Goal: Transaction & Acquisition: Purchase product/service

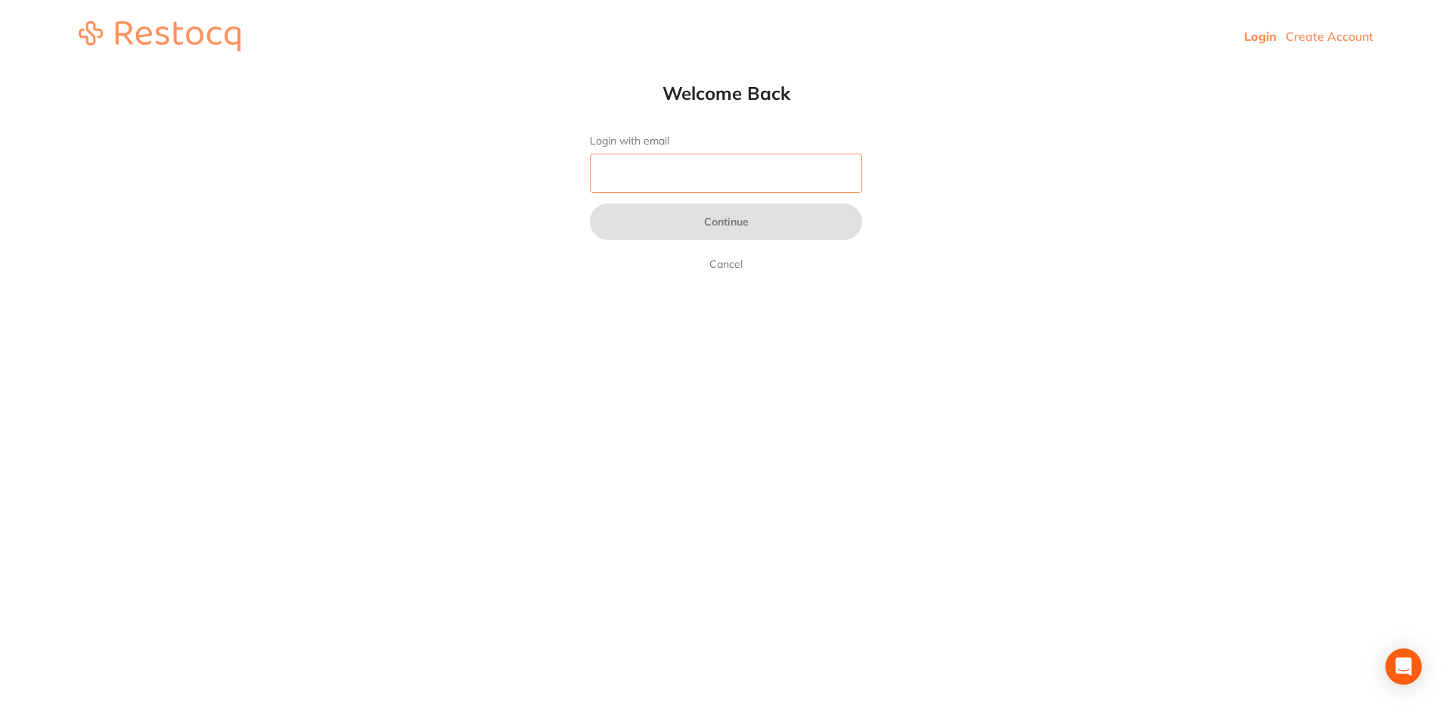
click at [629, 171] on input "Login with email" at bounding box center [726, 173] width 272 height 39
type input "[EMAIL_ADDRESS][DOMAIN_NAME]"
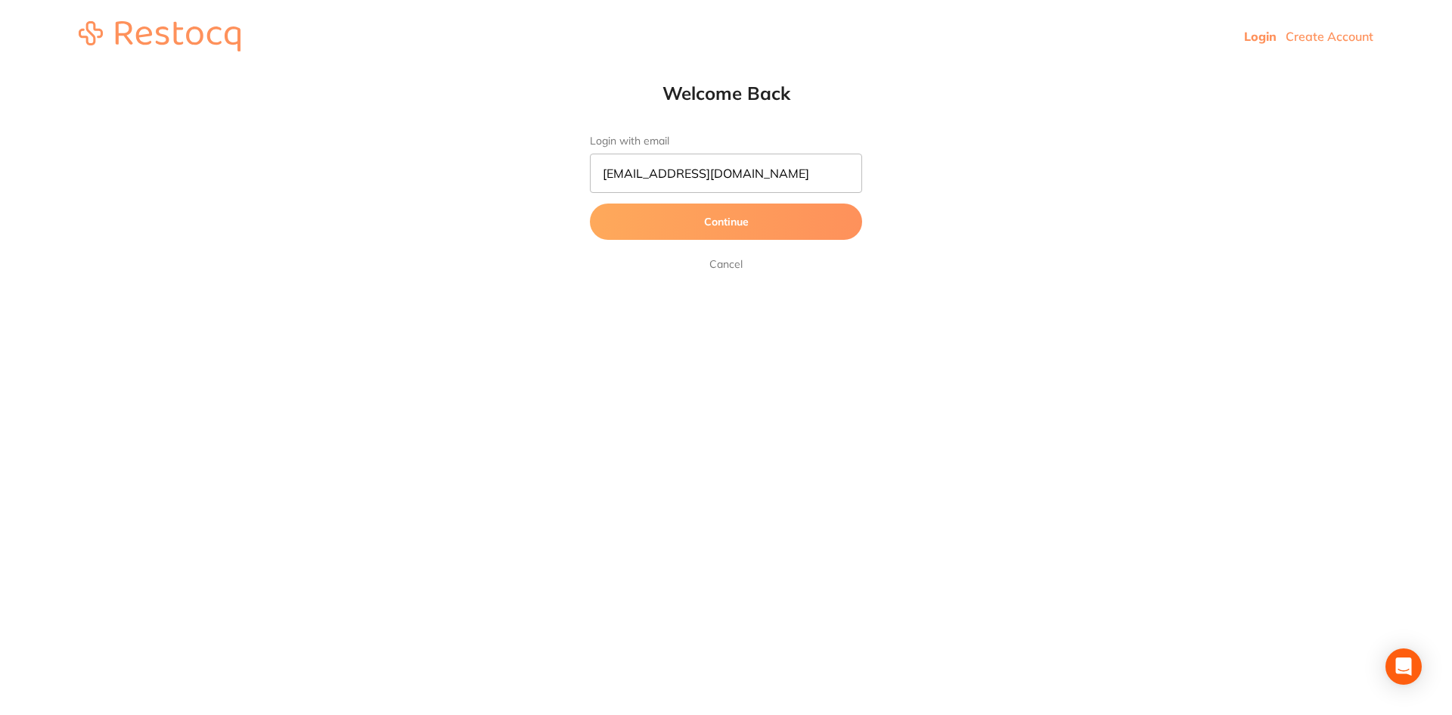
click at [700, 220] on button "Continue" at bounding box center [726, 221] width 272 height 36
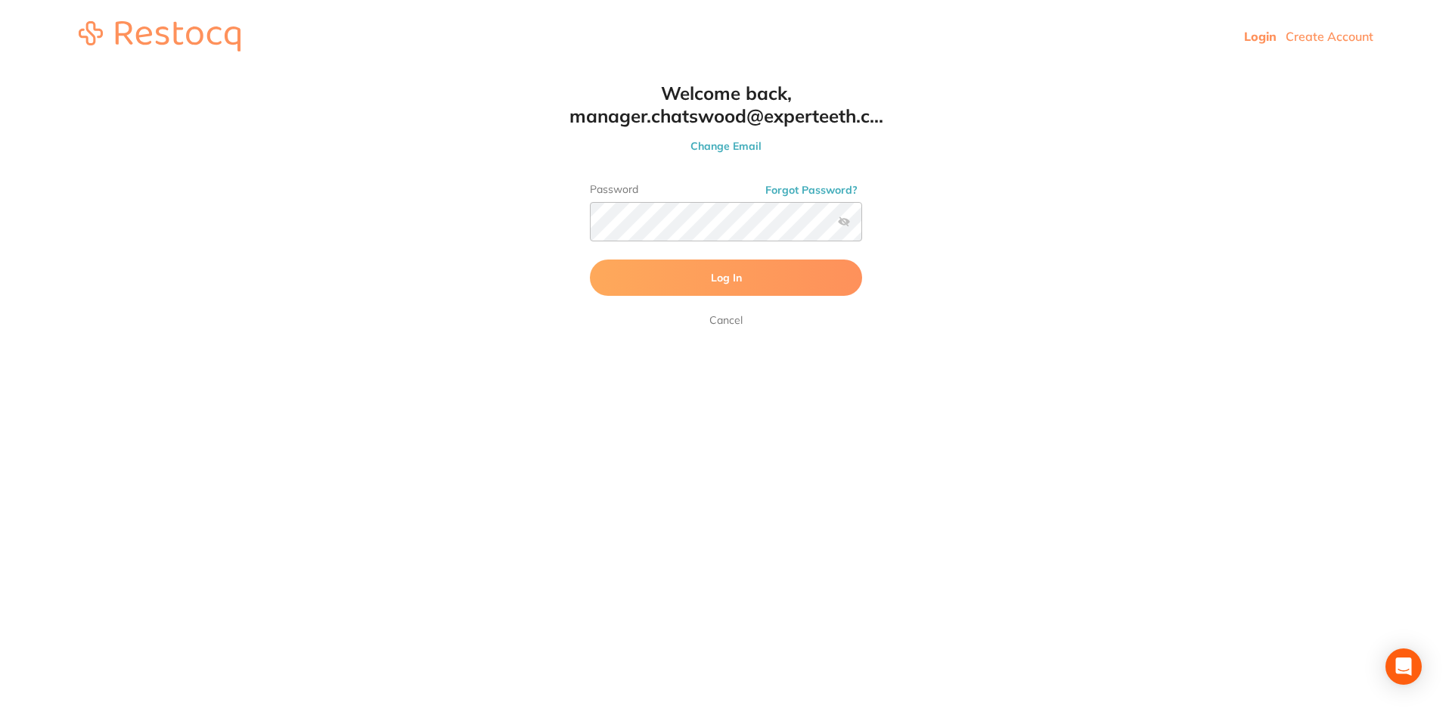
drag, startPoint x: 703, startPoint y: 277, endPoint x: 710, endPoint y: 271, distance: 9.1
click at [703, 277] on button "Log In" at bounding box center [726, 277] width 272 height 36
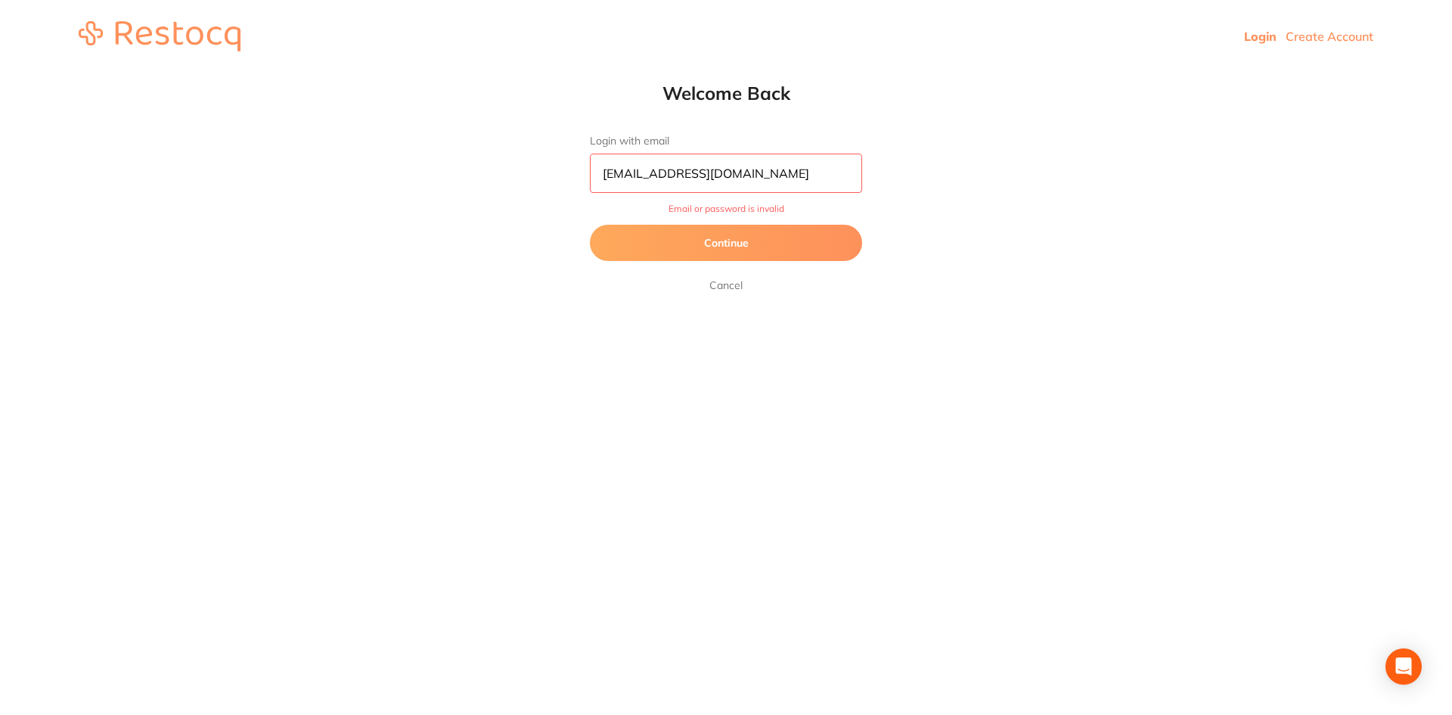
click at [644, 167] on input "[EMAIL_ADDRESS][DOMAIN_NAME]" at bounding box center [726, 173] width 272 height 39
drag, startPoint x: 695, startPoint y: 173, endPoint x: 704, endPoint y: 173, distance: 9.1
click at [696, 173] on input "[EMAIL_ADDRESS][DOMAIN_NAME]" at bounding box center [726, 173] width 272 height 39
click at [774, 175] on input "[EMAIL_ADDRESS][DOMAIN_NAME]" at bounding box center [726, 173] width 272 height 39
click at [834, 175] on input "[EMAIL_ADDRESS][DOMAIN_NAME]" at bounding box center [726, 173] width 272 height 39
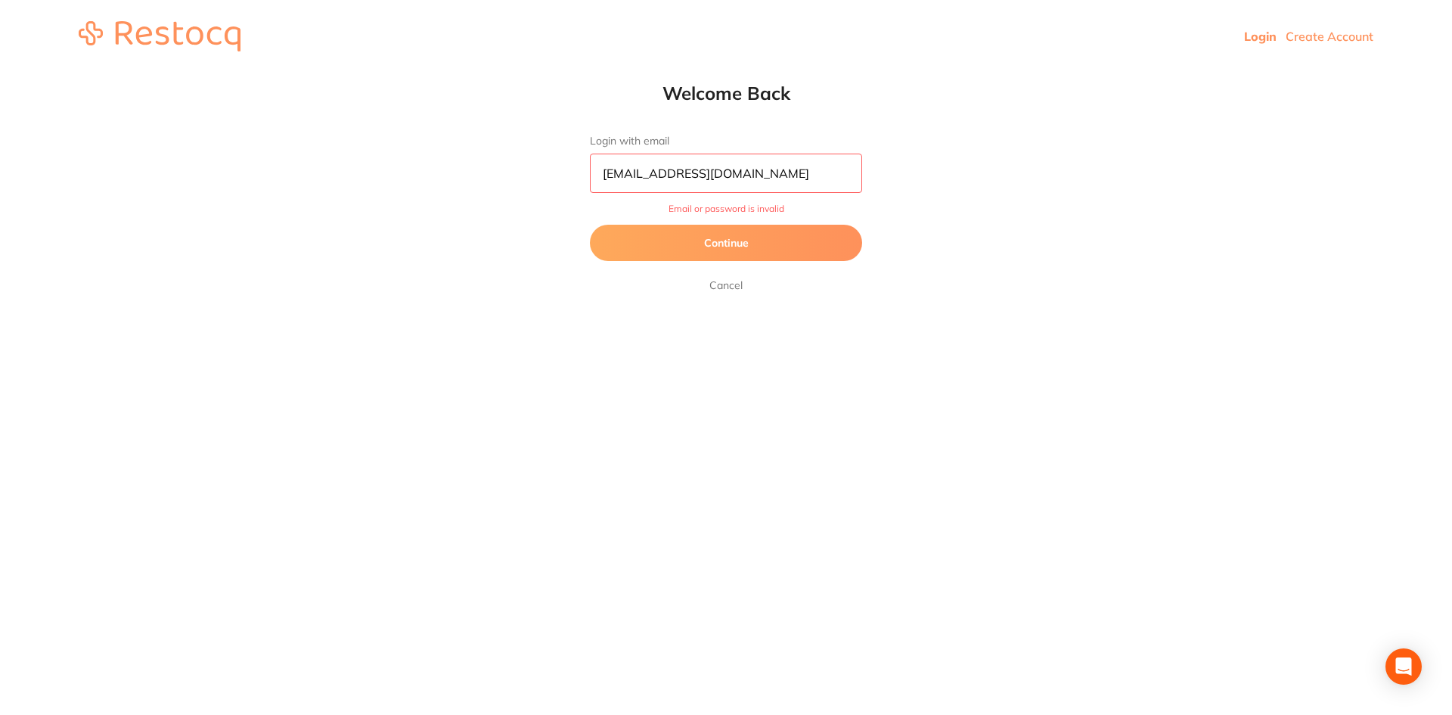
click at [784, 249] on button "Continue" at bounding box center [726, 243] width 272 height 36
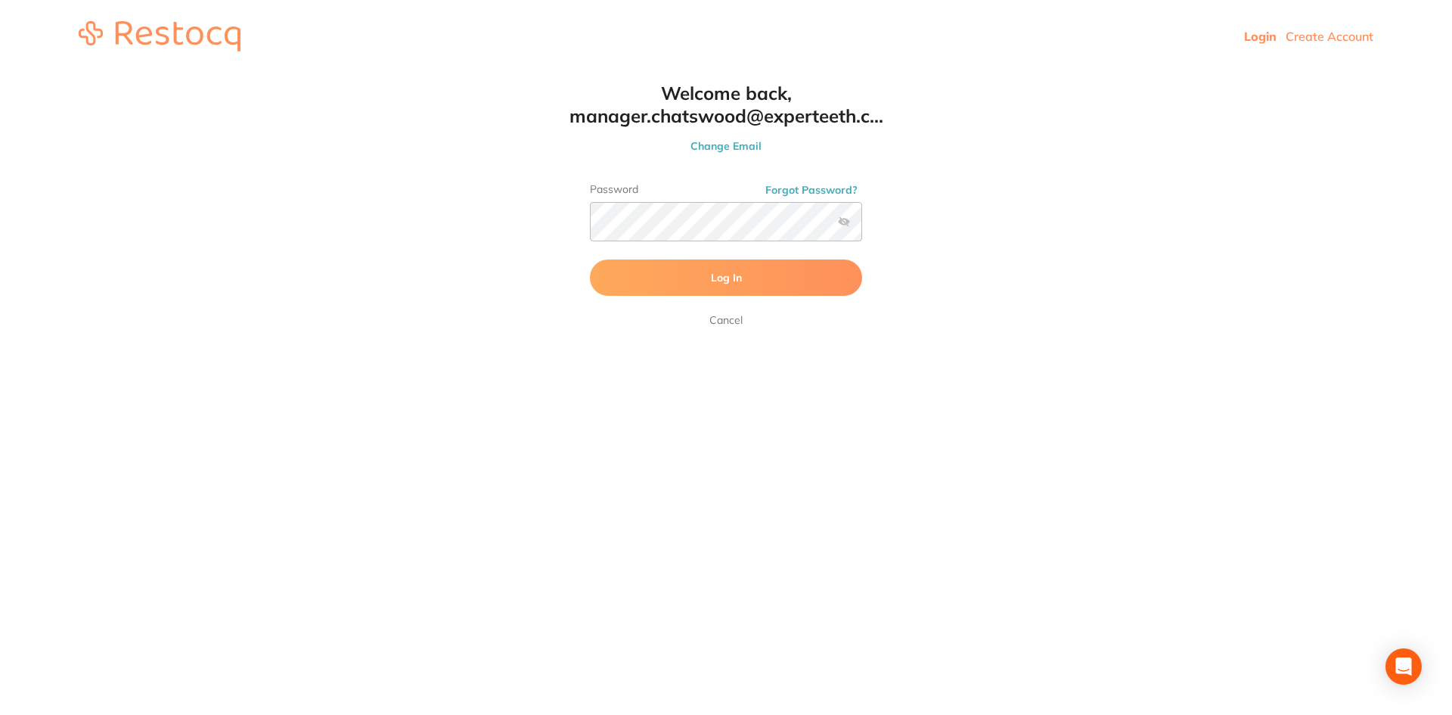
click at [845, 225] on label at bounding box center [844, 222] width 12 height 12
click at [862, 226] on input "checkbox" at bounding box center [862, 226] width 0 height 0
click at [590, 259] on button "Log In" at bounding box center [726, 277] width 272 height 36
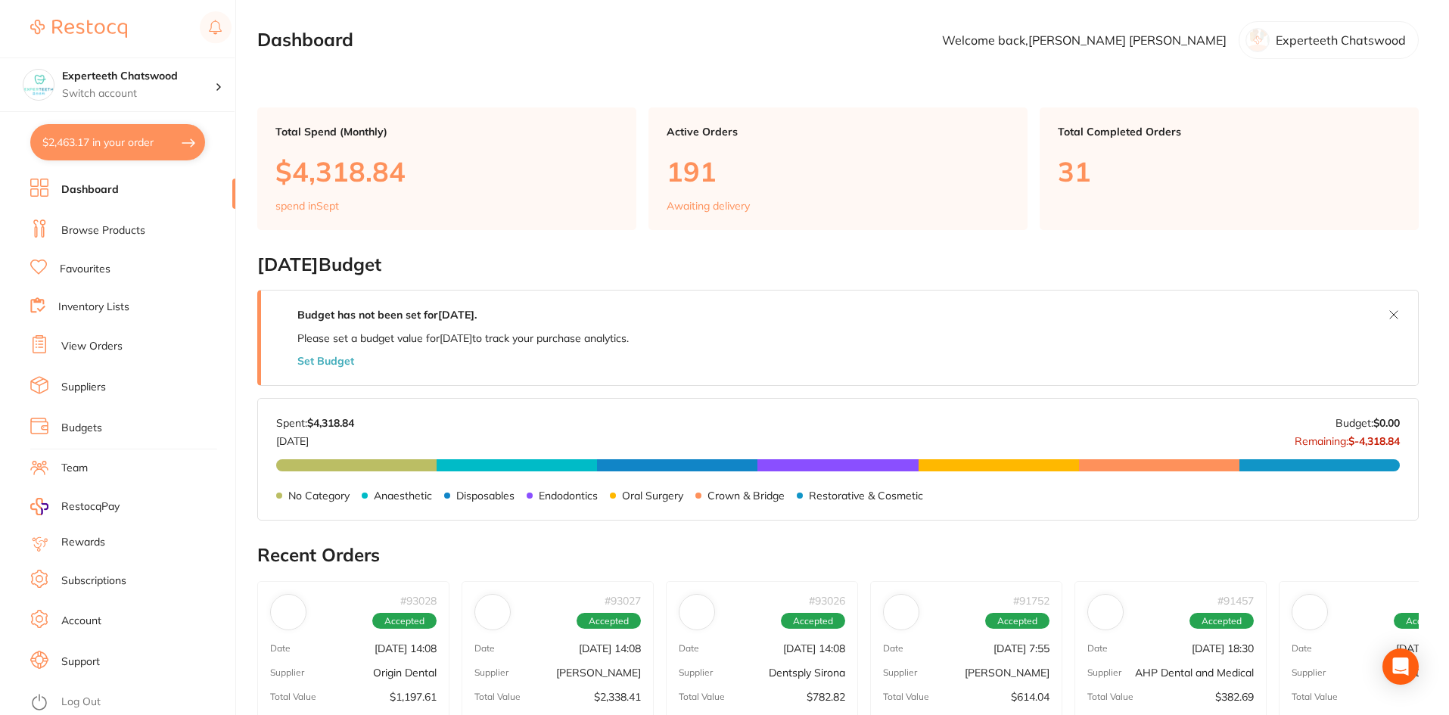
click at [129, 140] on button "$2,463.17 in your order" at bounding box center [117, 142] width 175 height 36
checkbox input "true"
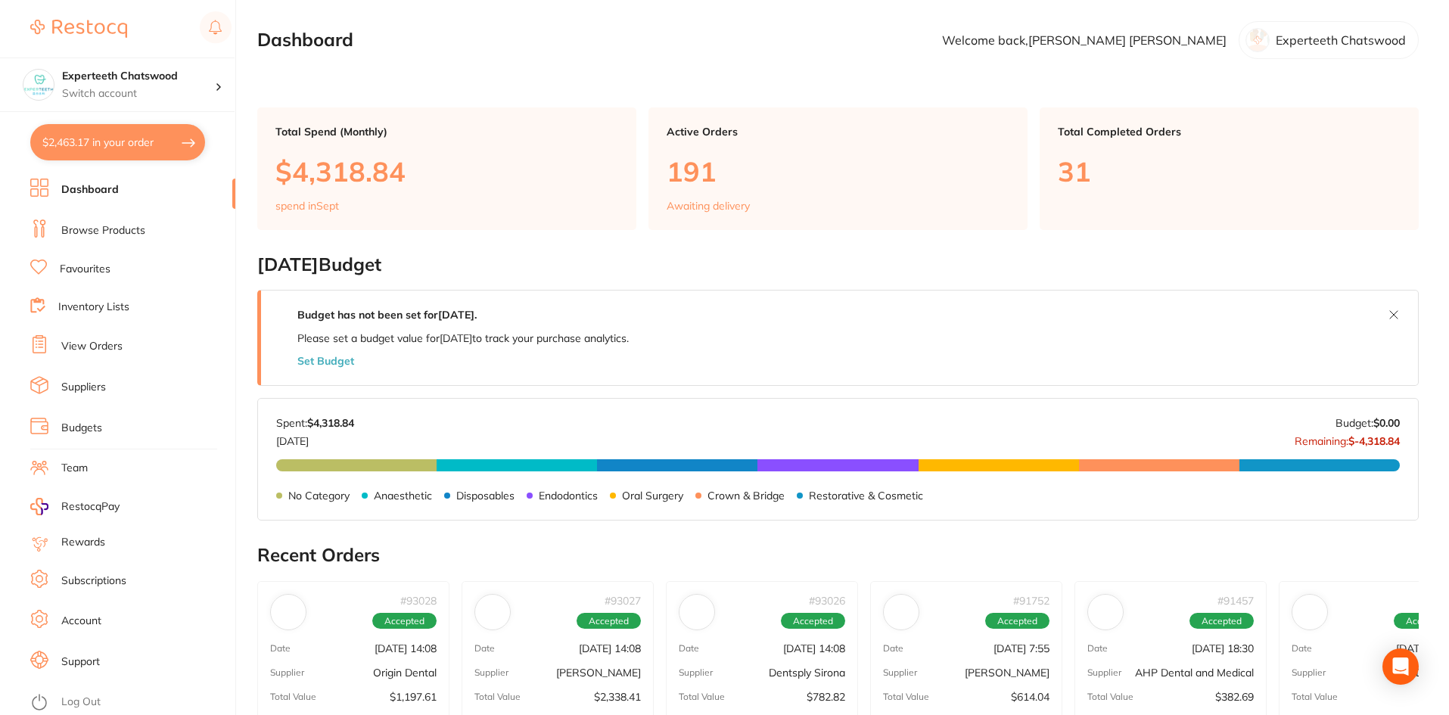
checkbox input "true"
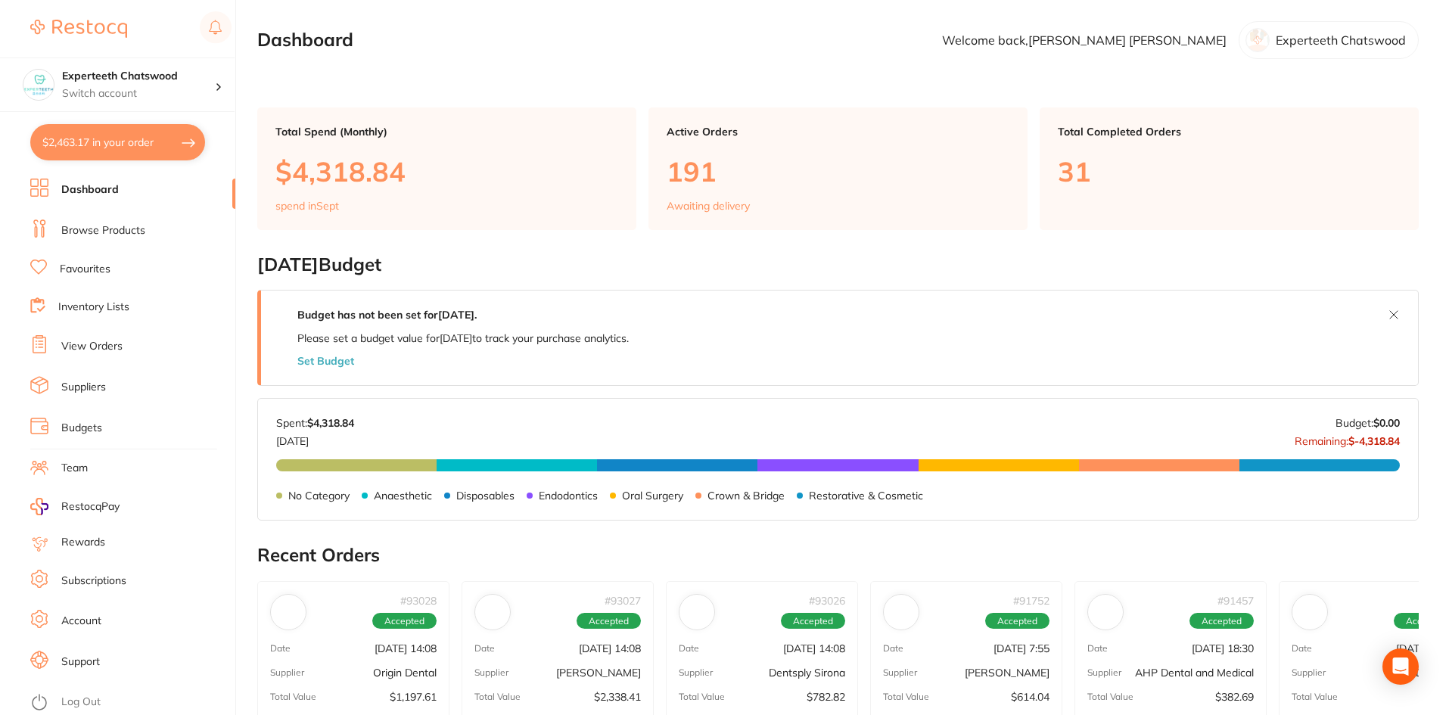
checkbox input "true"
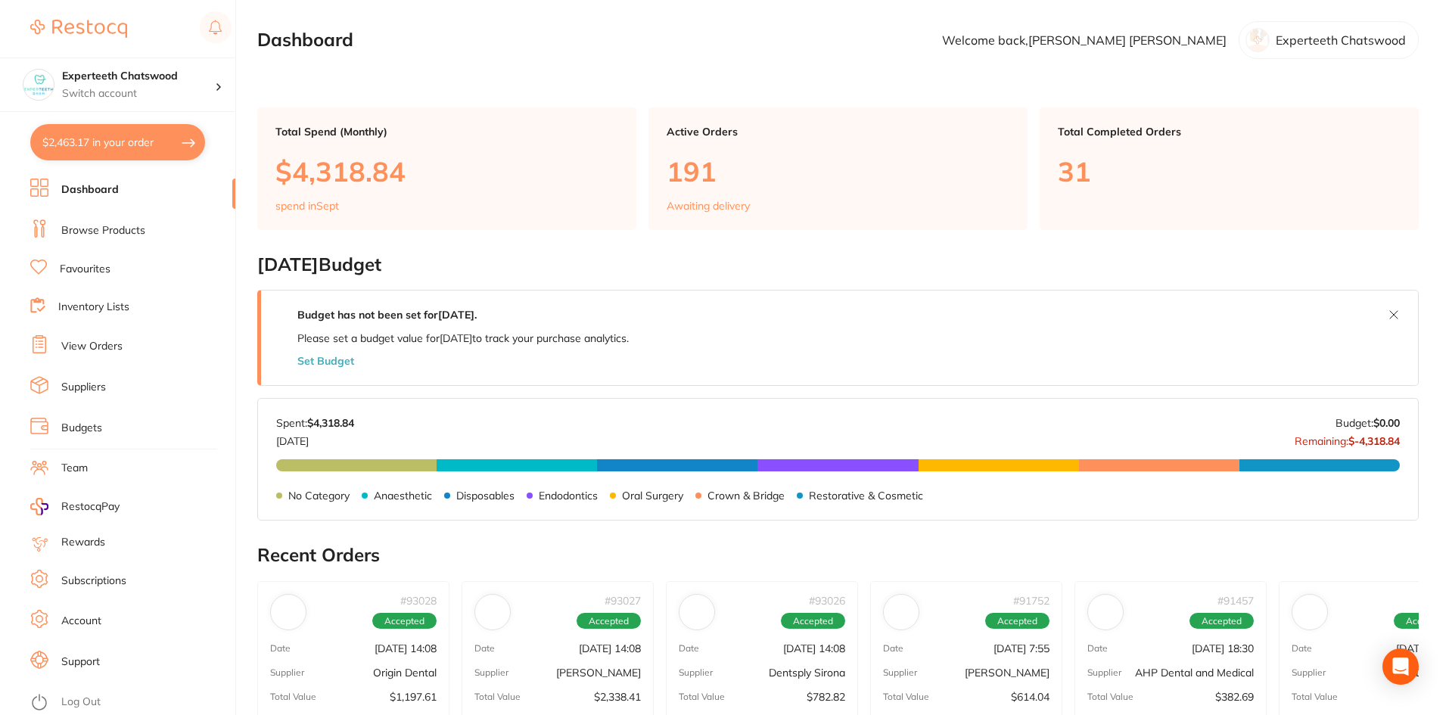
checkbox input "true"
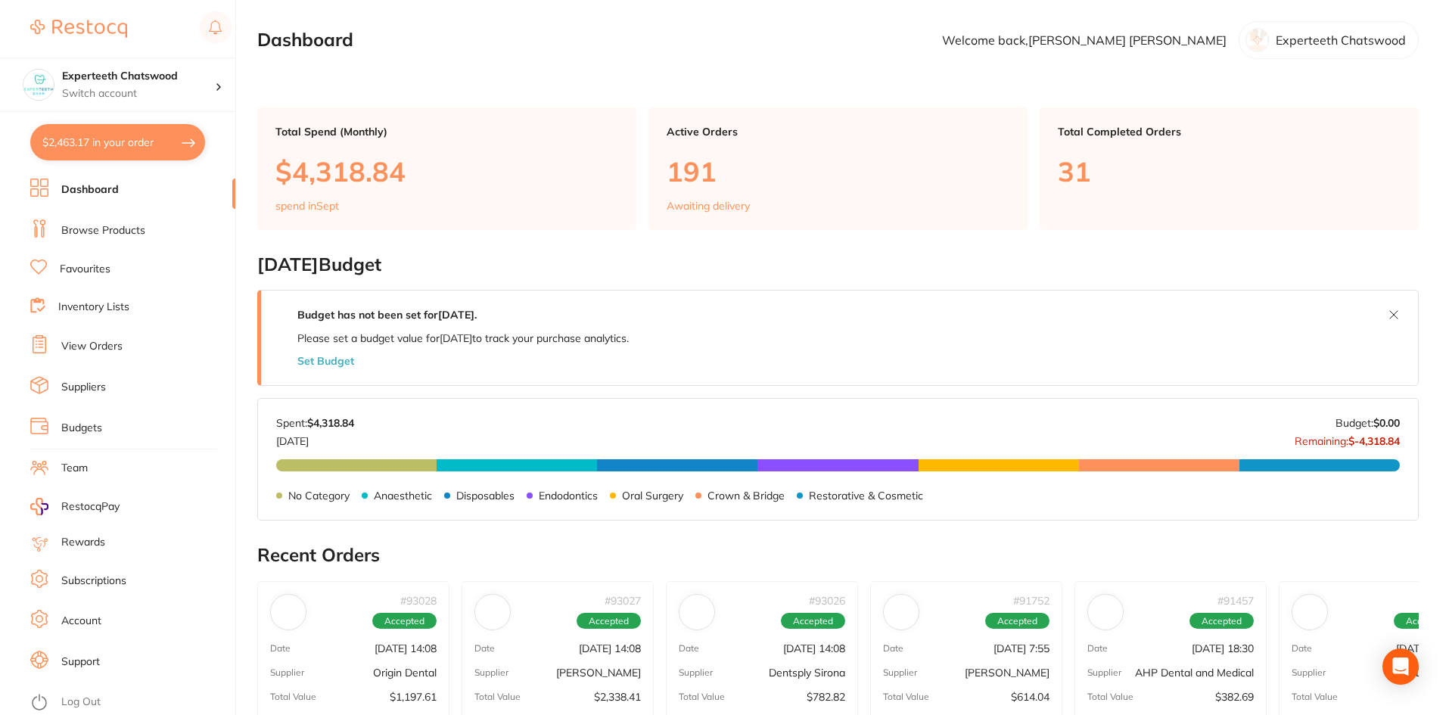
checkbox input "true"
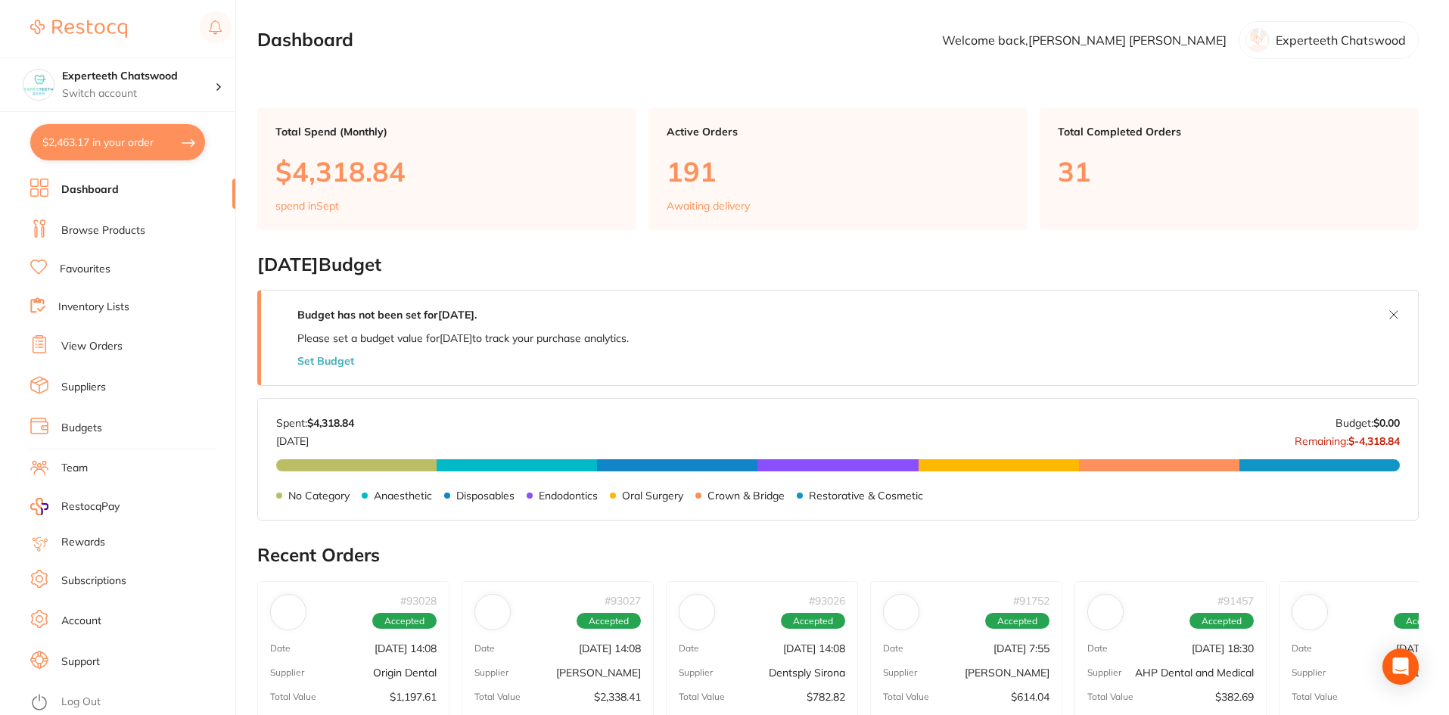
checkbox input "true"
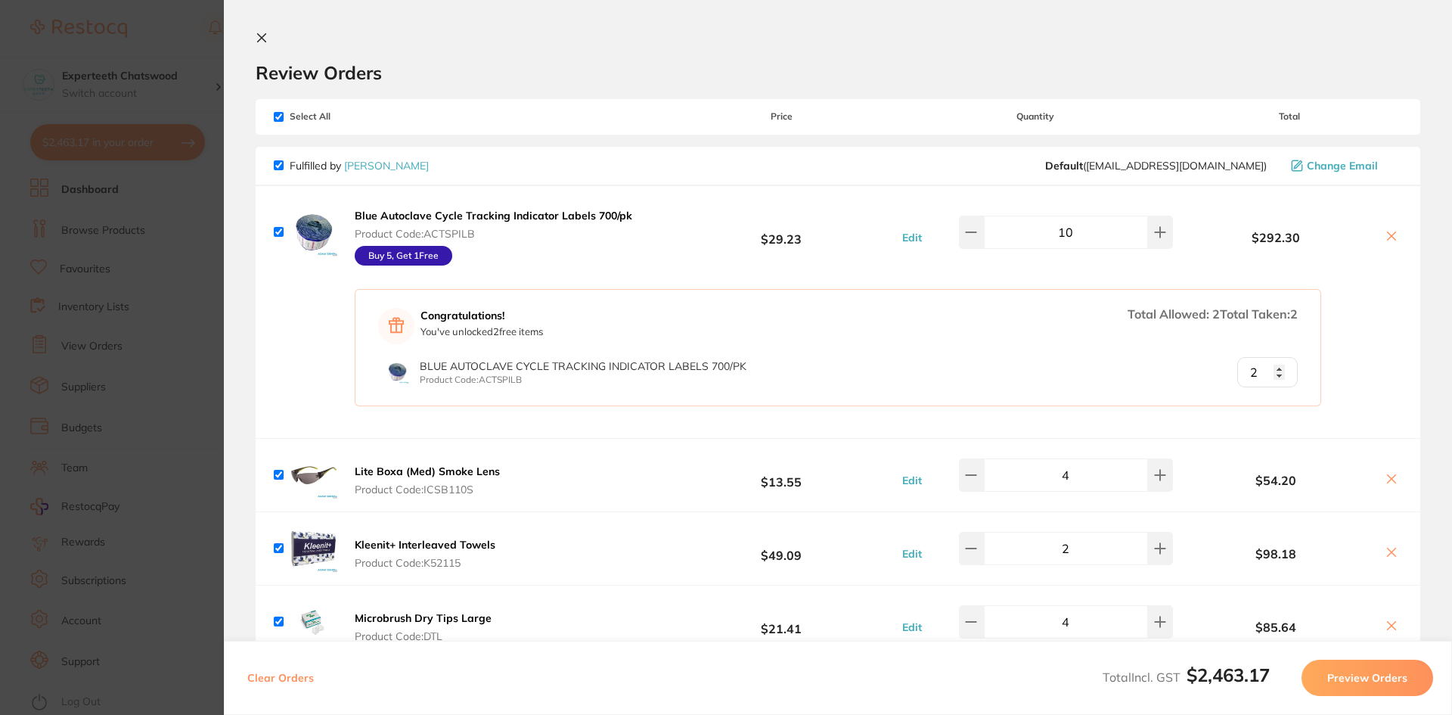
click at [259, 39] on icon at bounding box center [262, 38] width 12 height 12
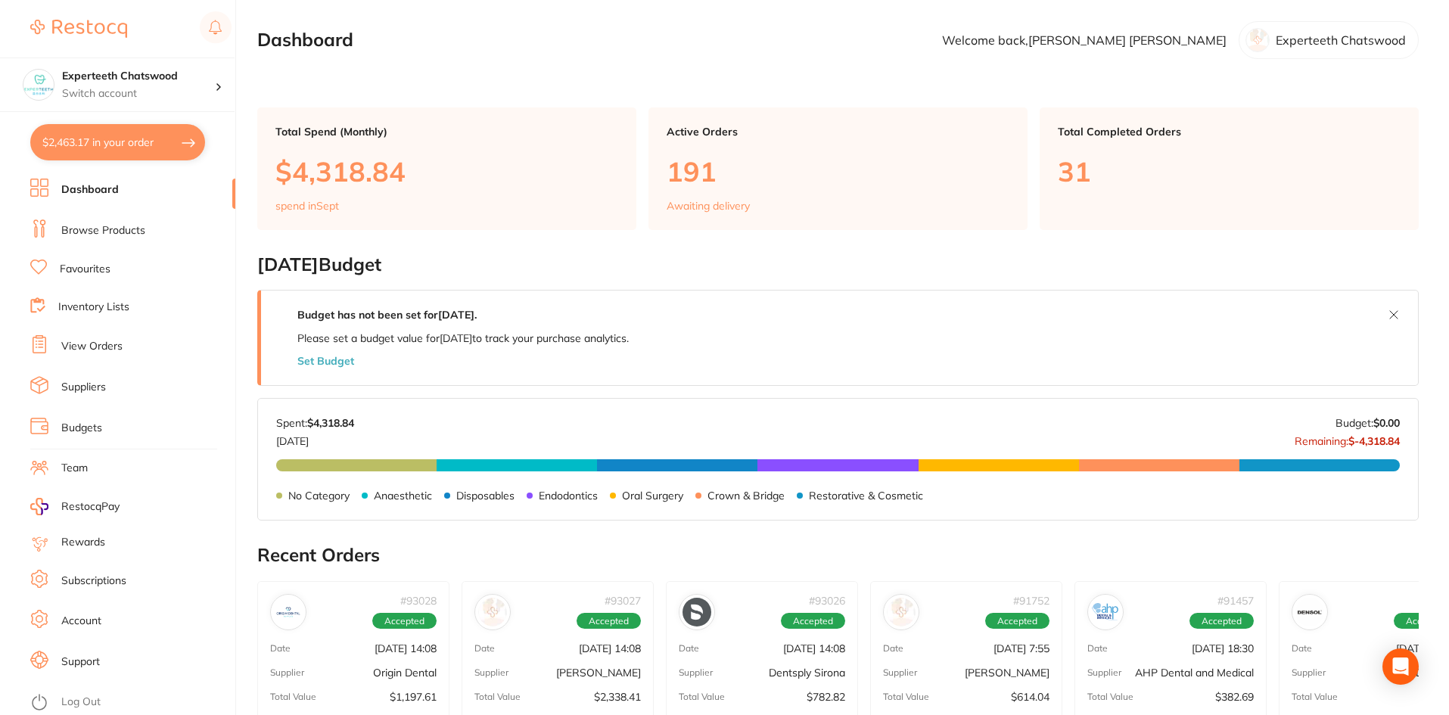
click at [105, 223] on link "Browse Products" at bounding box center [103, 230] width 84 height 15
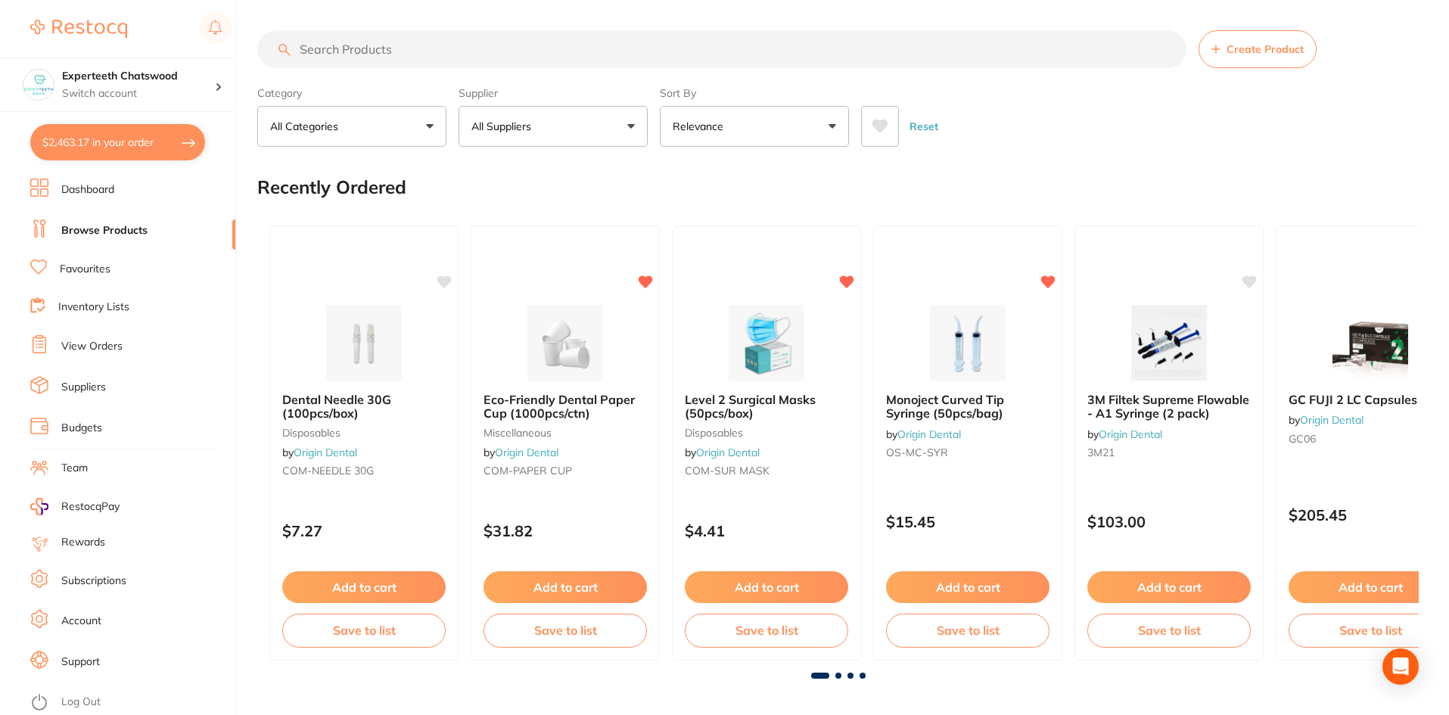
click at [366, 48] on input "search" at bounding box center [721, 49] width 929 height 38
type input "e"
type input "endo rotary"
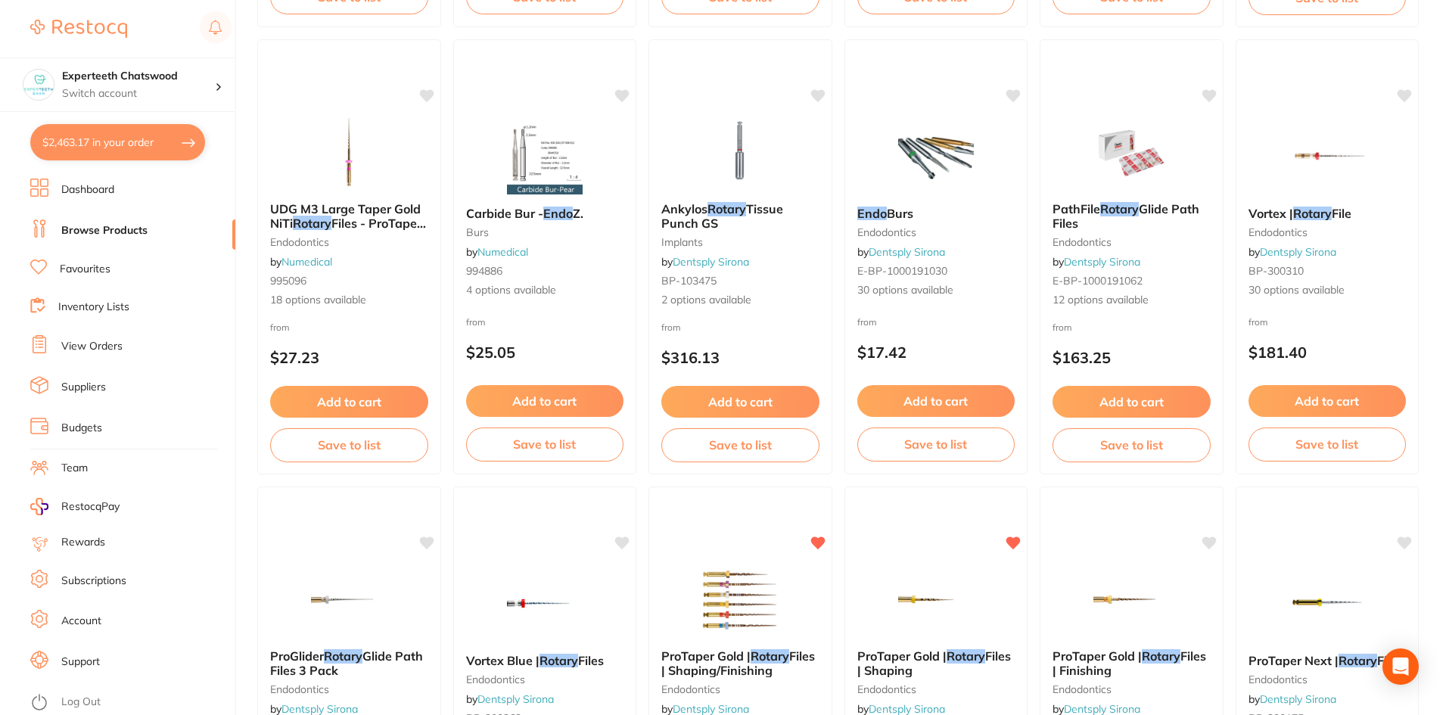
scroll to position [1513, 0]
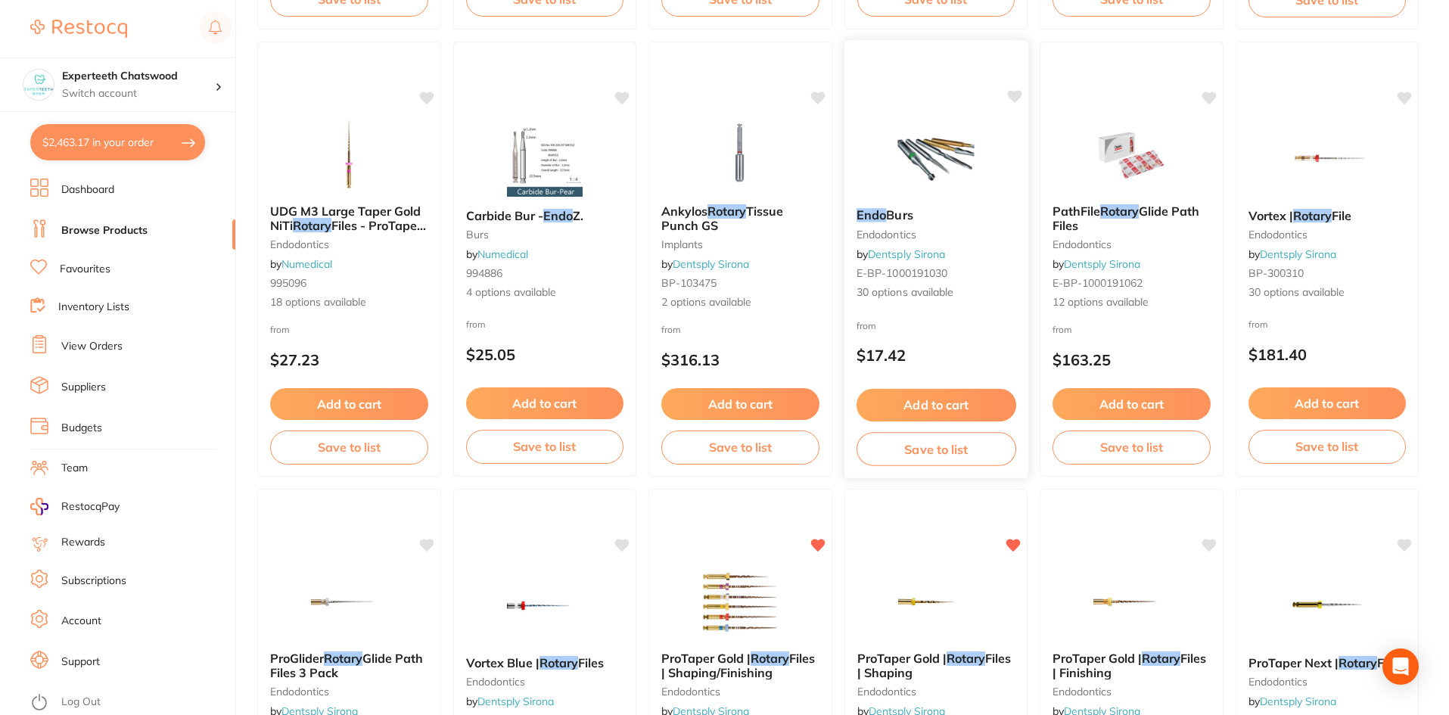
click at [934, 181] on img at bounding box center [935, 158] width 99 height 76
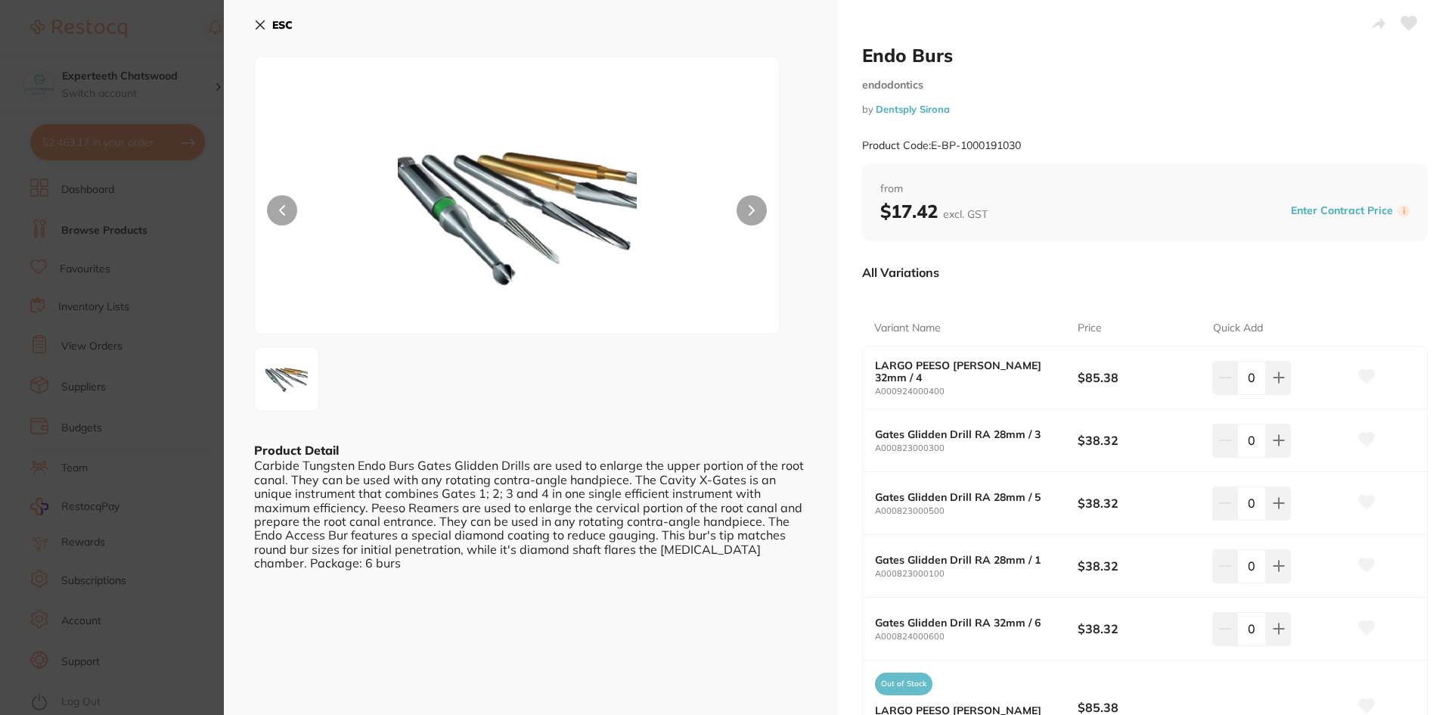
click at [756, 210] on button at bounding box center [752, 210] width 30 height 30
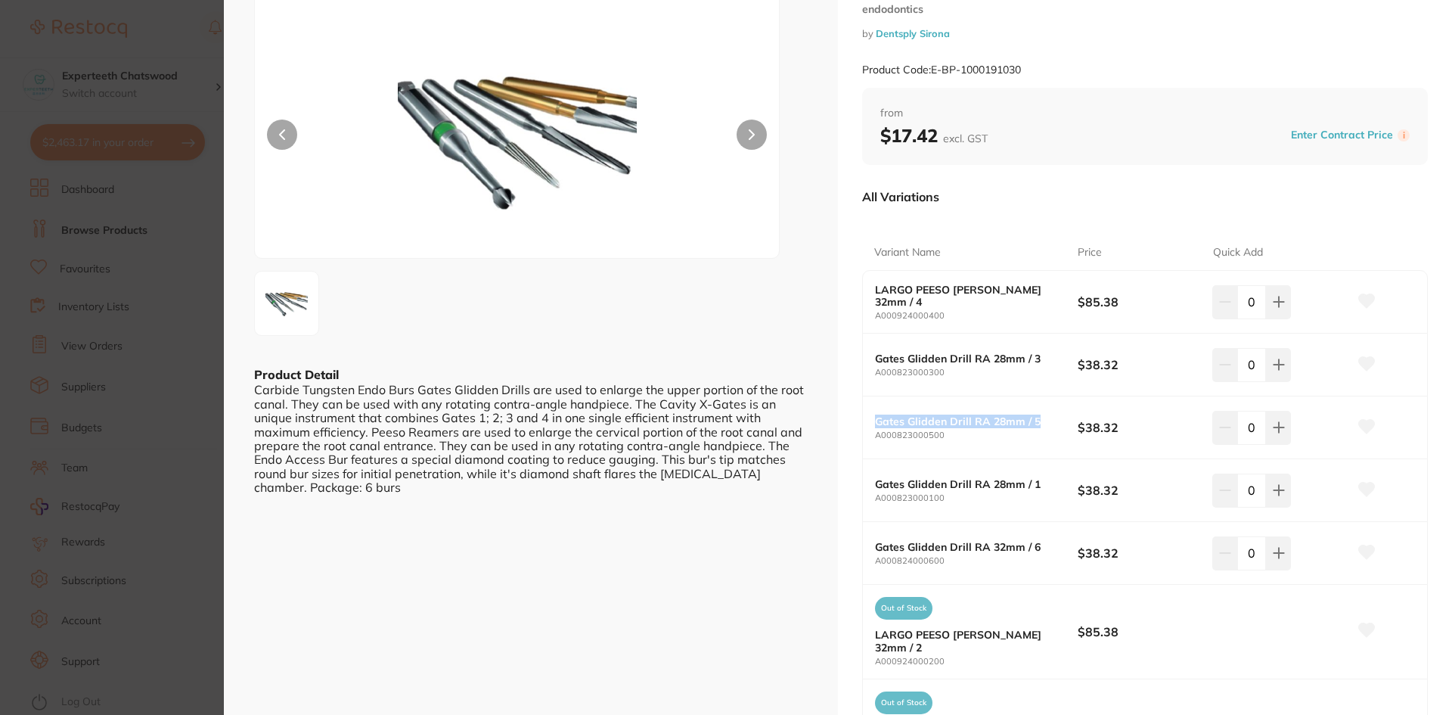
drag, startPoint x: 867, startPoint y: 416, endPoint x: 1048, endPoint y: 418, distance: 181.6
click at [1048, 418] on div "Gates Glidden Drill RA 28mm / 5 A000823000500 $38.32 0" at bounding box center [1145, 427] width 564 height 63
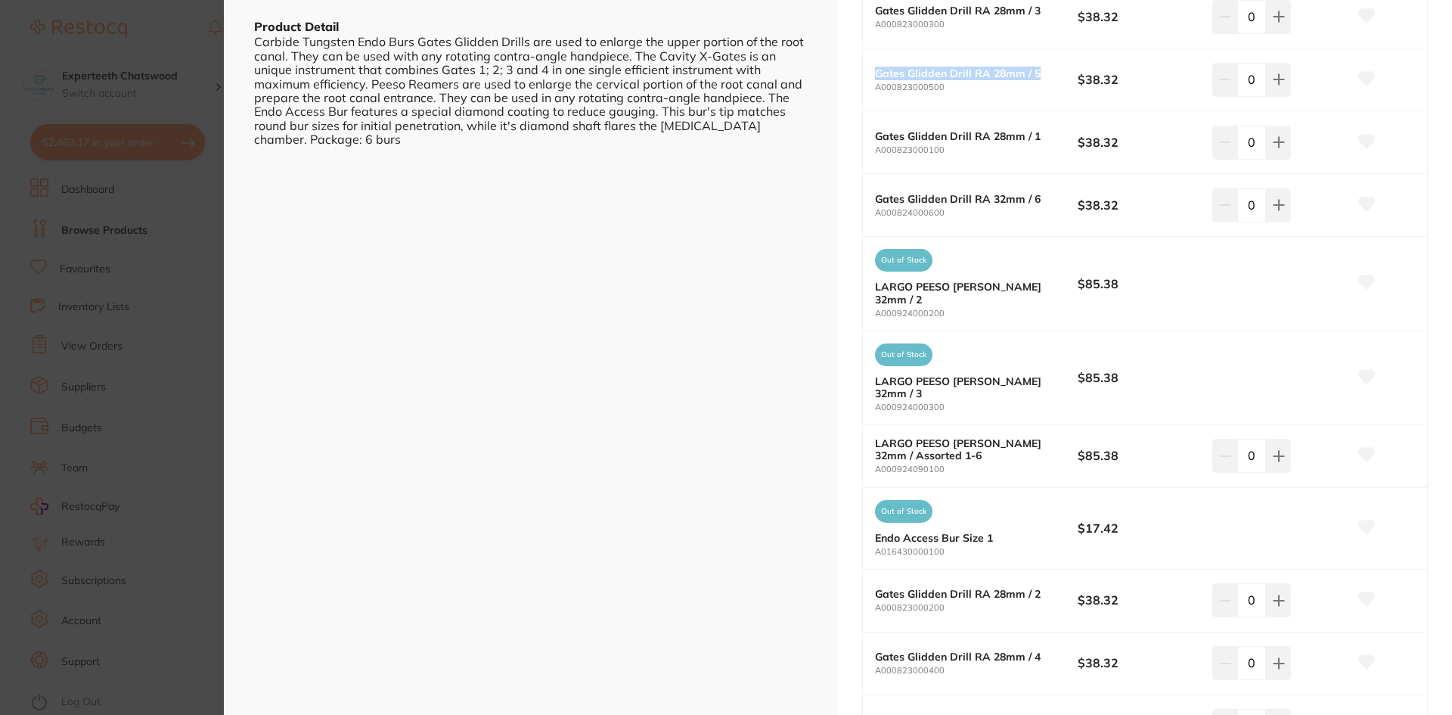
scroll to position [529, 0]
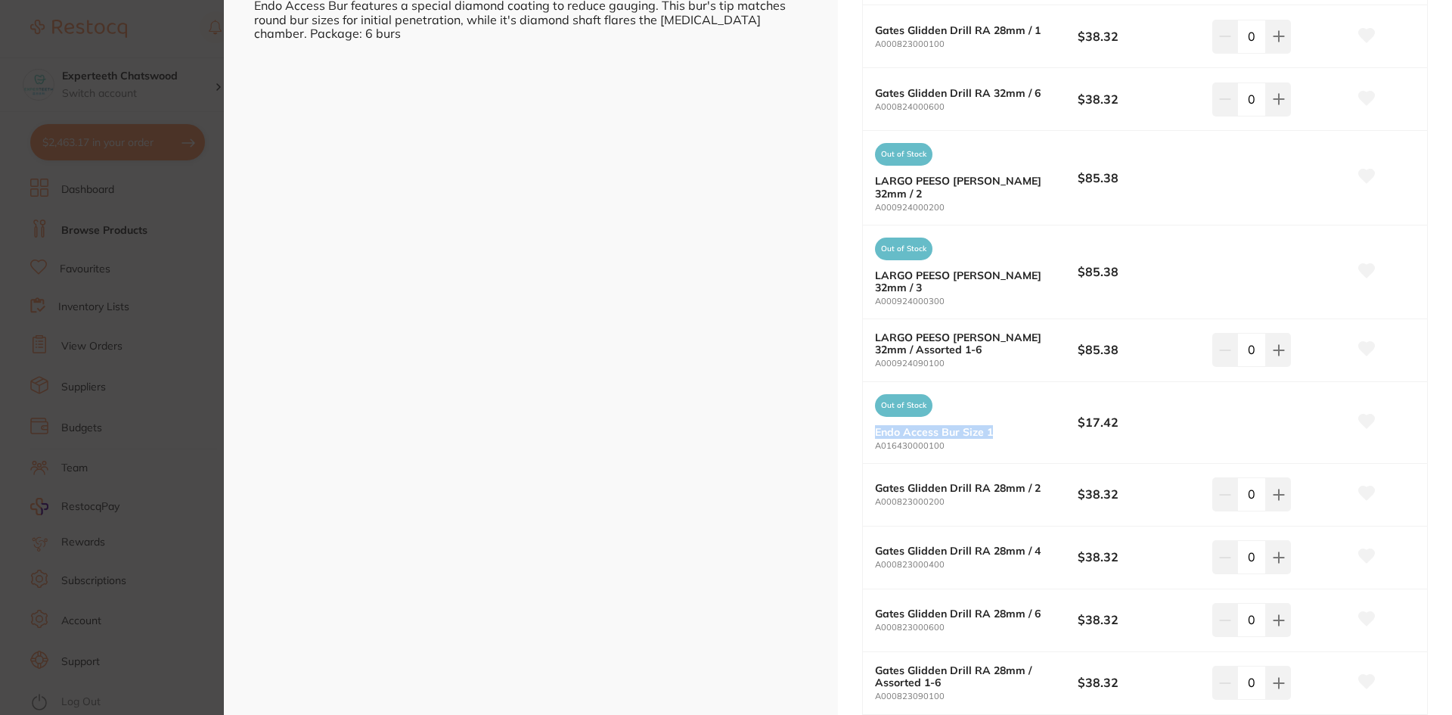
drag, startPoint x: 861, startPoint y: 436, endPoint x: 992, endPoint y: 438, distance: 131.6
click at [992, 438] on div "Out of Stock Endo Access Bur Size 1 A016430000100 $17.42" at bounding box center [1145, 423] width 564 height 82
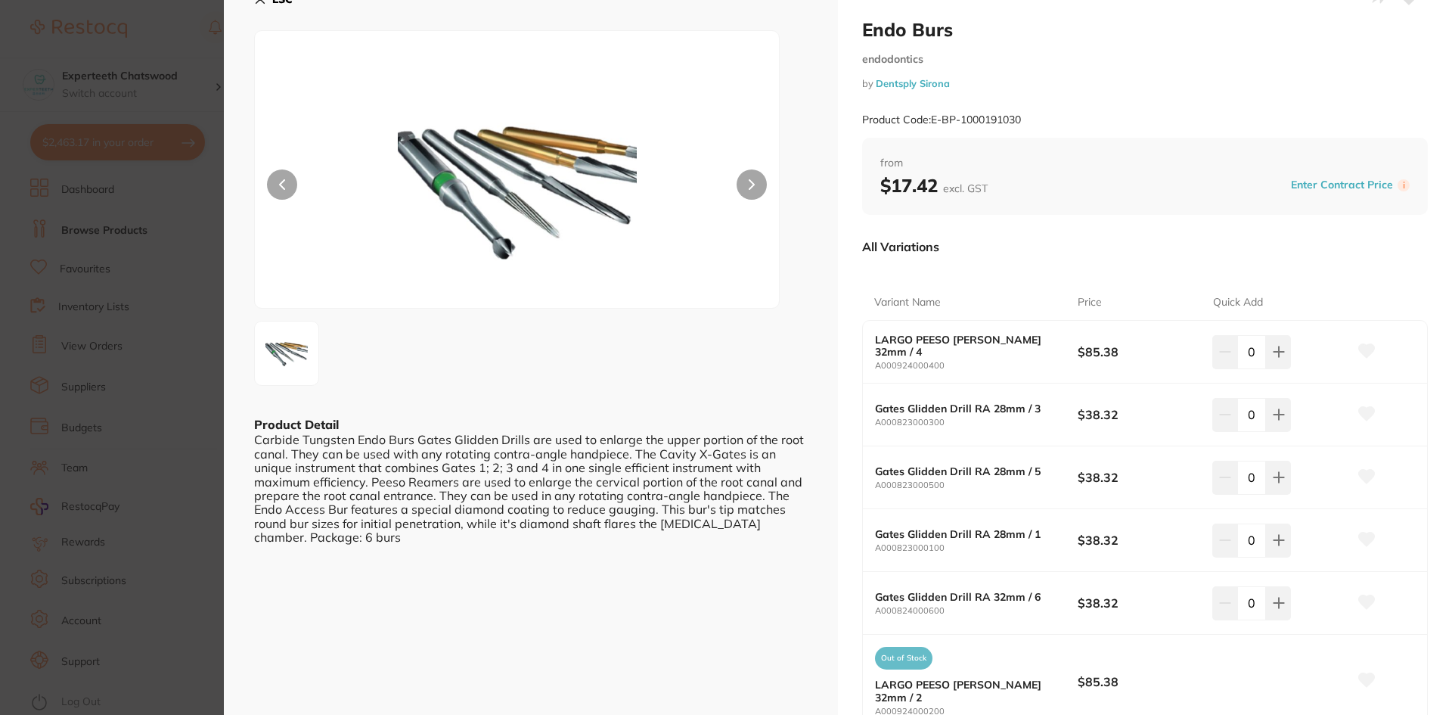
scroll to position [0, 0]
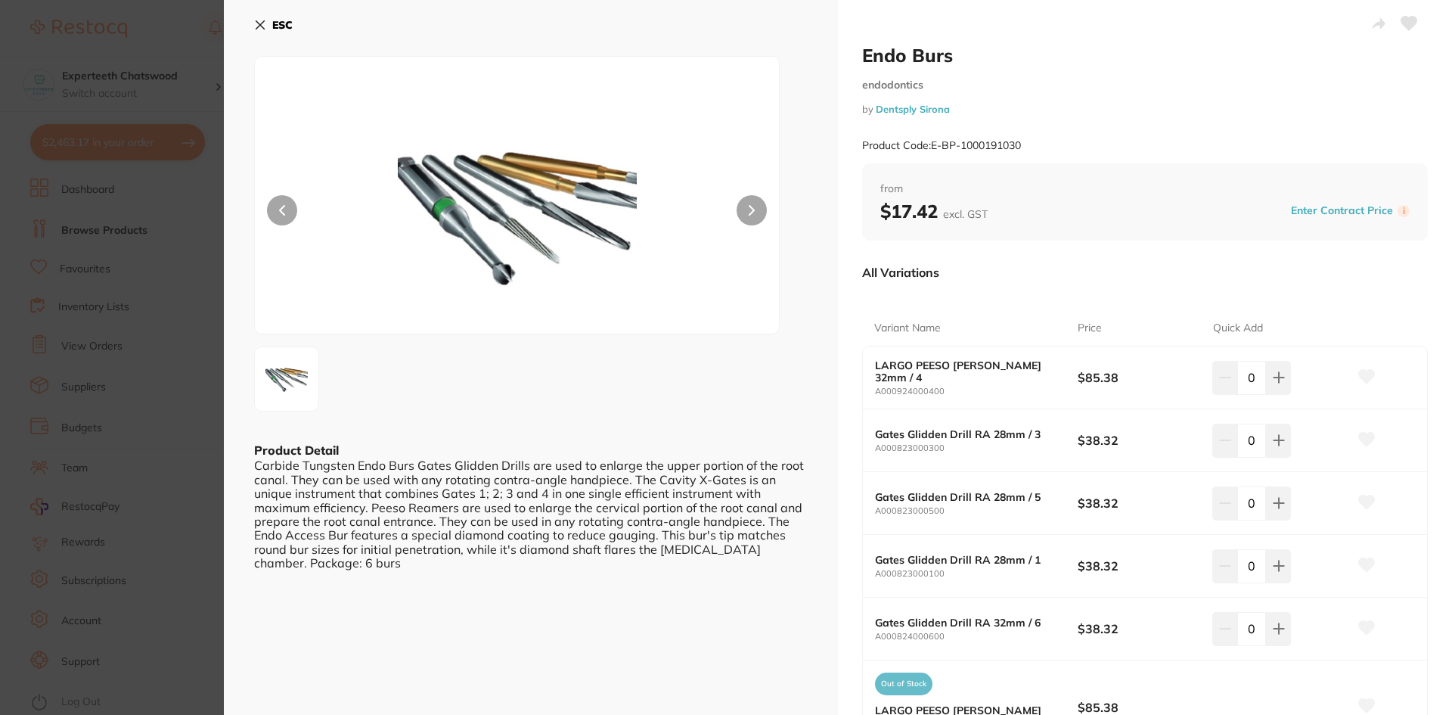
click at [262, 20] on icon at bounding box center [260, 25] width 12 height 12
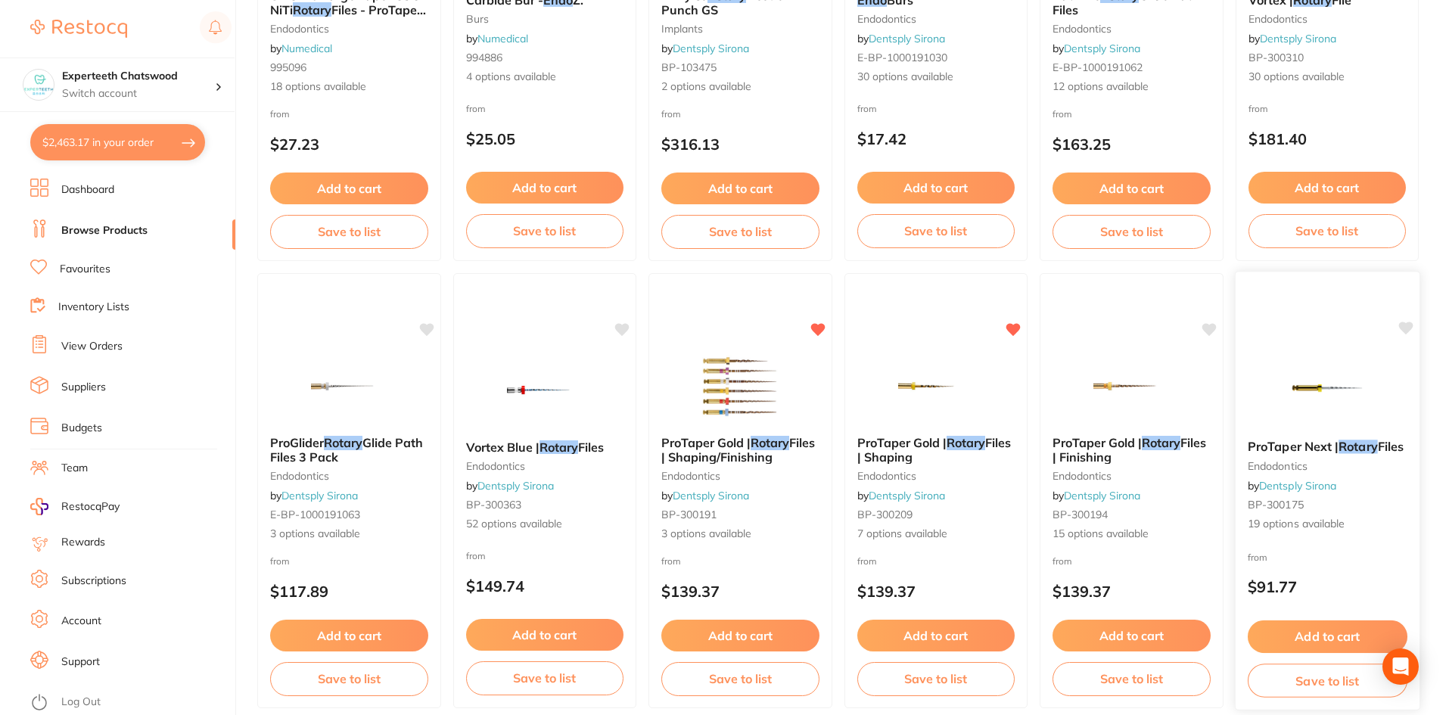
scroll to position [1740, 0]
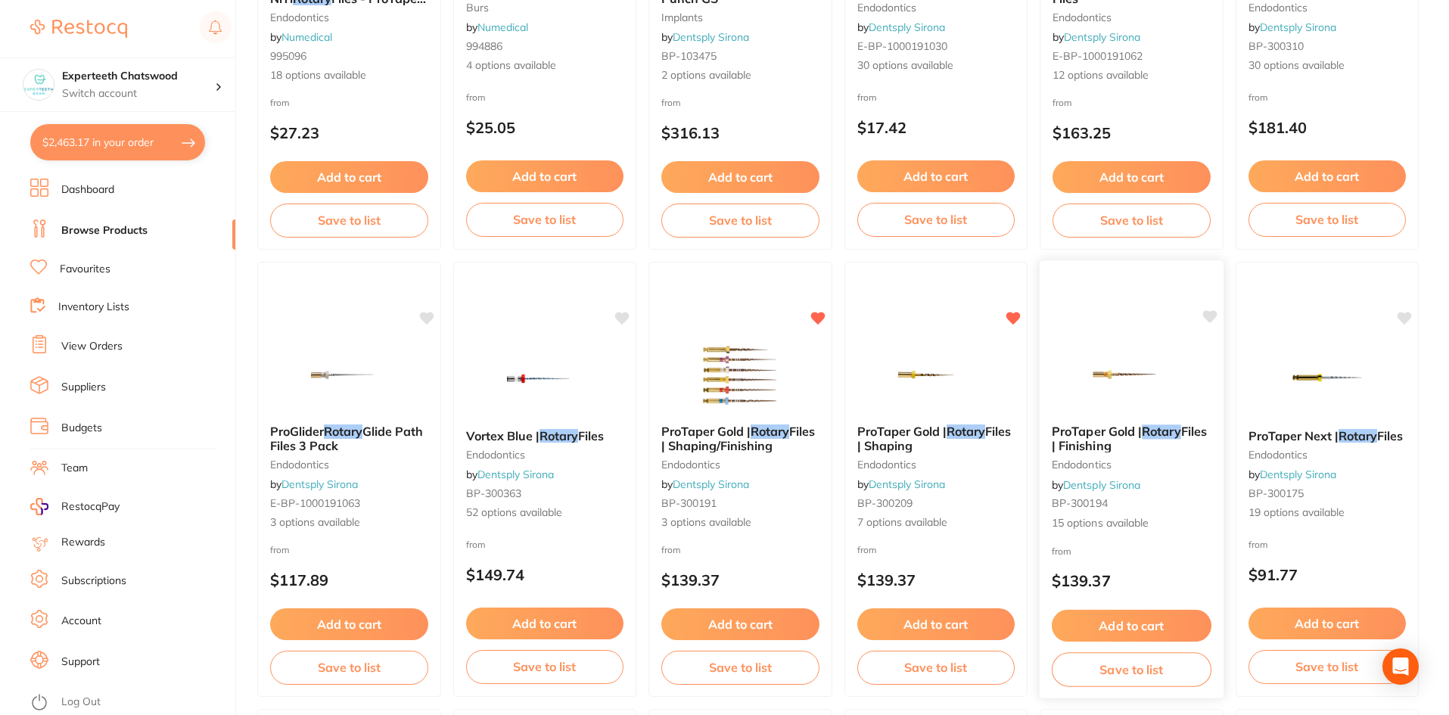
click at [1100, 430] on span "ProTaper Gold |" at bounding box center [1096, 431] width 90 height 15
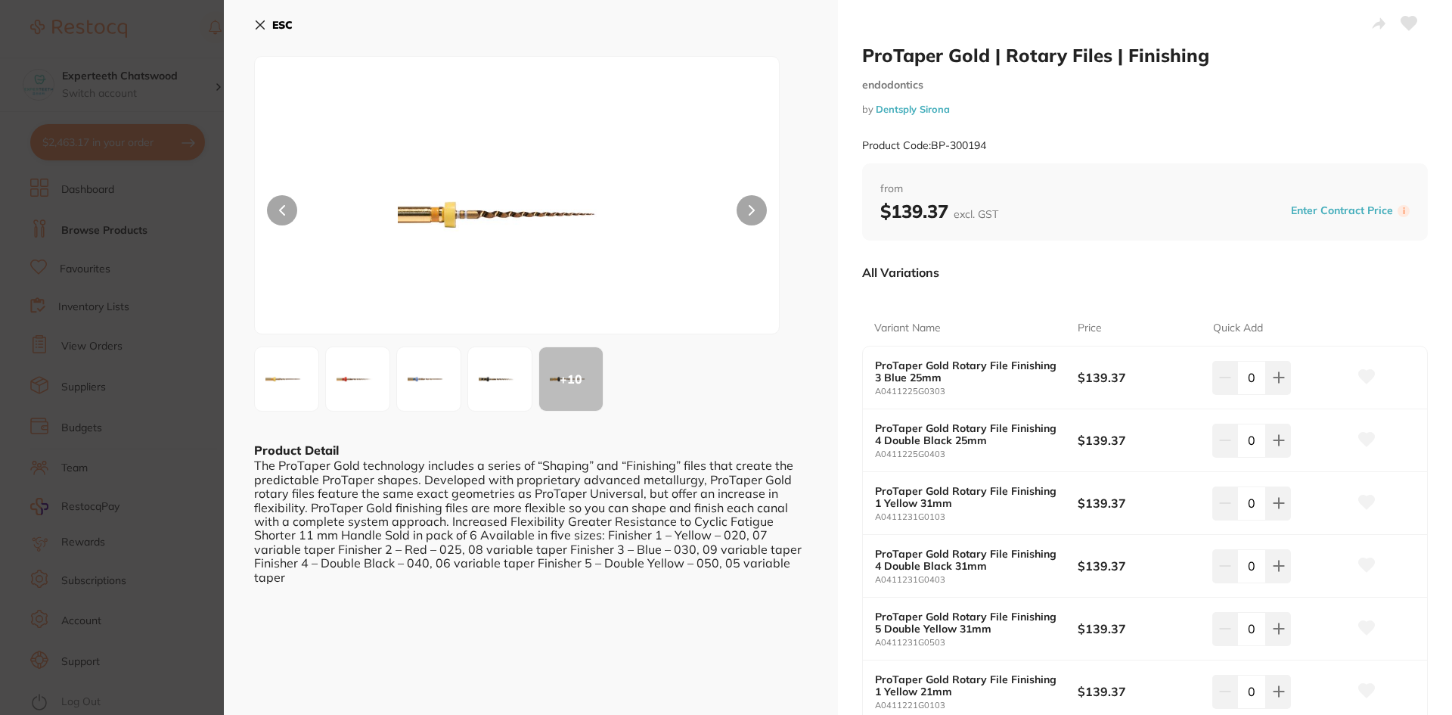
click at [260, 26] on icon at bounding box center [260, 25] width 12 height 12
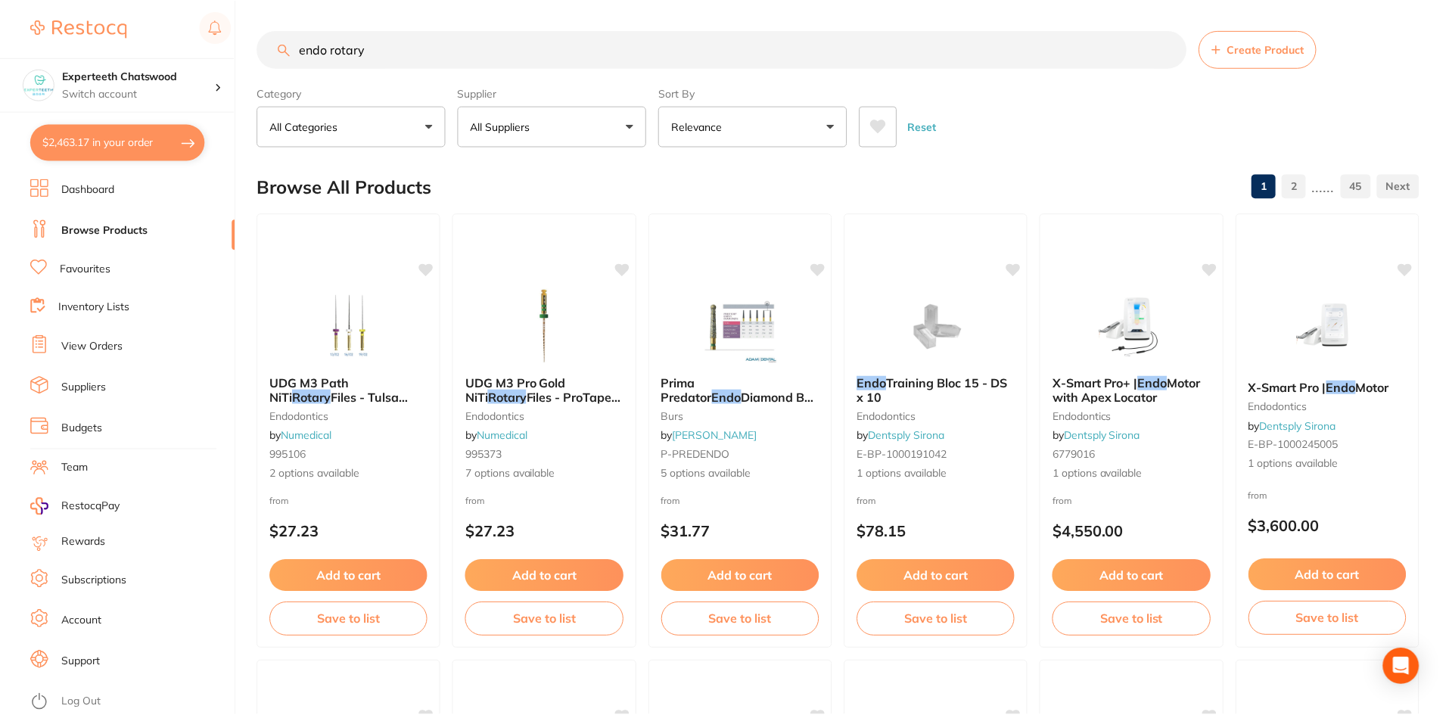
scroll to position [1740, 0]
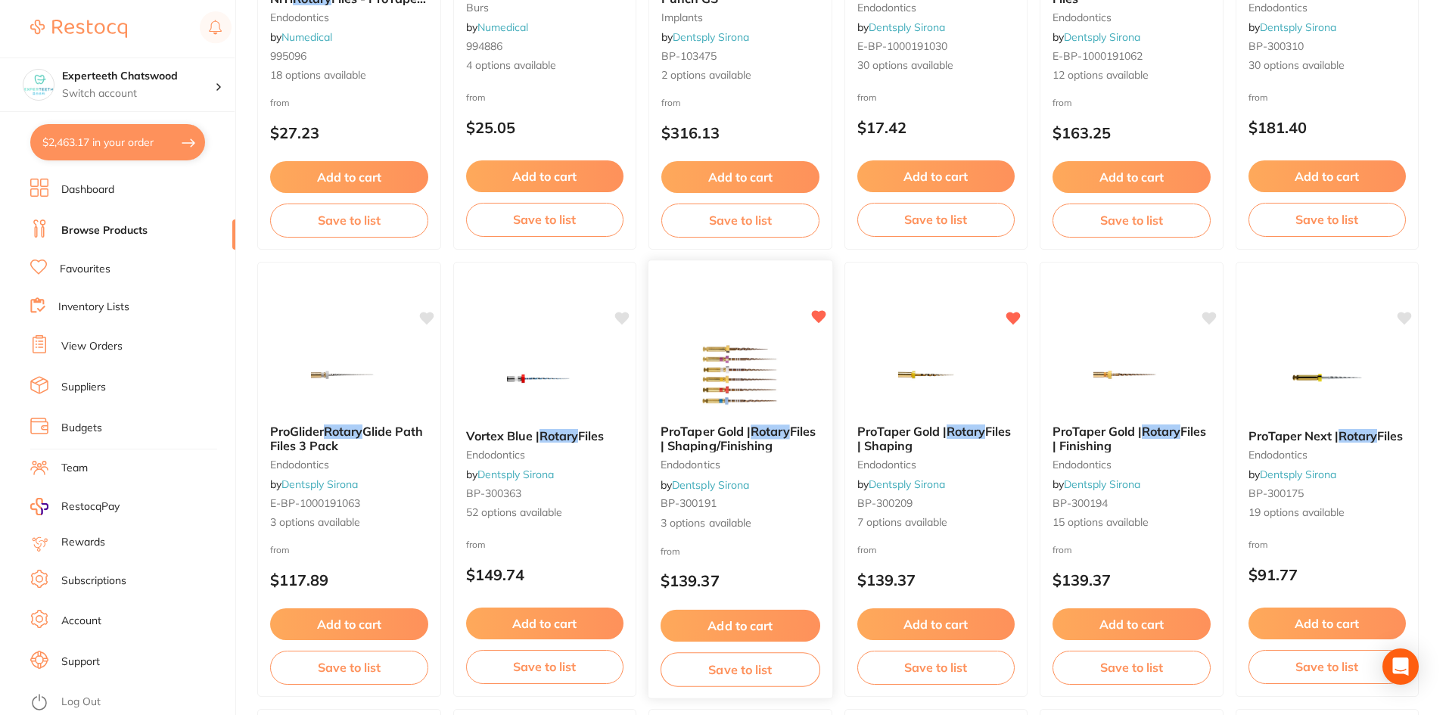
click at [746, 472] on div "ProTaper Gold | Rotary Files | Shaping/Finishing endodontics by Dentsply Sirona…" at bounding box center [740, 477] width 184 height 131
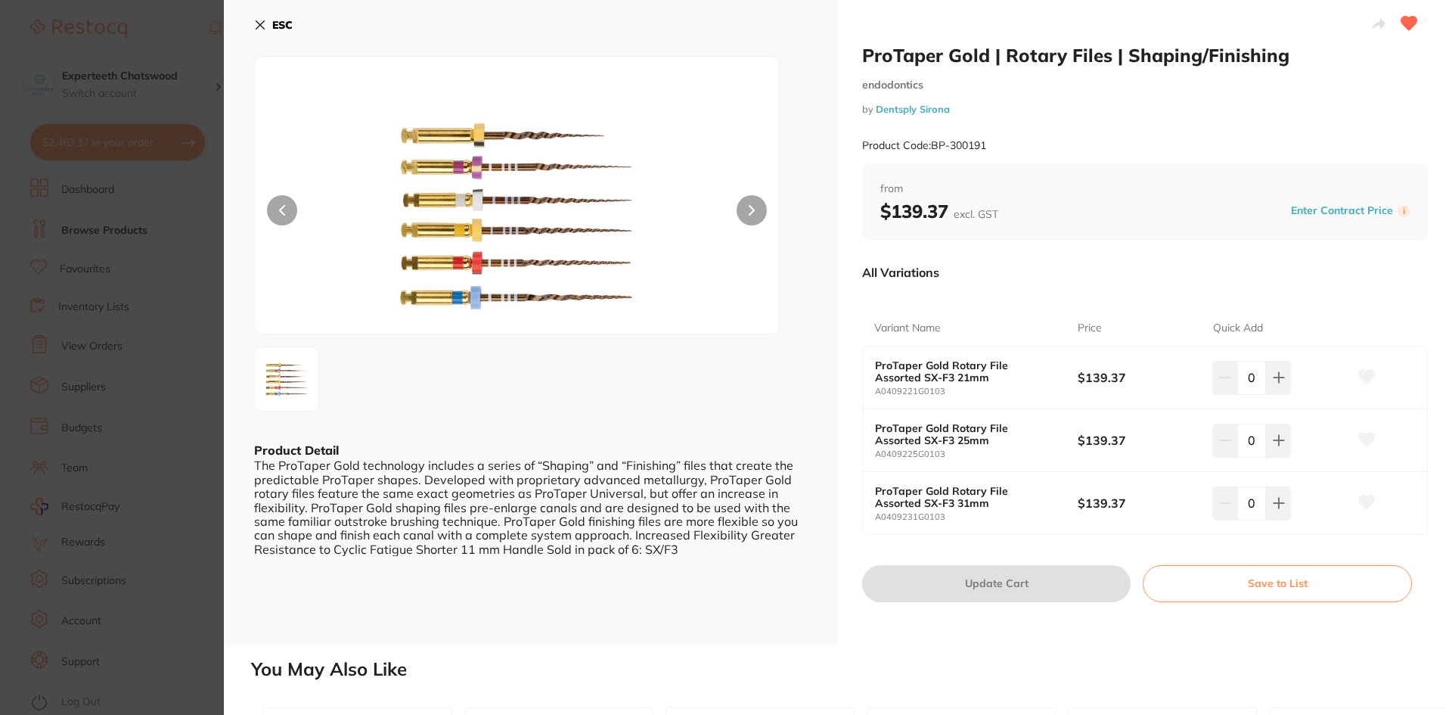
click at [259, 19] on icon at bounding box center [260, 25] width 12 height 12
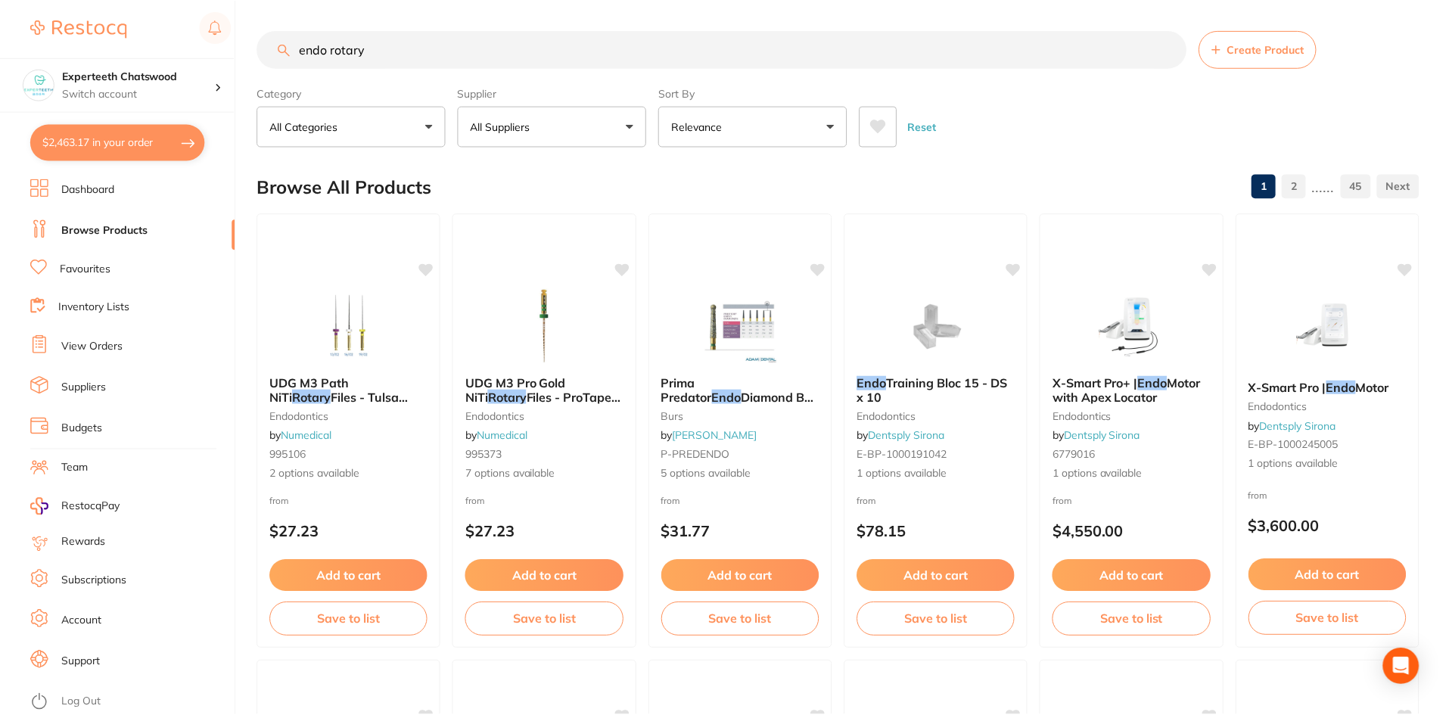
scroll to position [1740, 0]
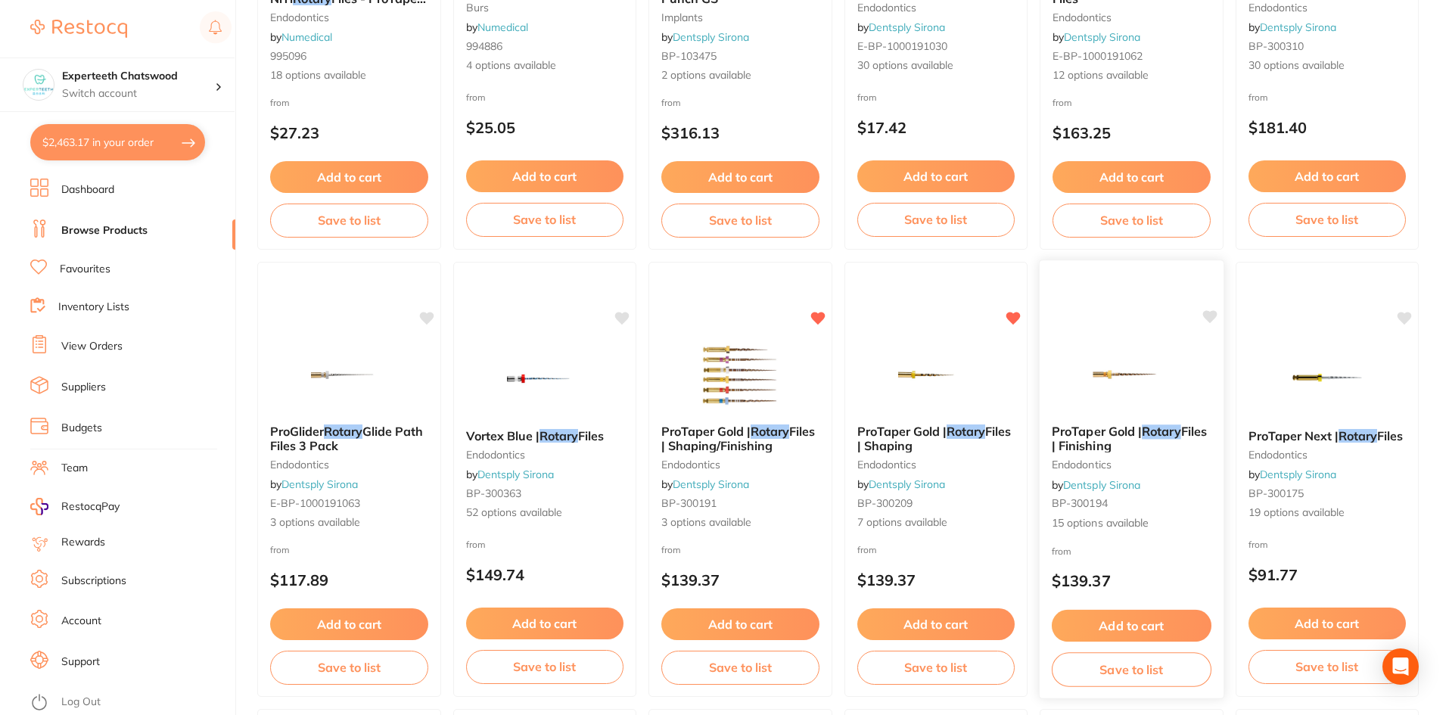
click at [1116, 435] on span "ProTaper Gold |" at bounding box center [1096, 431] width 90 height 15
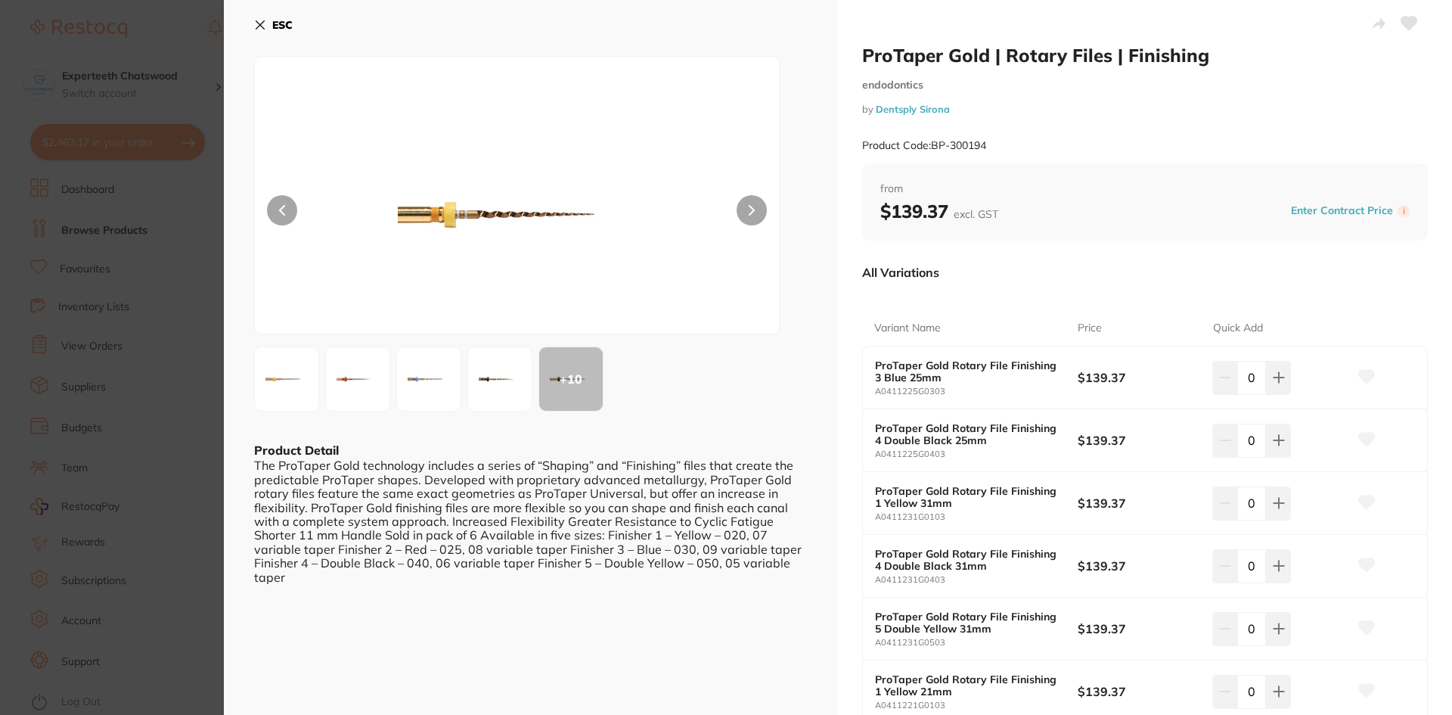
click at [261, 22] on icon at bounding box center [260, 25] width 12 height 12
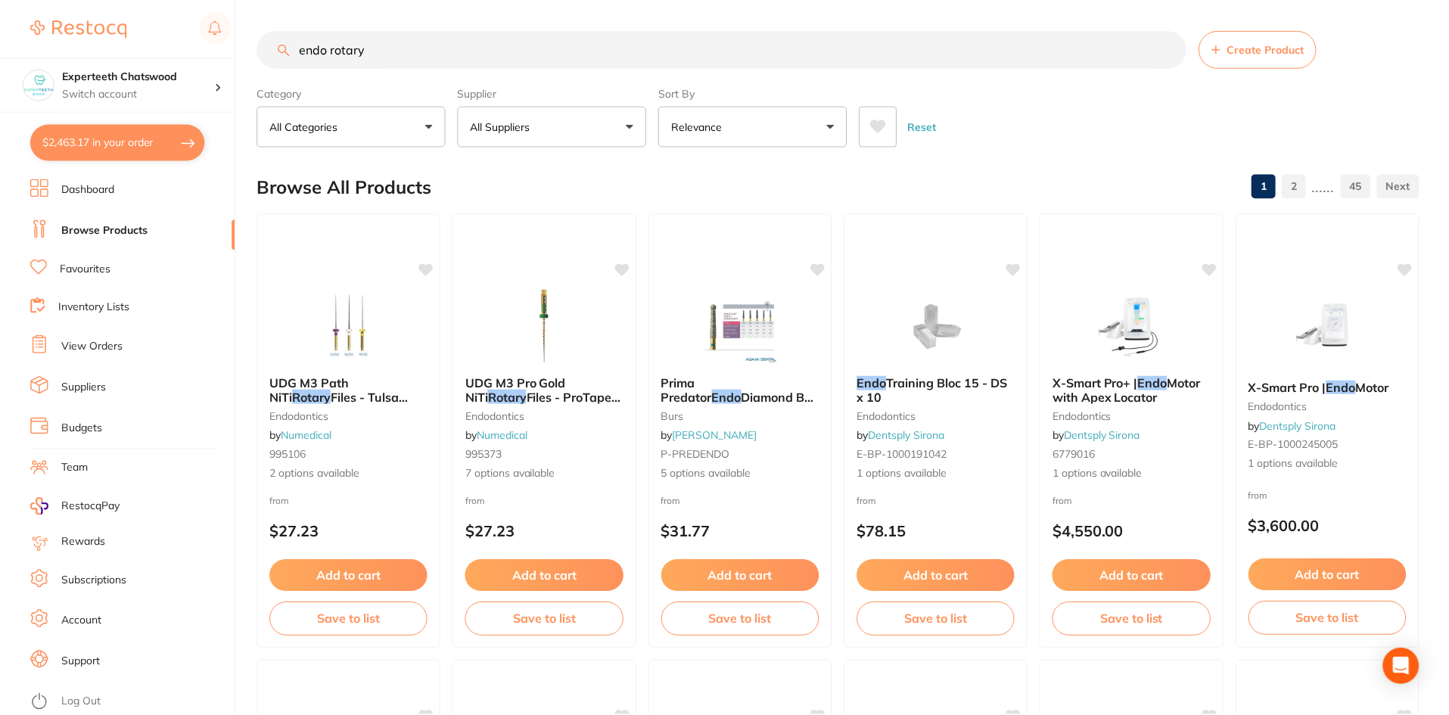
scroll to position [1740, 0]
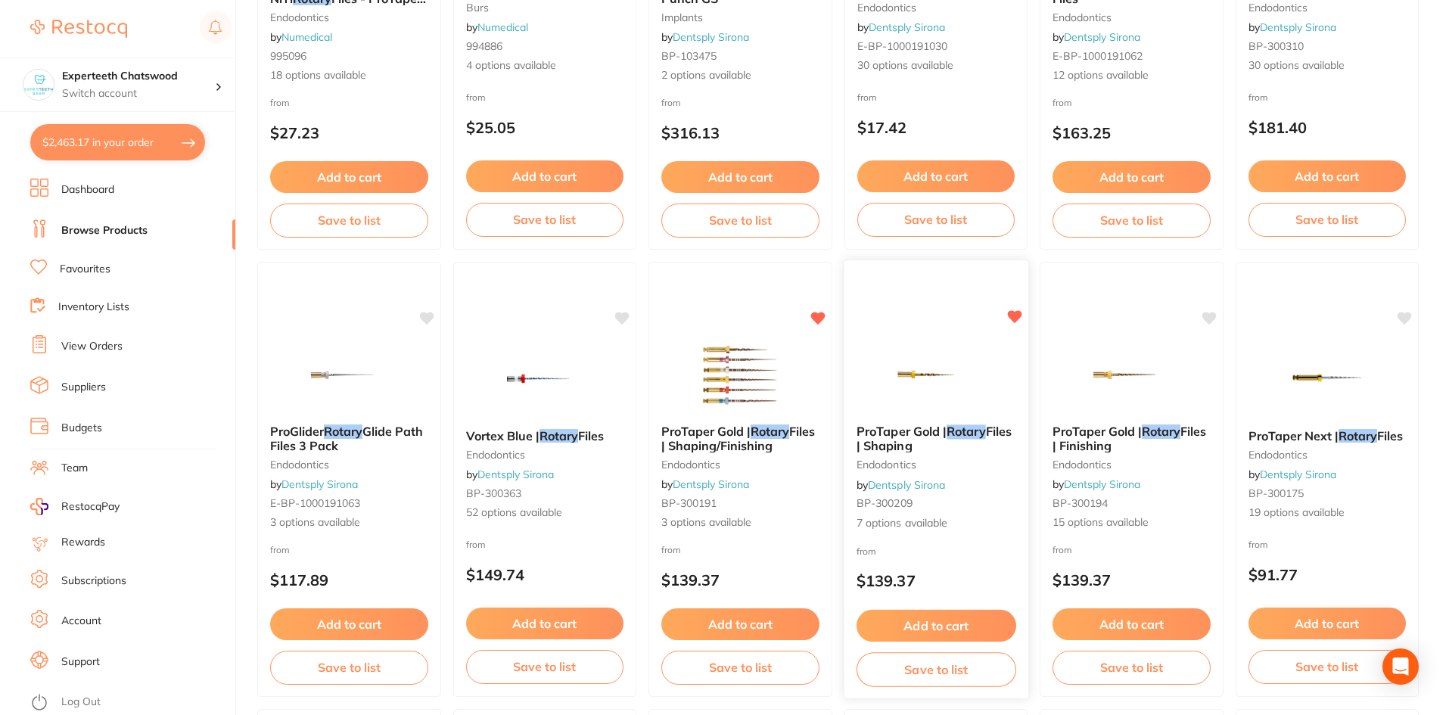
click at [883, 482] on link "Dentsply Sirona" at bounding box center [906, 484] width 77 height 14
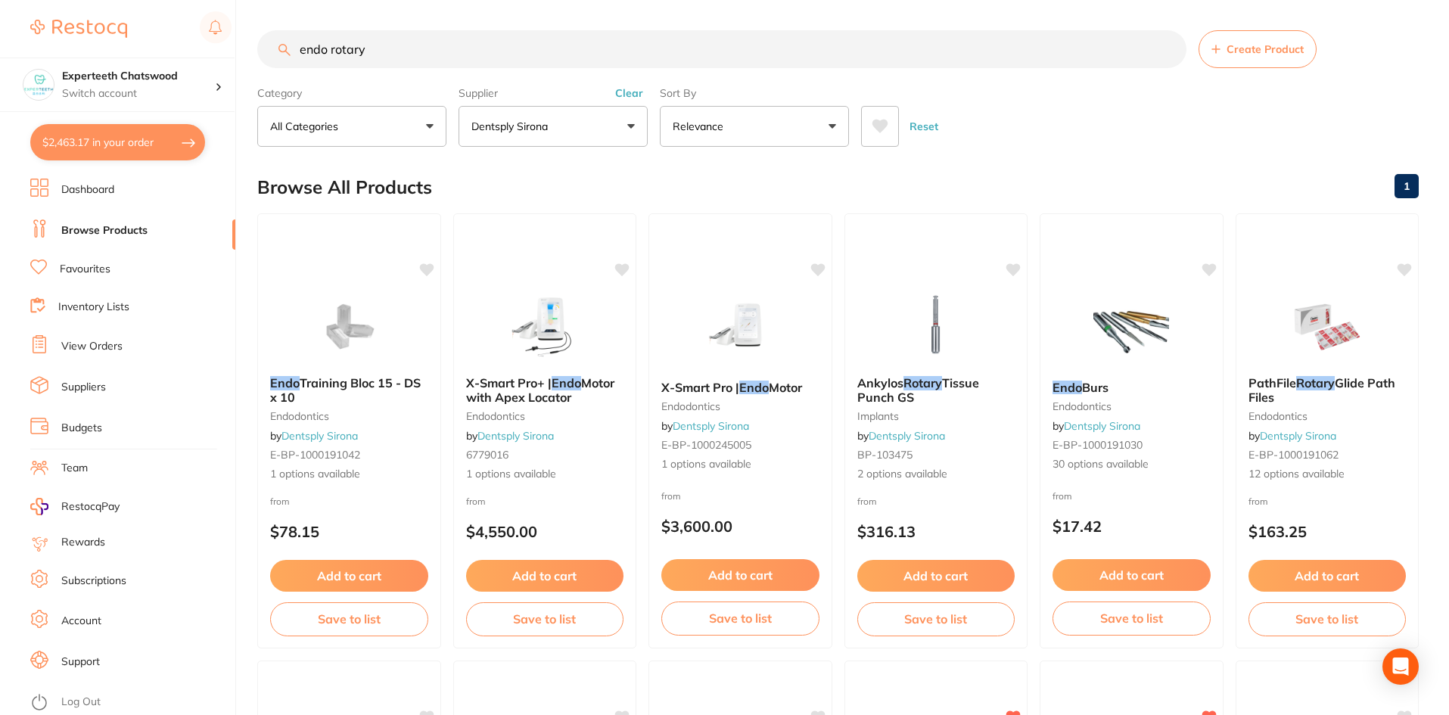
click at [408, 64] on input "endo rotary" at bounding box center [721, 49] width 929 height 38
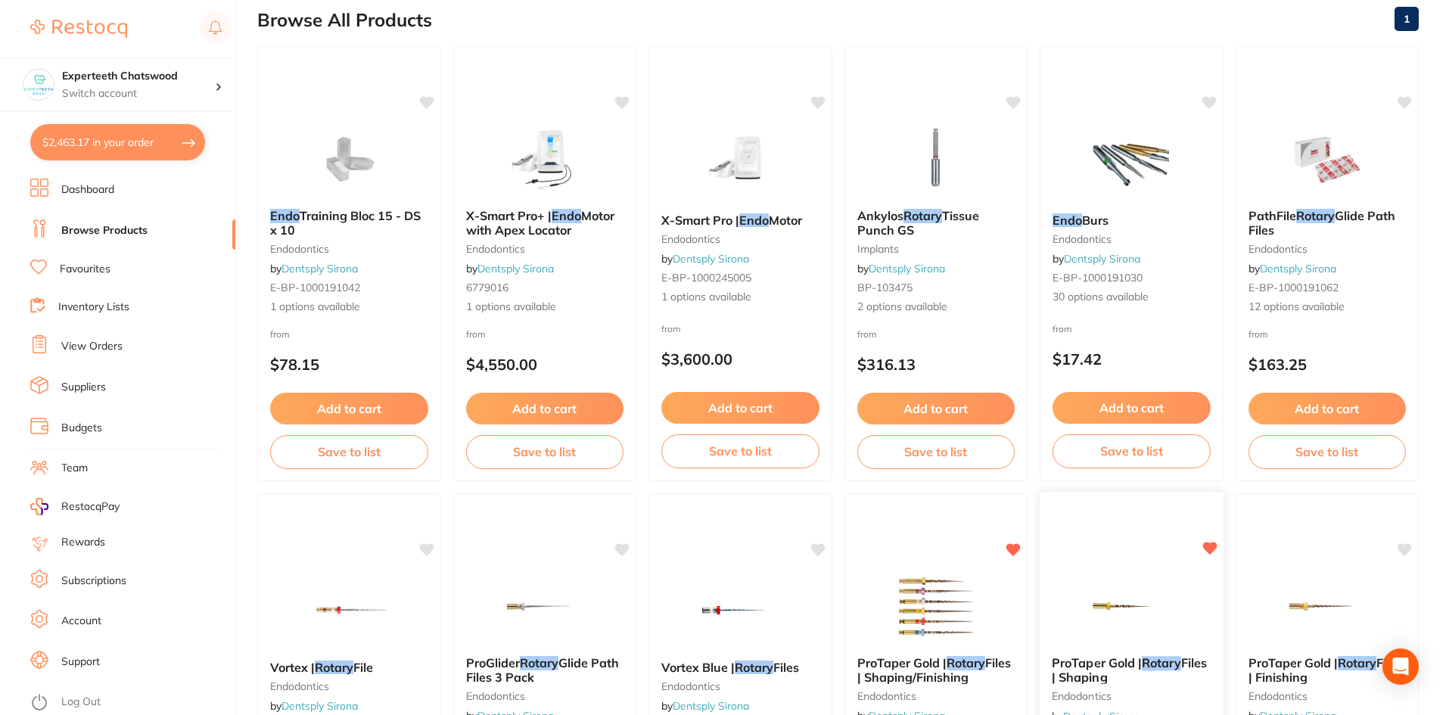
scroll to position [454, 0]
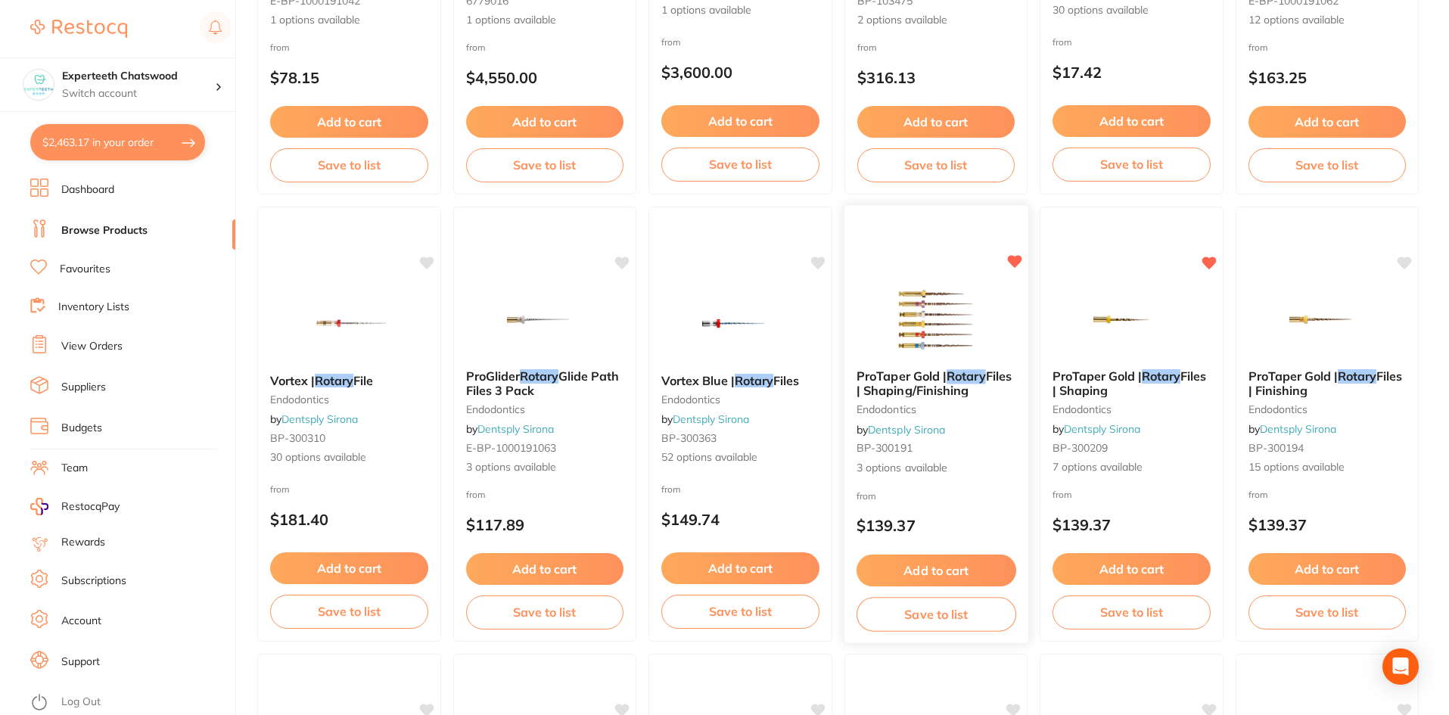
click at [906, 348] on img at bounding box center [935, 319] width 99 height 76
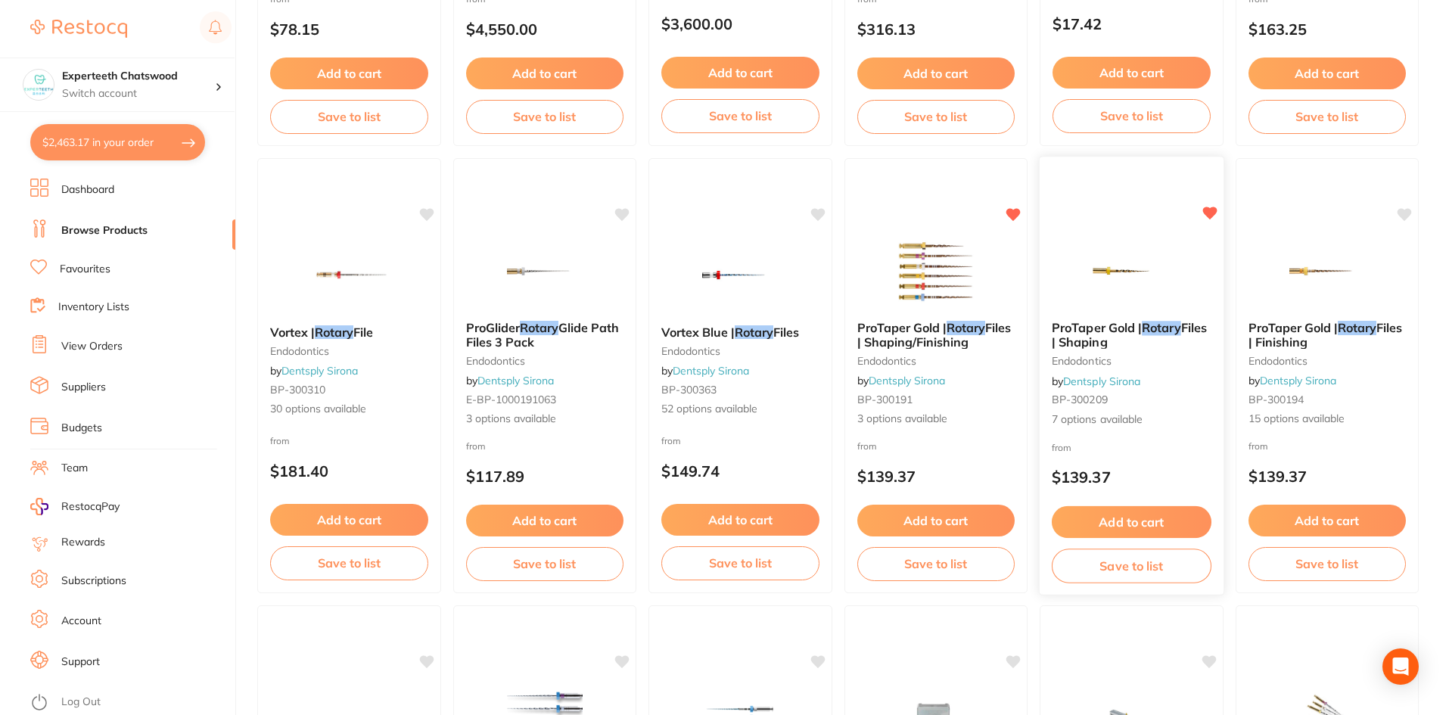
scroll to position [605, 0]
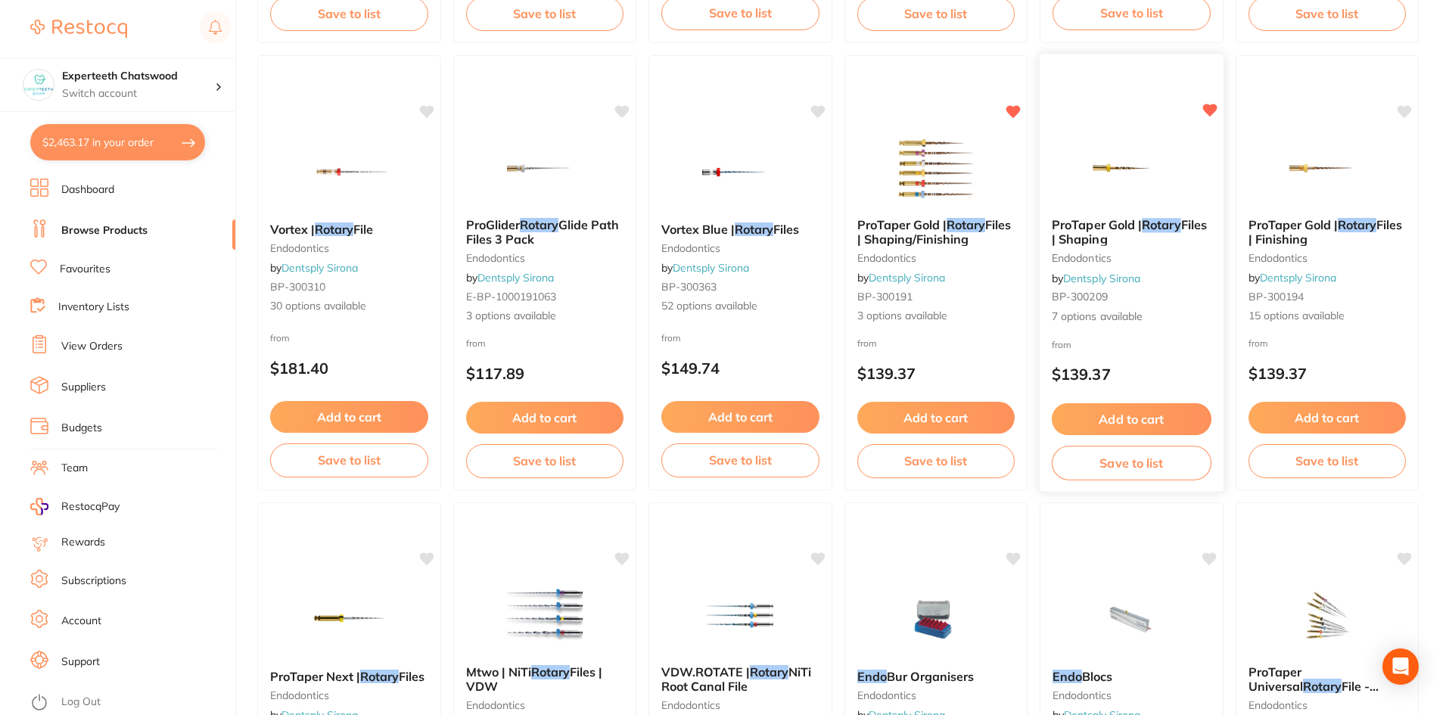
click at [1136, 180] on img at bounding box center [1131, 167] width 99 height 76
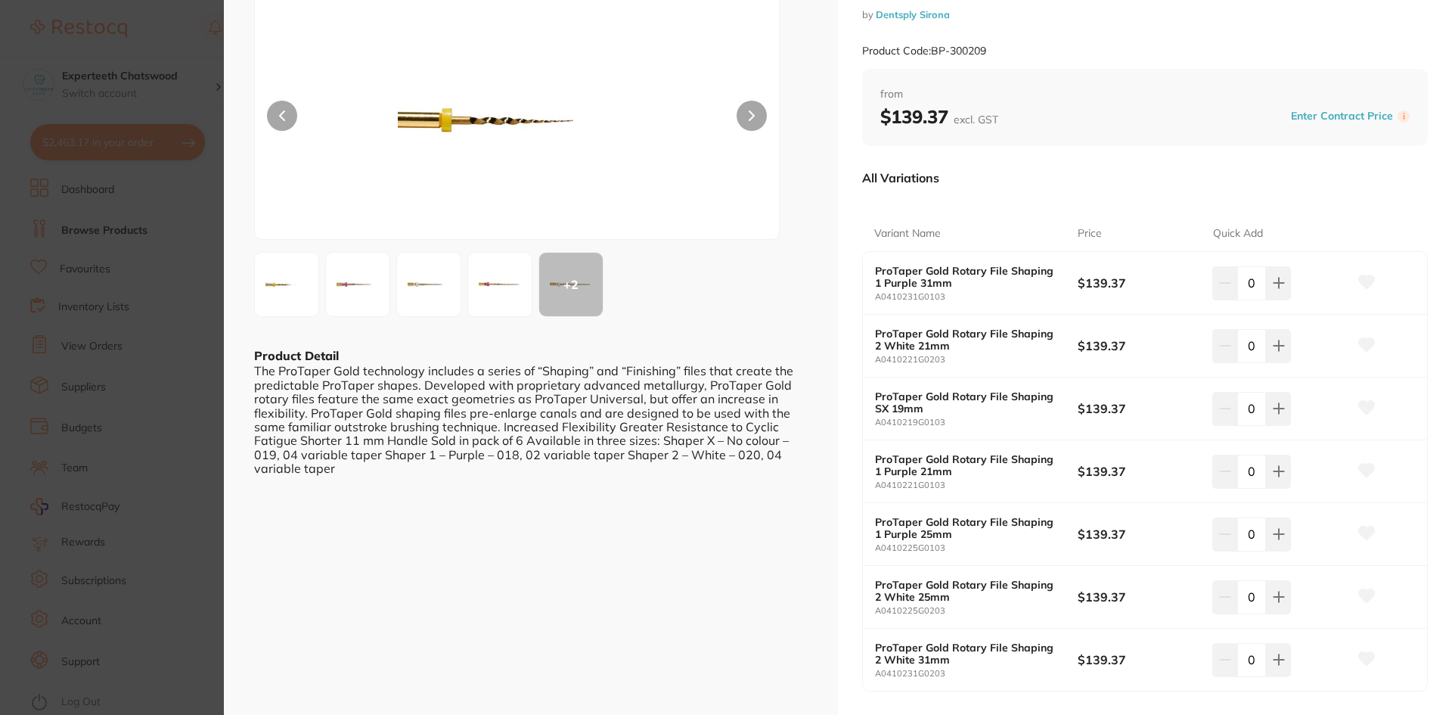
scroll to position [76, 0]
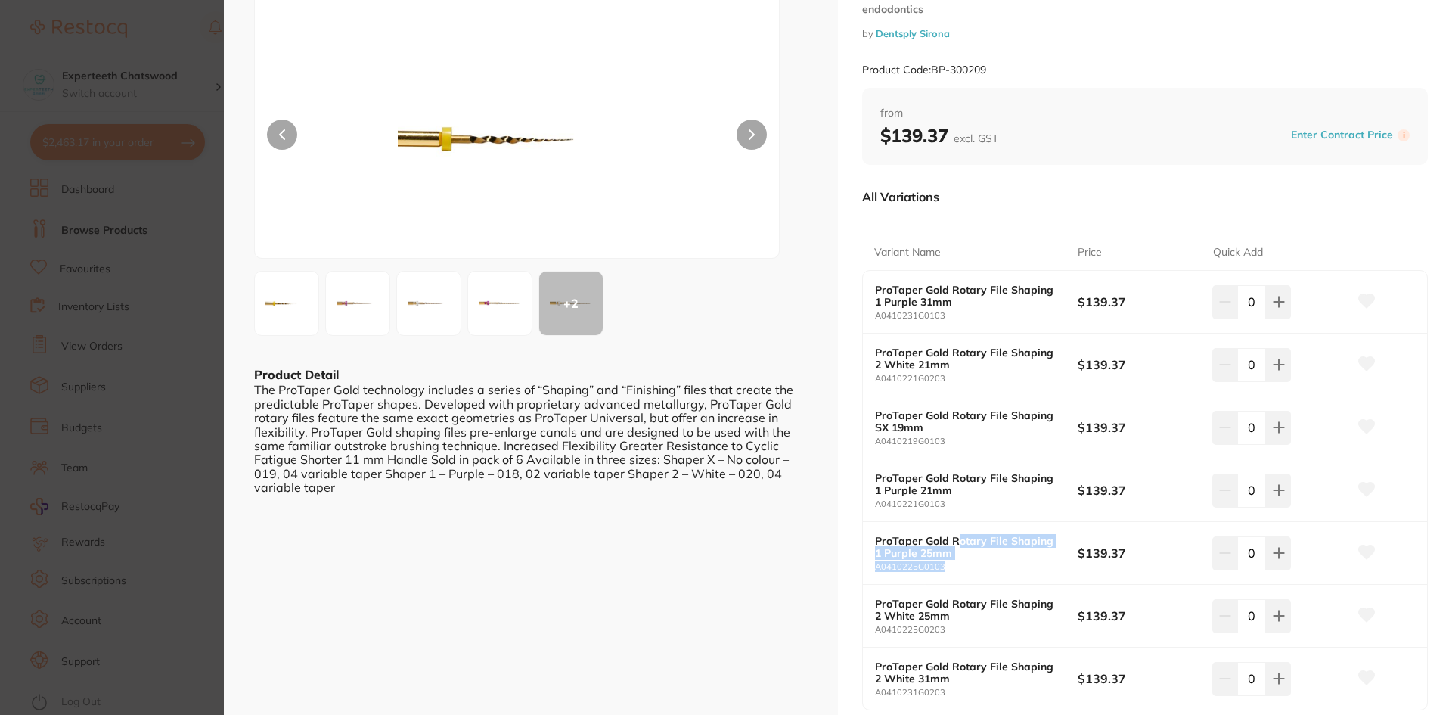
drag, startPoint x: 956, startPoint y: 535, endPoint x: 996, endPoint y: 565, distance: 50.2
click at [996, 565] on div "ProTaper Gold Rotary File Shaping 1 Purple 25mm A0410225G0103" at bounding box center [976, 553] width 203 height 37
click at [974, 540] on b "ProTaper Gold Rotary File Shaping 1 Purple 25mm" at bounding box center [966, 547] width 182 height 24
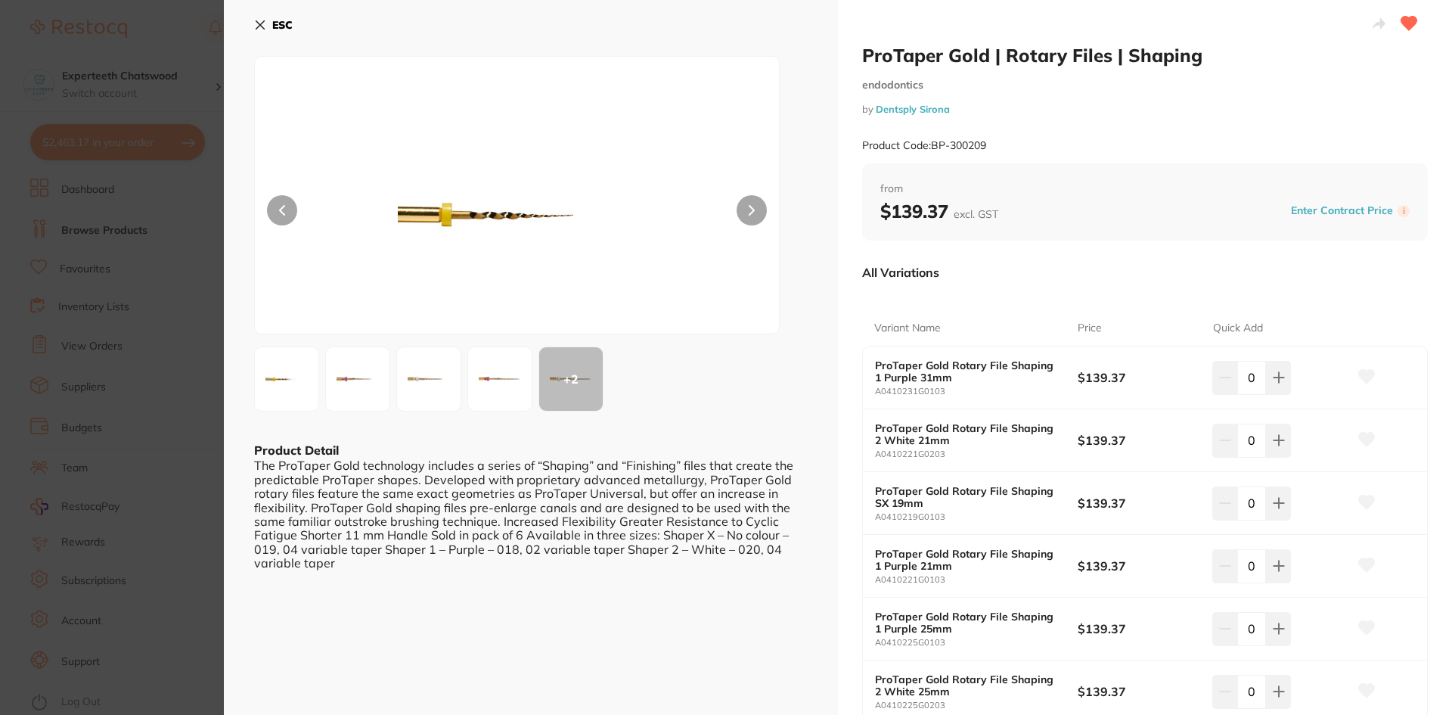
click at [257, 22] on icon at bounding box center [260, 25] width 8 height 8
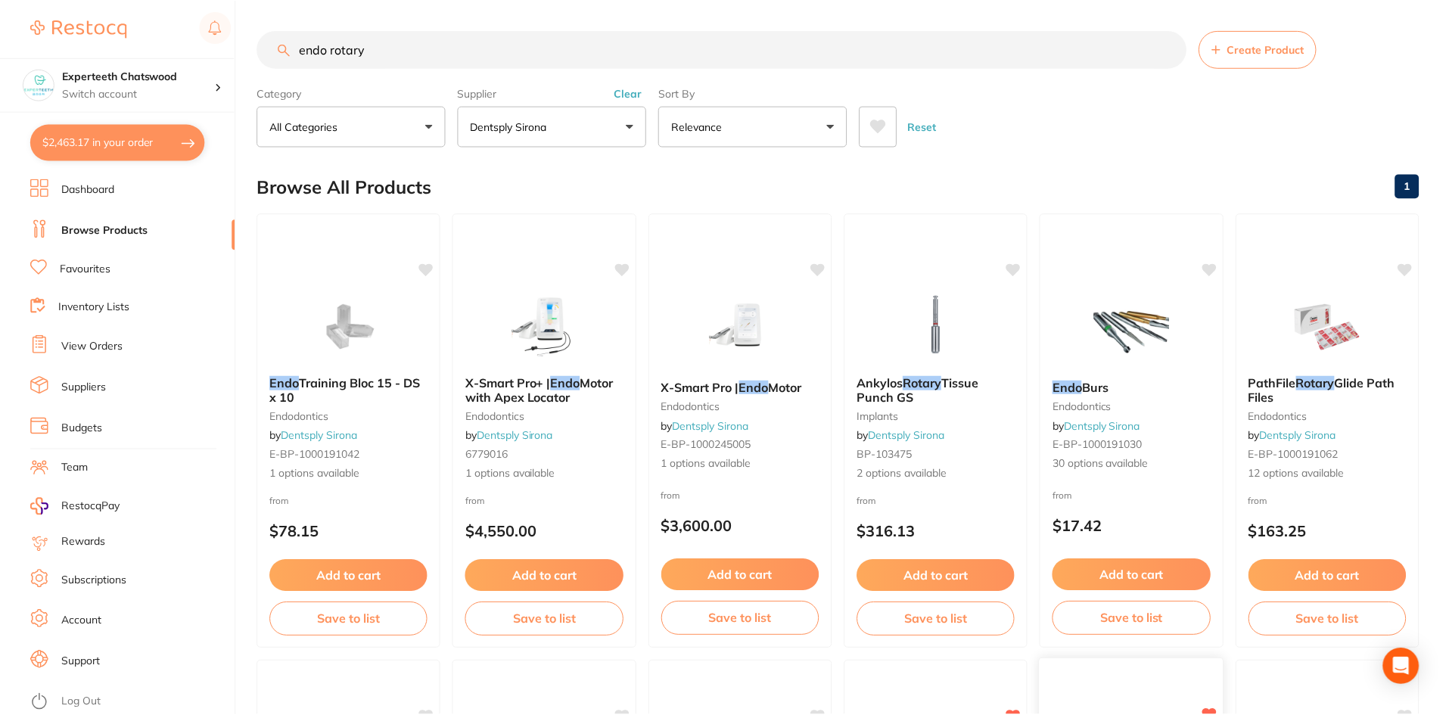
scroll to position [605, 0]
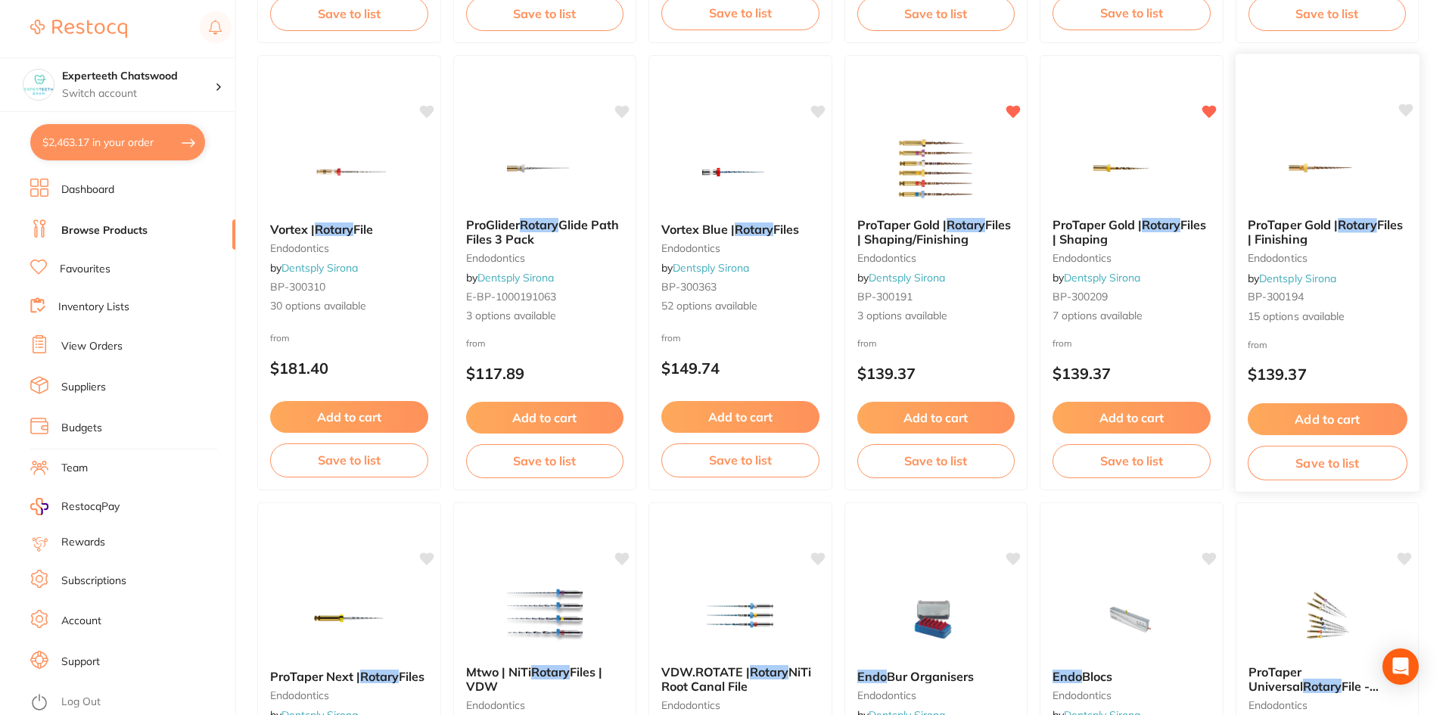
click at [1290, 241] on span "Files | Finishing" at bounding box center [1324, 232] width 155 height 30
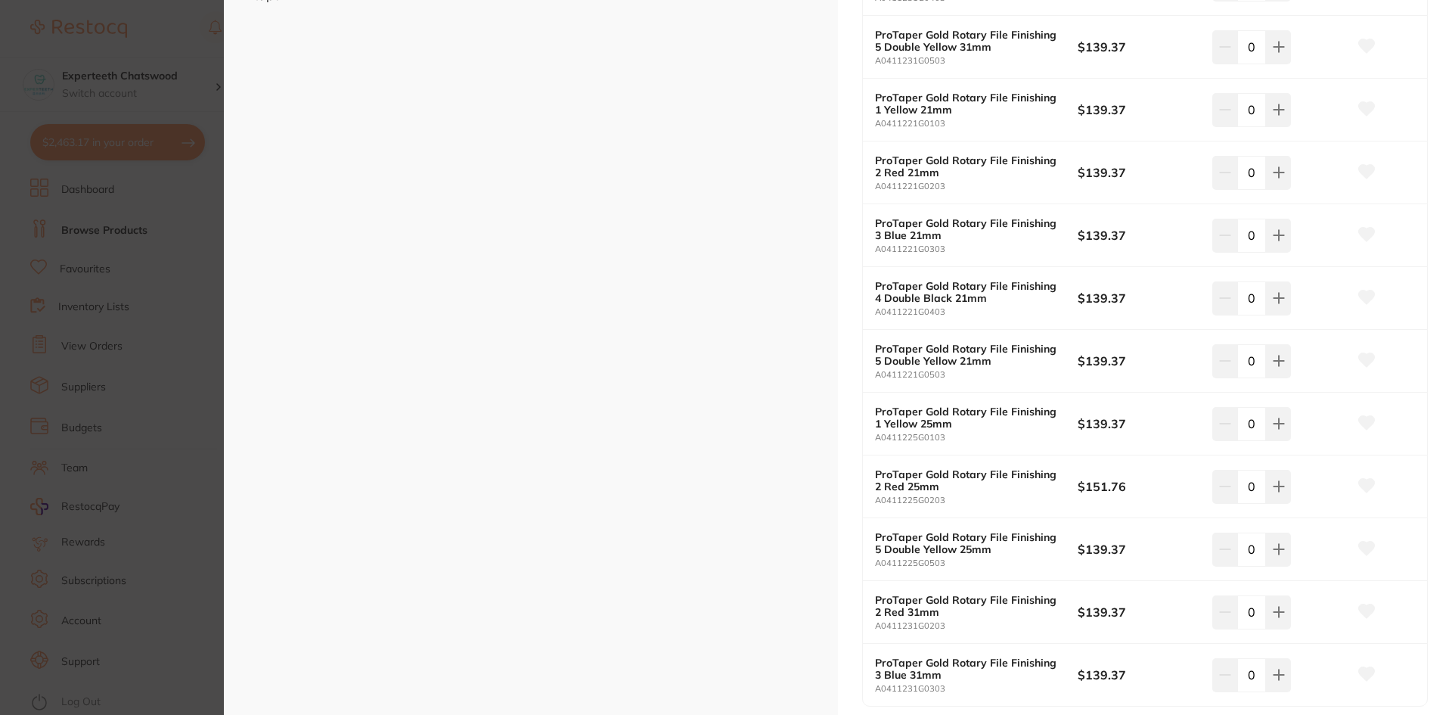
scroll to position [605, 0]
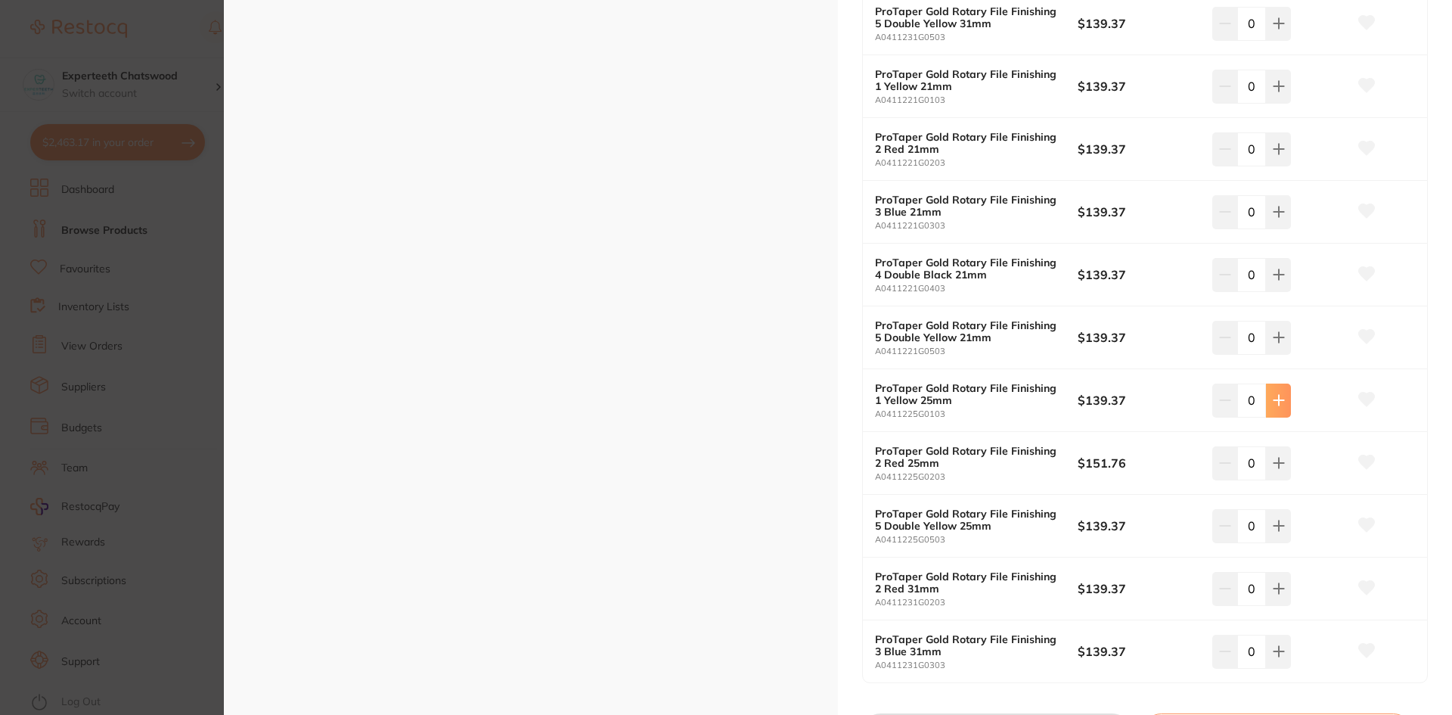
click at [1266, 401] on button at bounding box center [1278, 400] width 25 height 33
click at [1275, 399] on icon at bounding box center [1279, 400] width 12 height 12
click at [1289, 389] on div "2" at bounding box center [1280, 400] width 135 height 33
click at [1266, 405] on button at bounding box center [1278, 400] width 25 height 33
click at [1274, 397] on icon at bounding box center [1279, 400] width 12 height 12
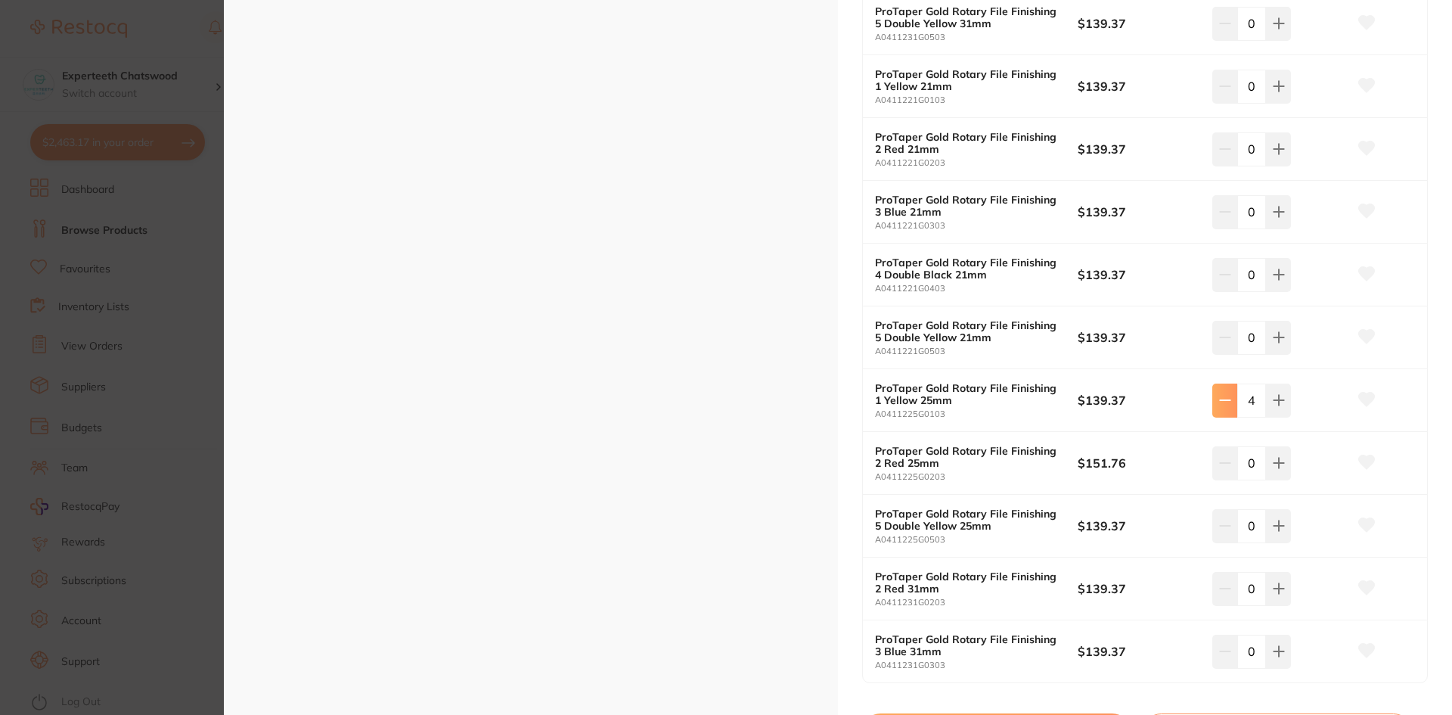
click at [1213, 401] on button at bounding box center [1225, 400] width 25 height 33
type input "3"
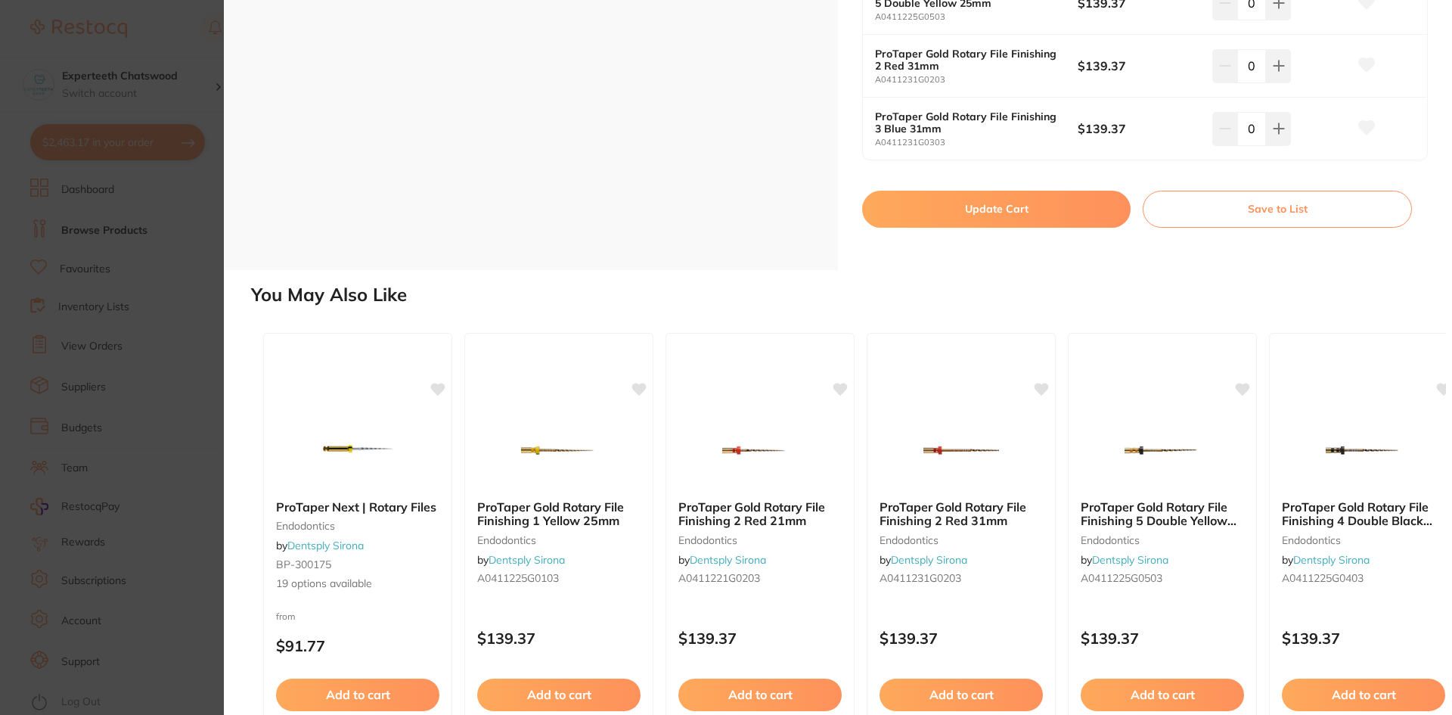
scroll to position [1135, 0]
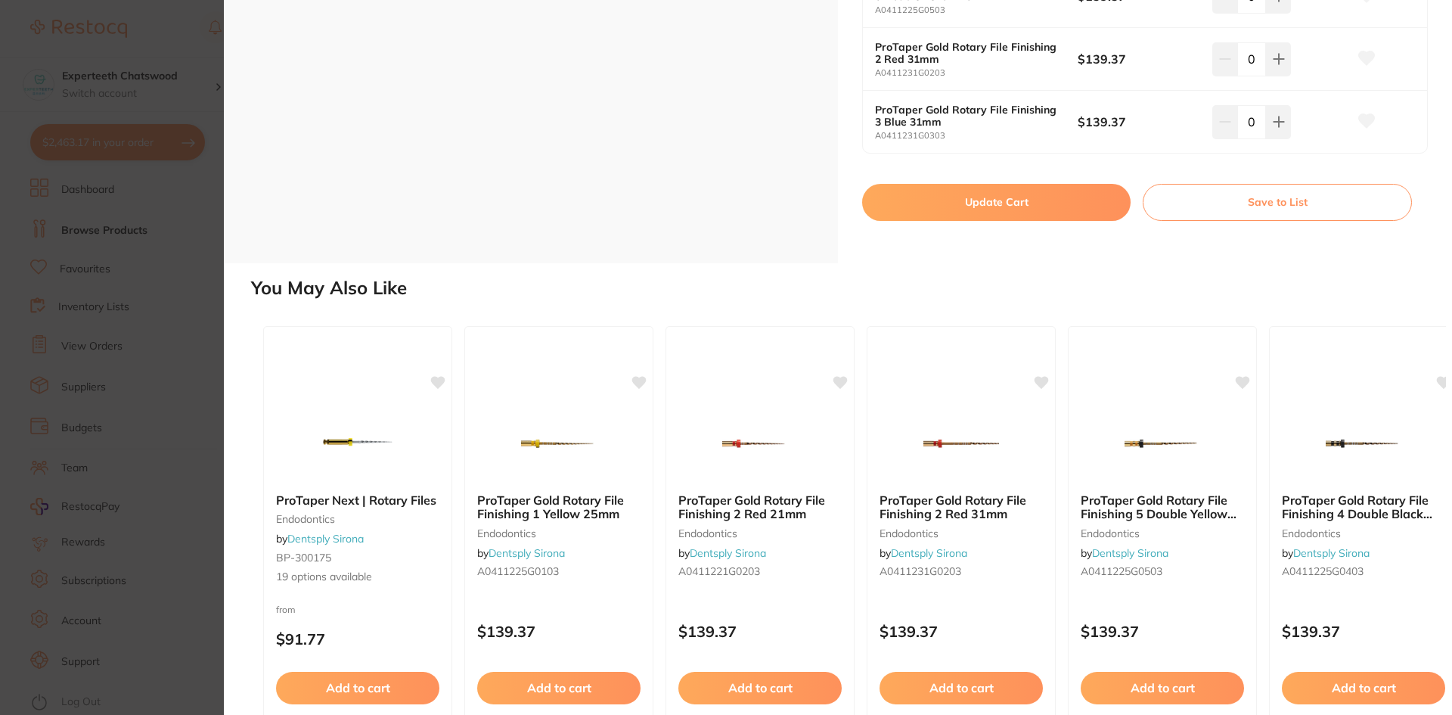
click at [1014, 219] on button "Update Cart" at bounding box center [996, 202] width 269 height 36
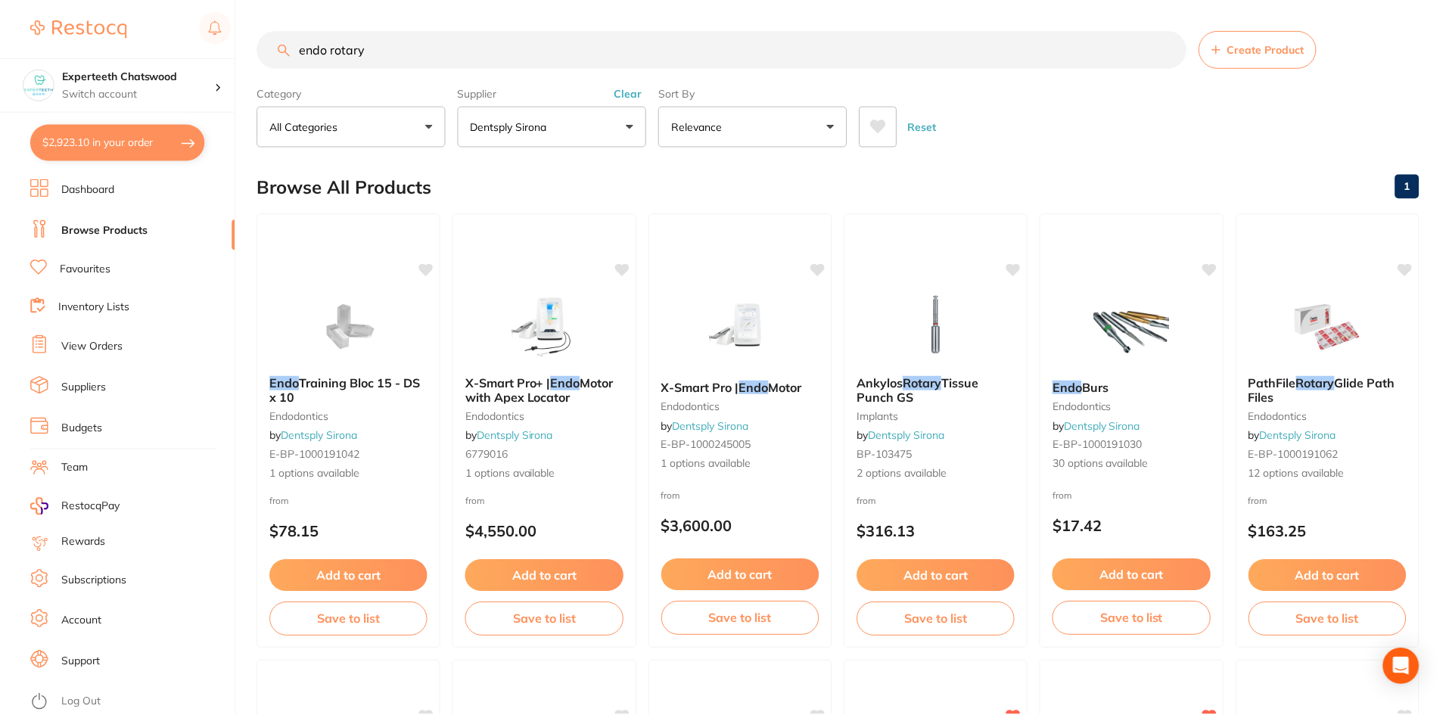
scroll to position [605, 0]
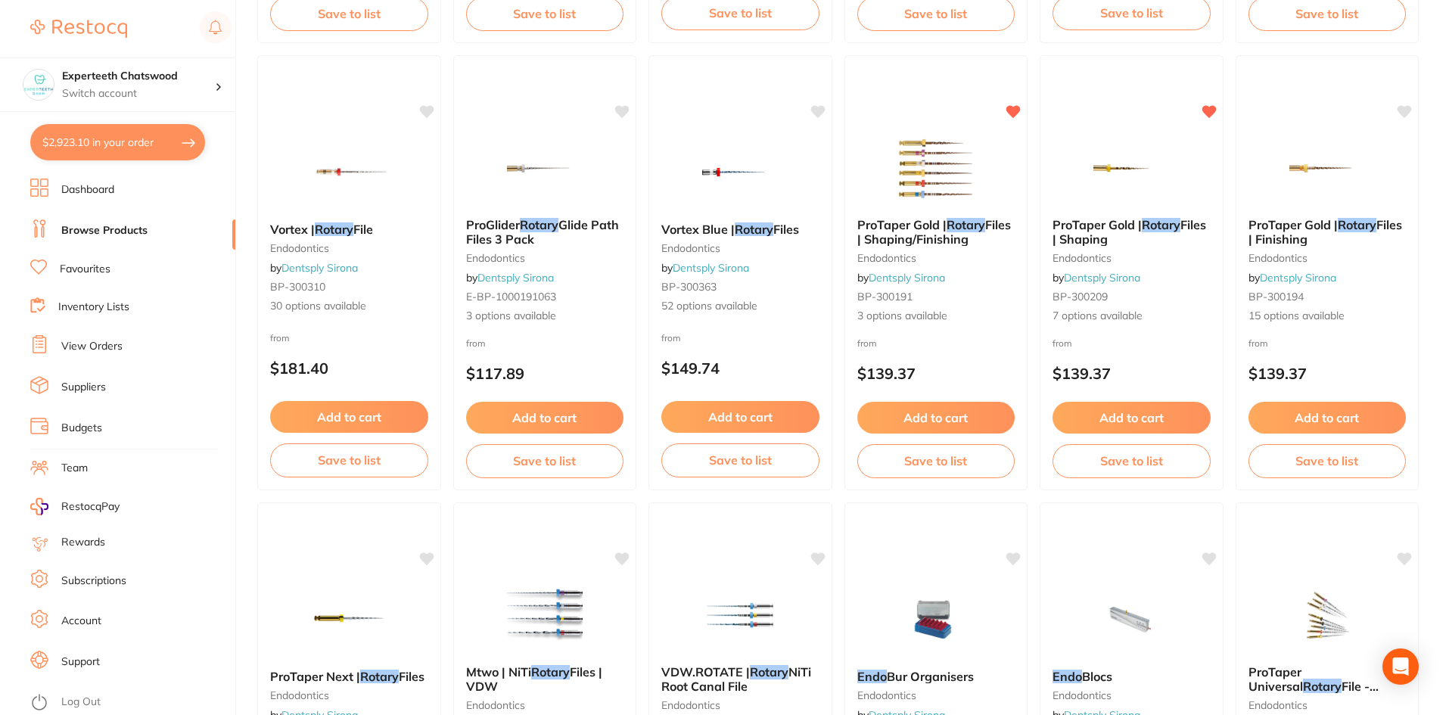
click at [141, 135] on button "$2,923.10 in your order" at bounding box center [117, 142] width 175 height 36
checkbox input "true"
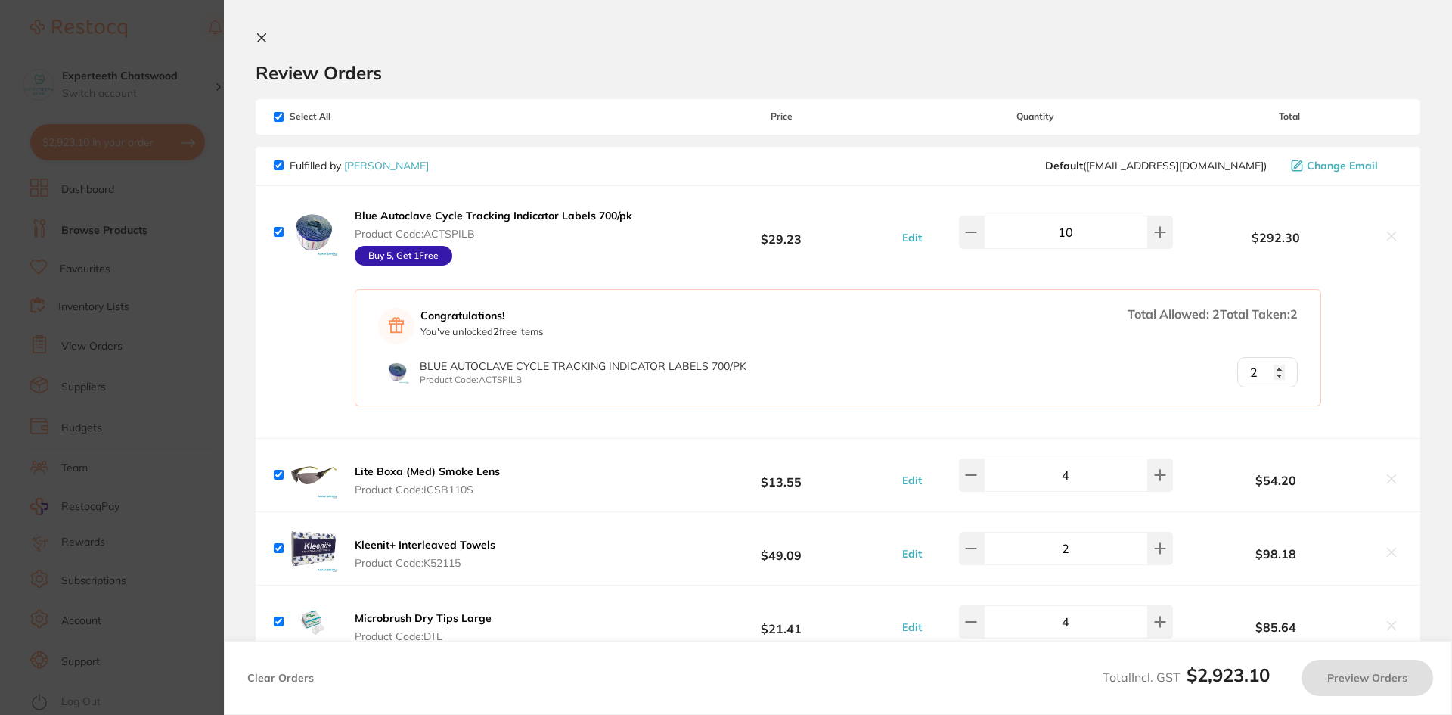
scroll to position [454, 0]
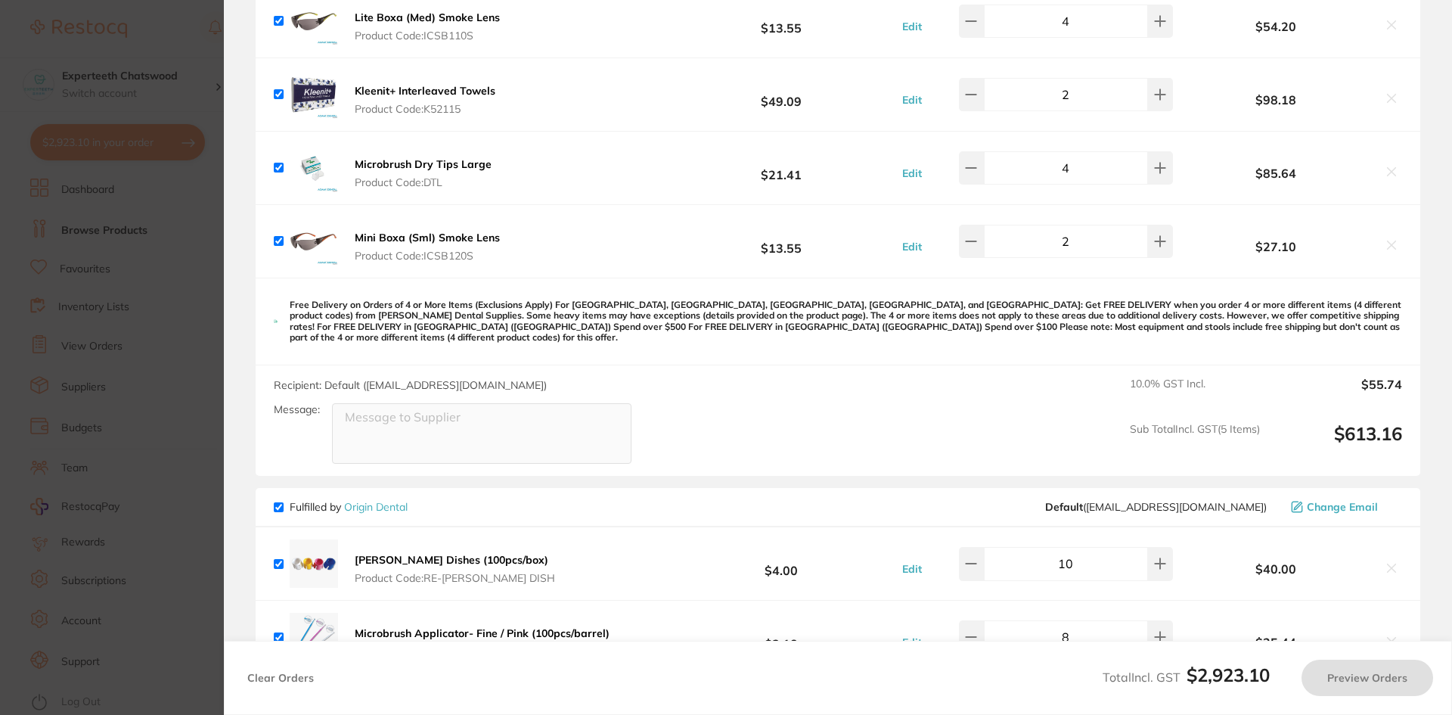
checkbox input "false"
checkbox input "true"
click at [1388, 243] on icon at bounding box center [1392, 245] width 12 height 12
checkbox input "false"
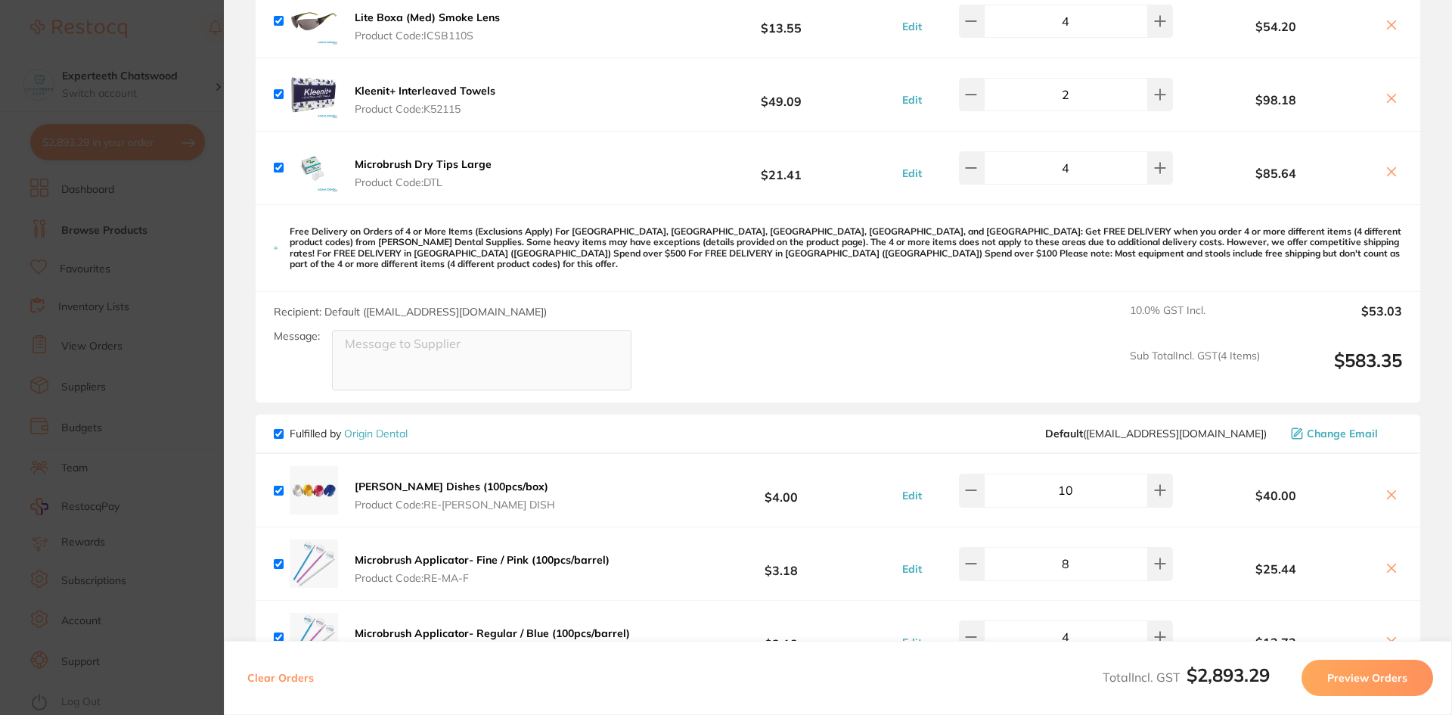
scroll to position [378, 0]
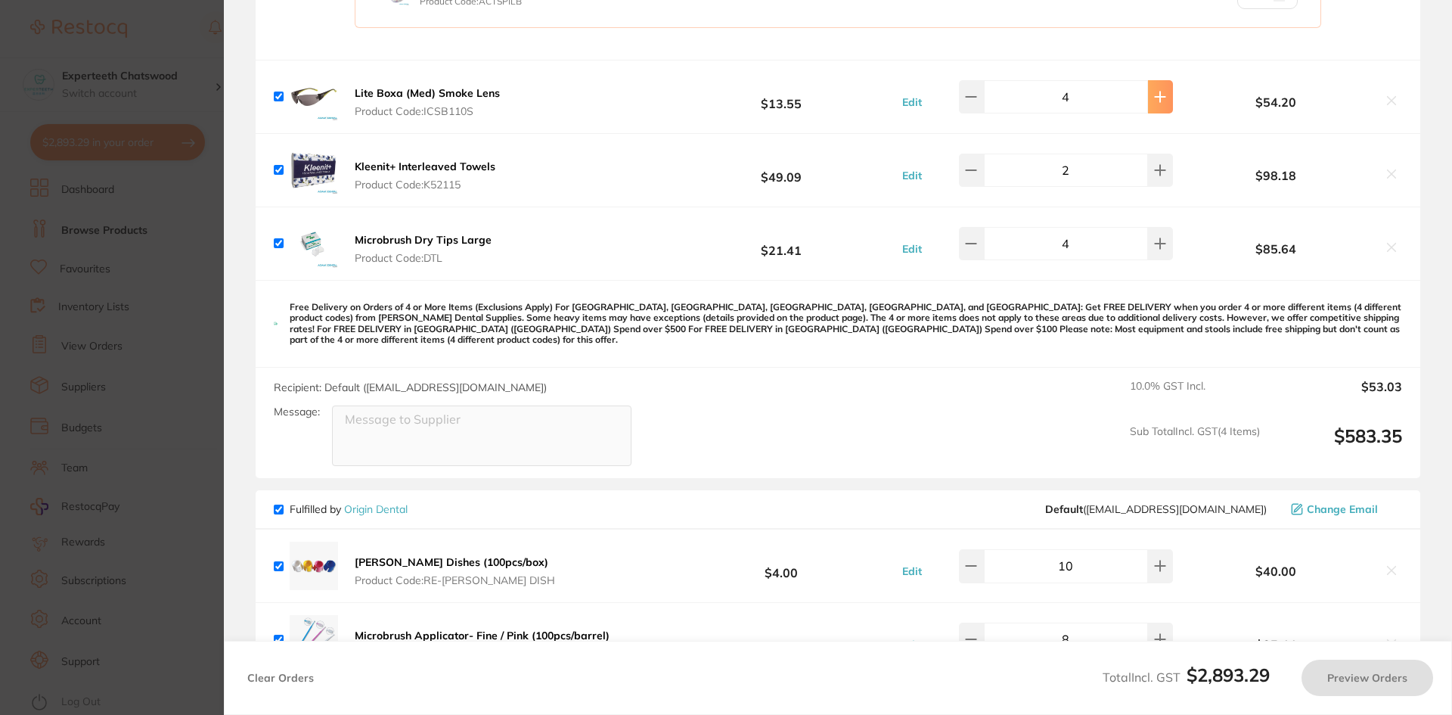
click at [1157, 94] on icon at bounding box center [1160, 97] width 12 height 12
type input "5"
checkbox input "true"
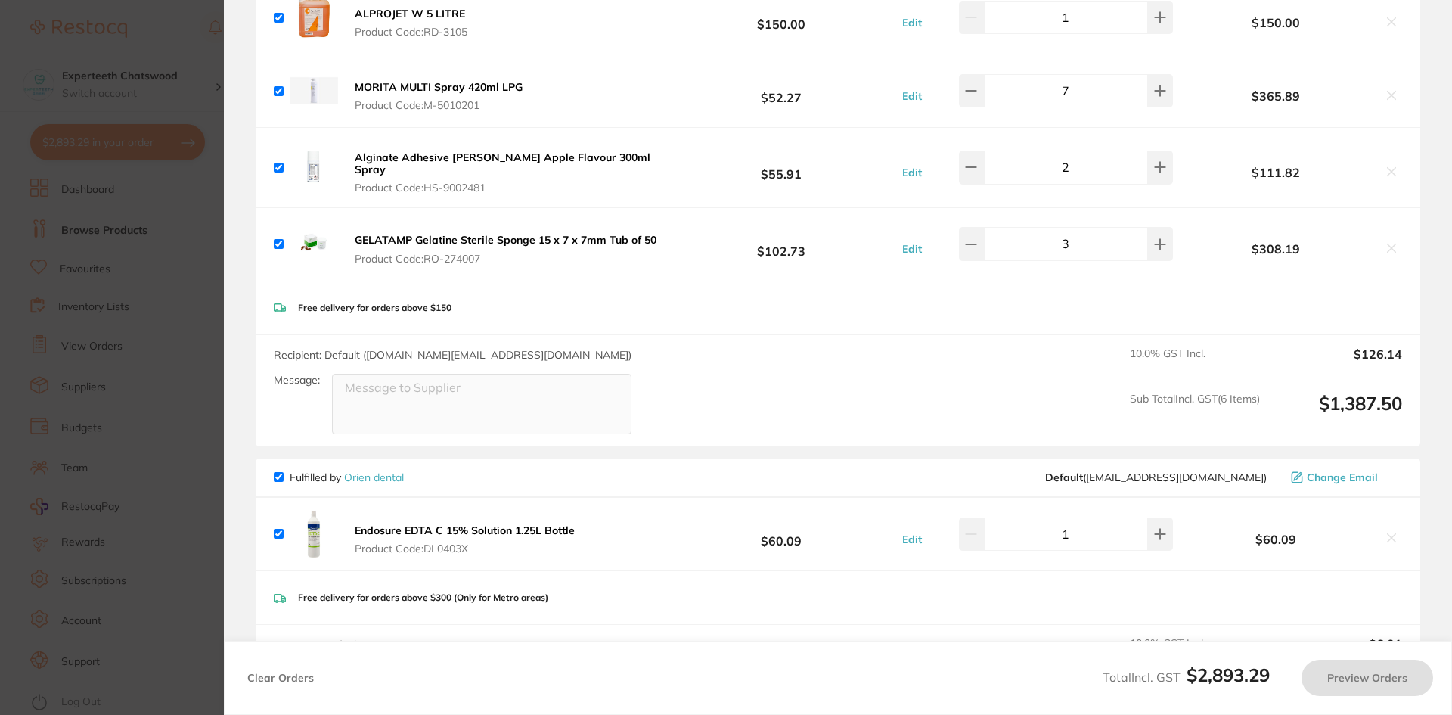
scroll to position [1740, 0]
type input "5"
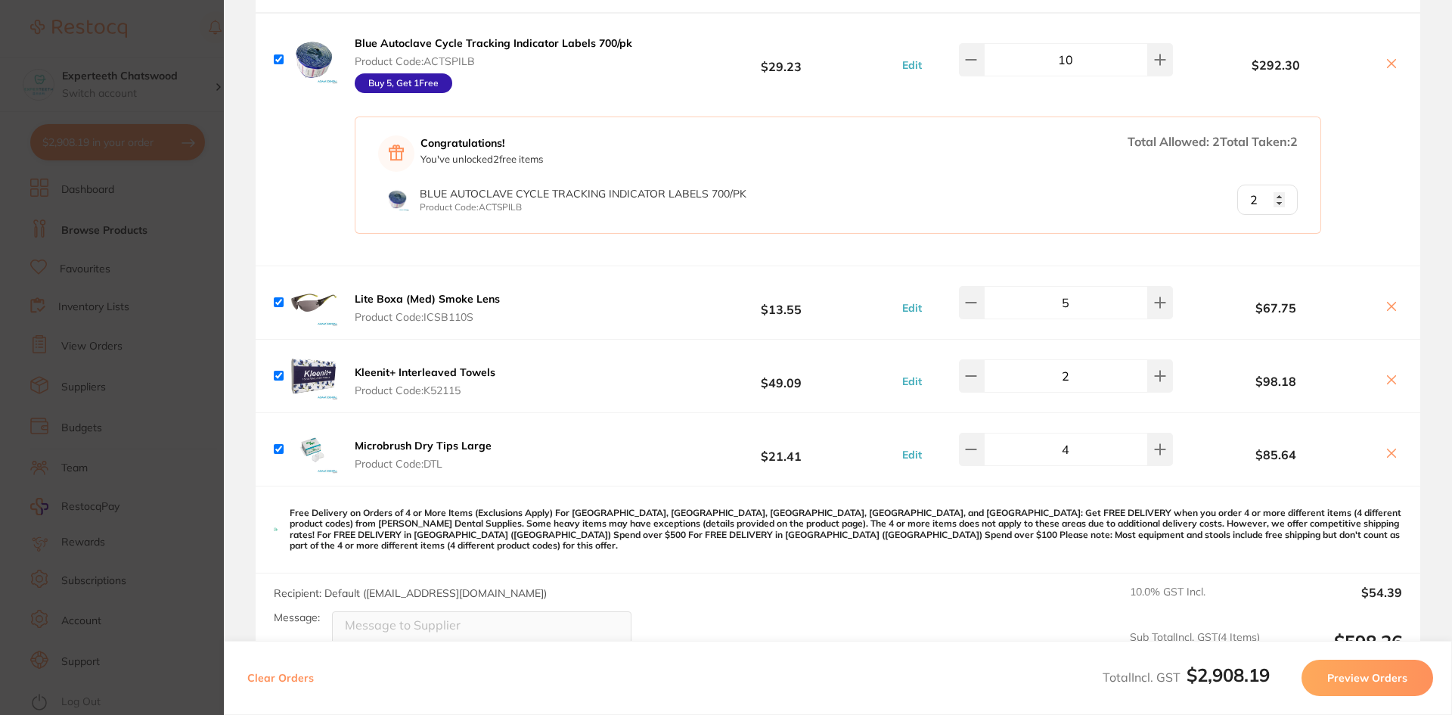
scroll to position [0, 0]
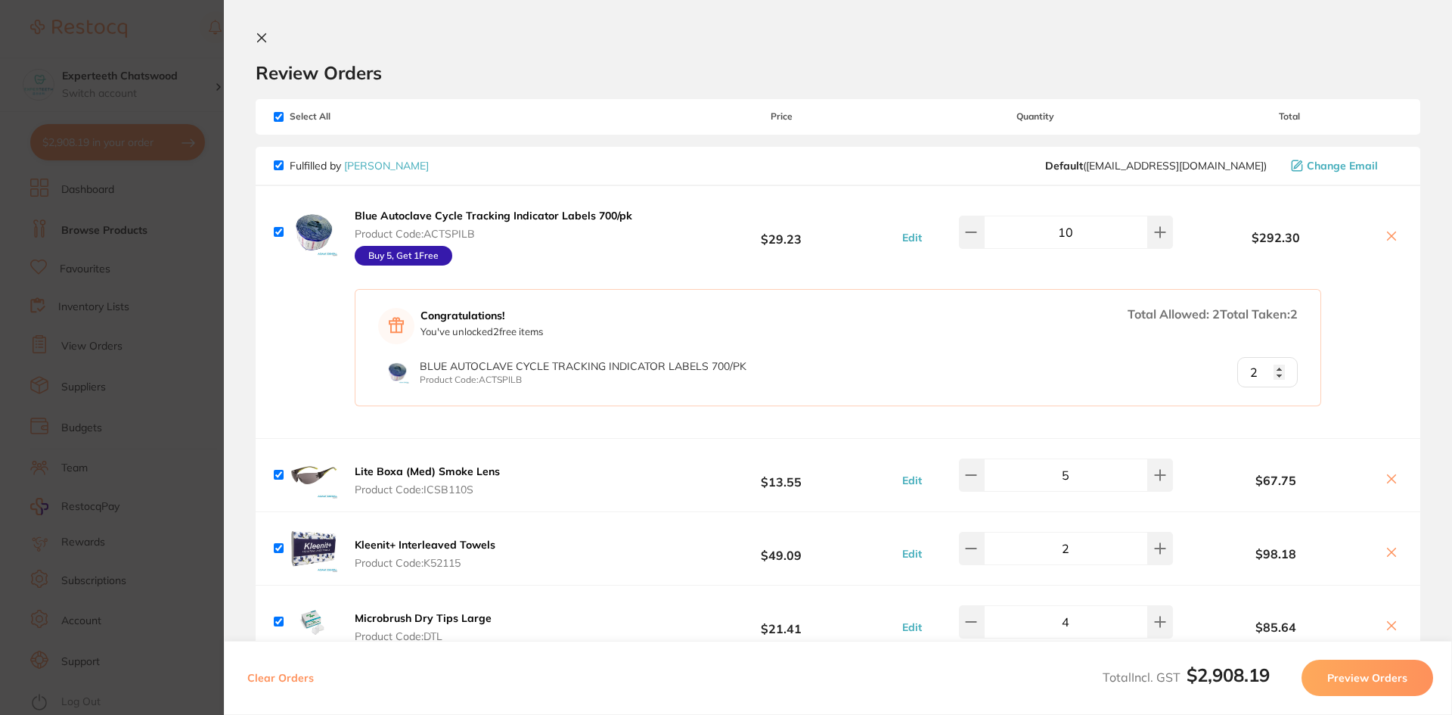
click at [262, 37] on icon at bounding box center [262, 38] width 8 height 8
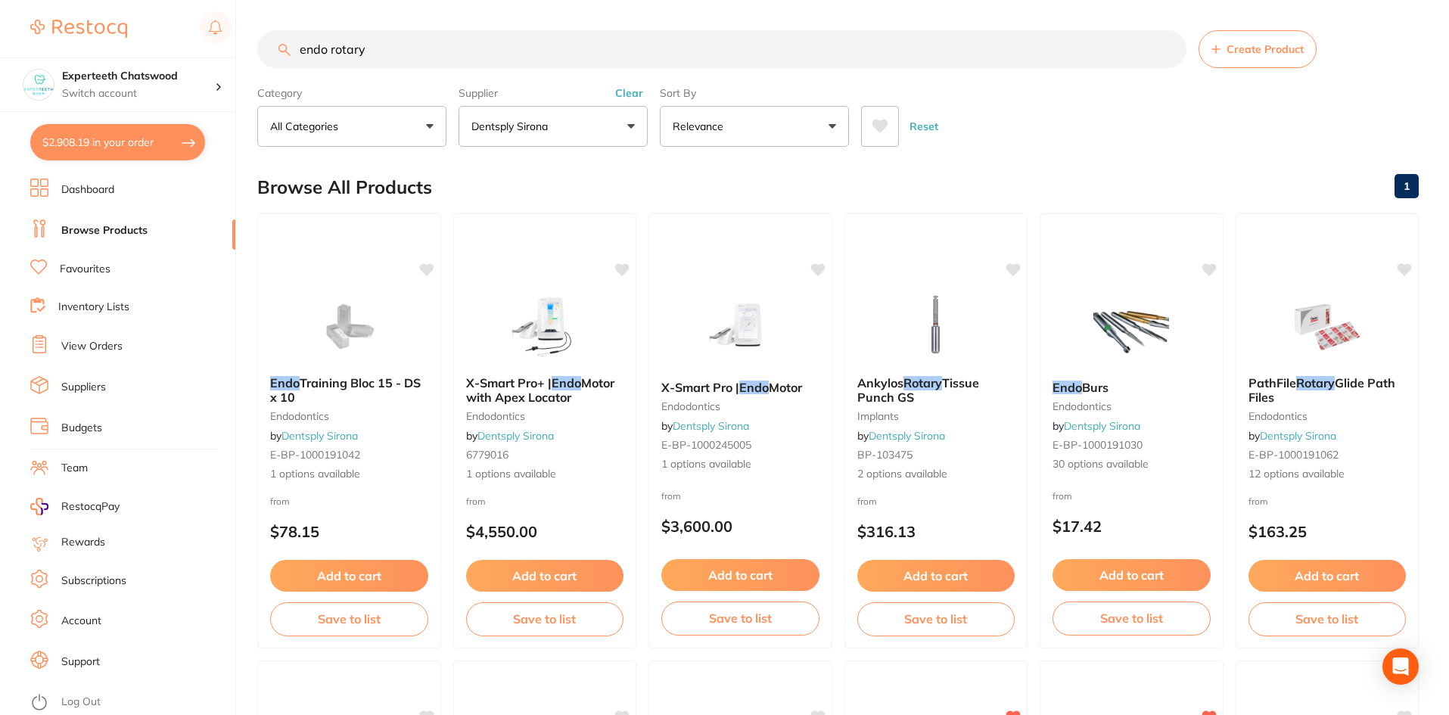
click at [402, 60] on input "endo rotary" at bounding box center [721, 49] width 929 height 38
type input "endo burs"
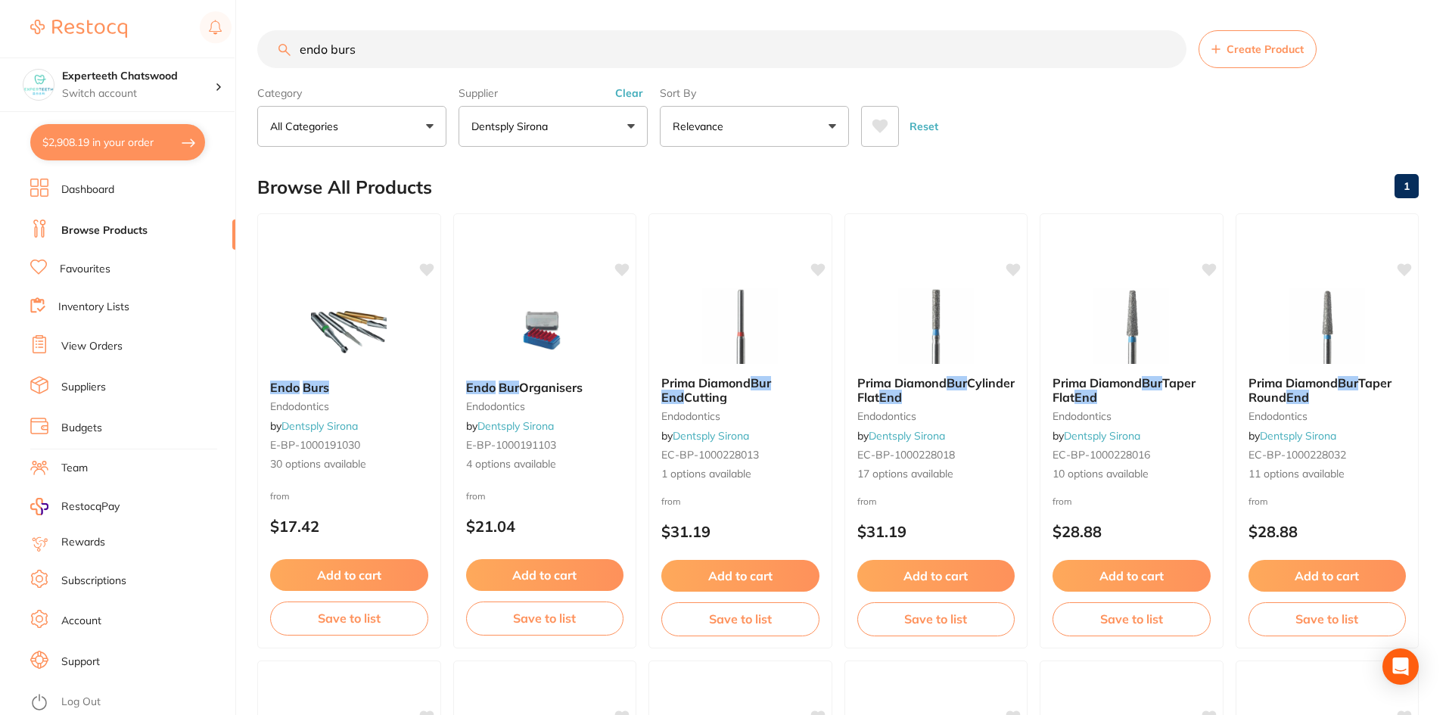
drag, startPoint x: 406, startPoint y: 57, endPoint x: 250, endPoint y: 48, distance: 156.0
click at [252, 48] on div "$2,908.19 Experteeth Chatswood Switch account Experteeth Chatswood $2,908.19 in…" at bounding box center [724, 357] width 1449 height 715
paste input "Dental burs Endo-Z dental drills e"
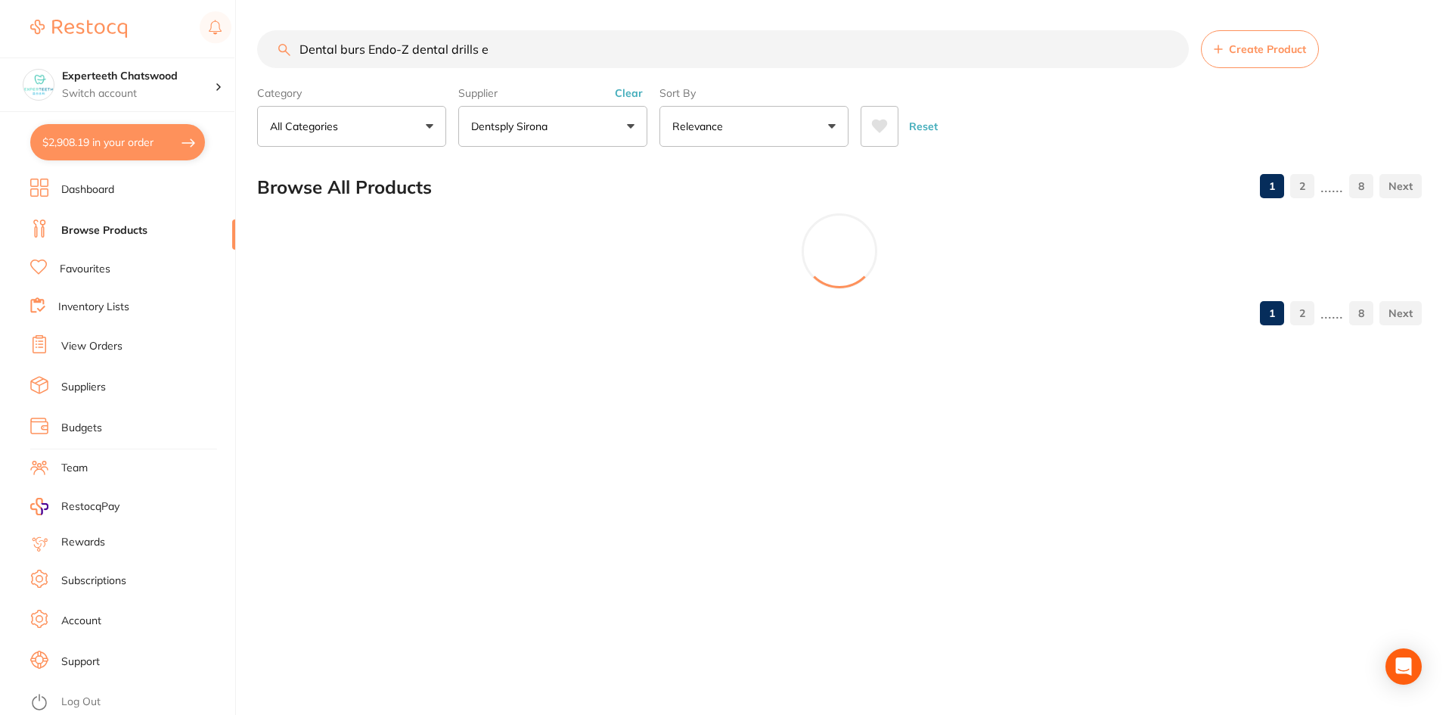
click at [582, 116] on button "Dentsply Sirona" at bounding box center [552, 126] width 189 height 41
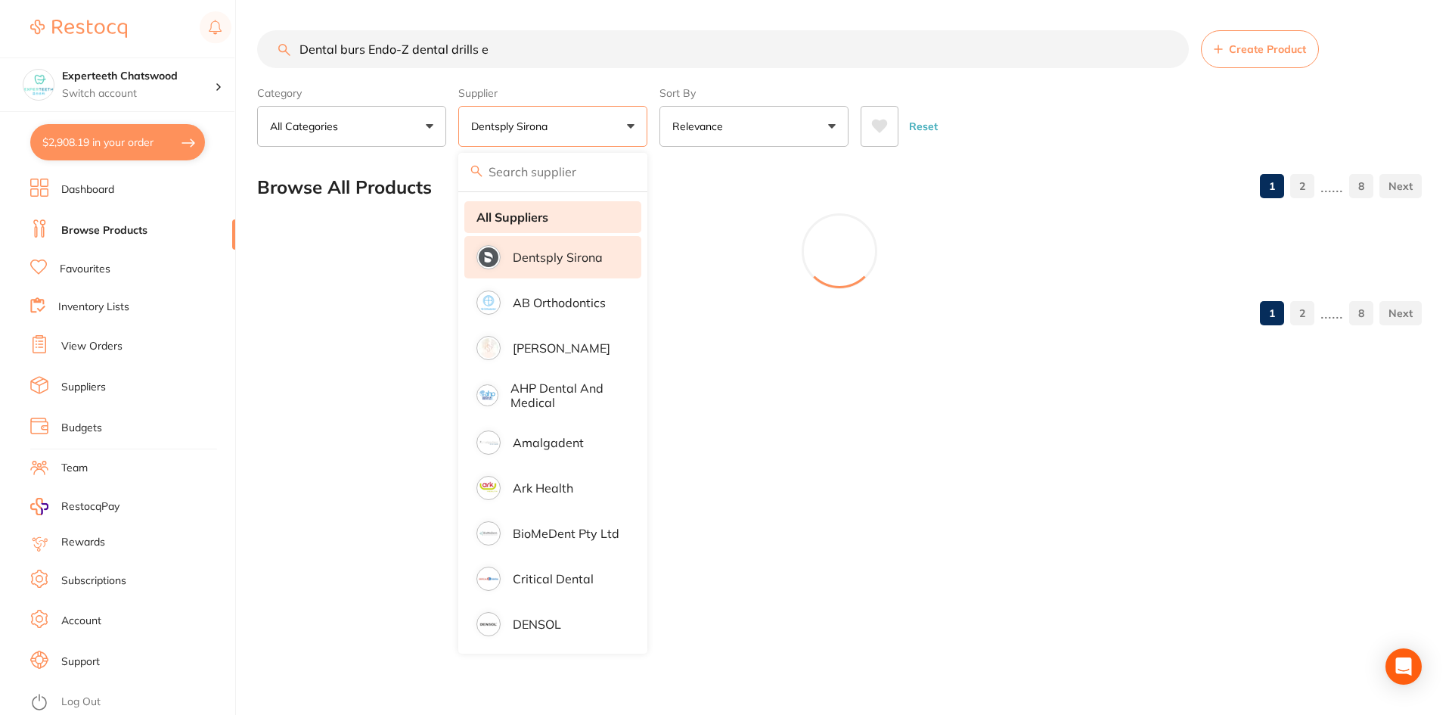
click at [505, 210] on strong "All Suppliers" at bounding box center [513, 217] width 72 height 14
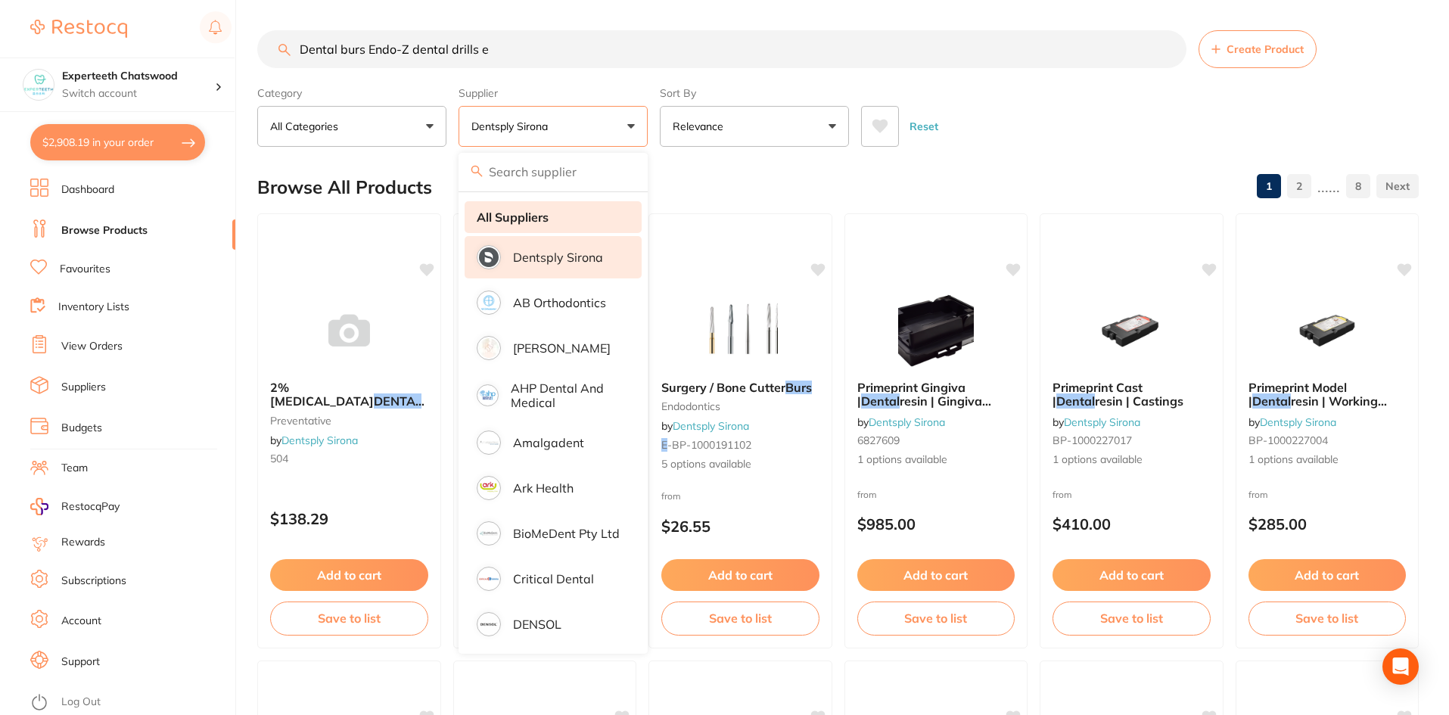
click at [510, 220] on strong "All Suppliers" at bounding box center [513, 217] width 72 height 14
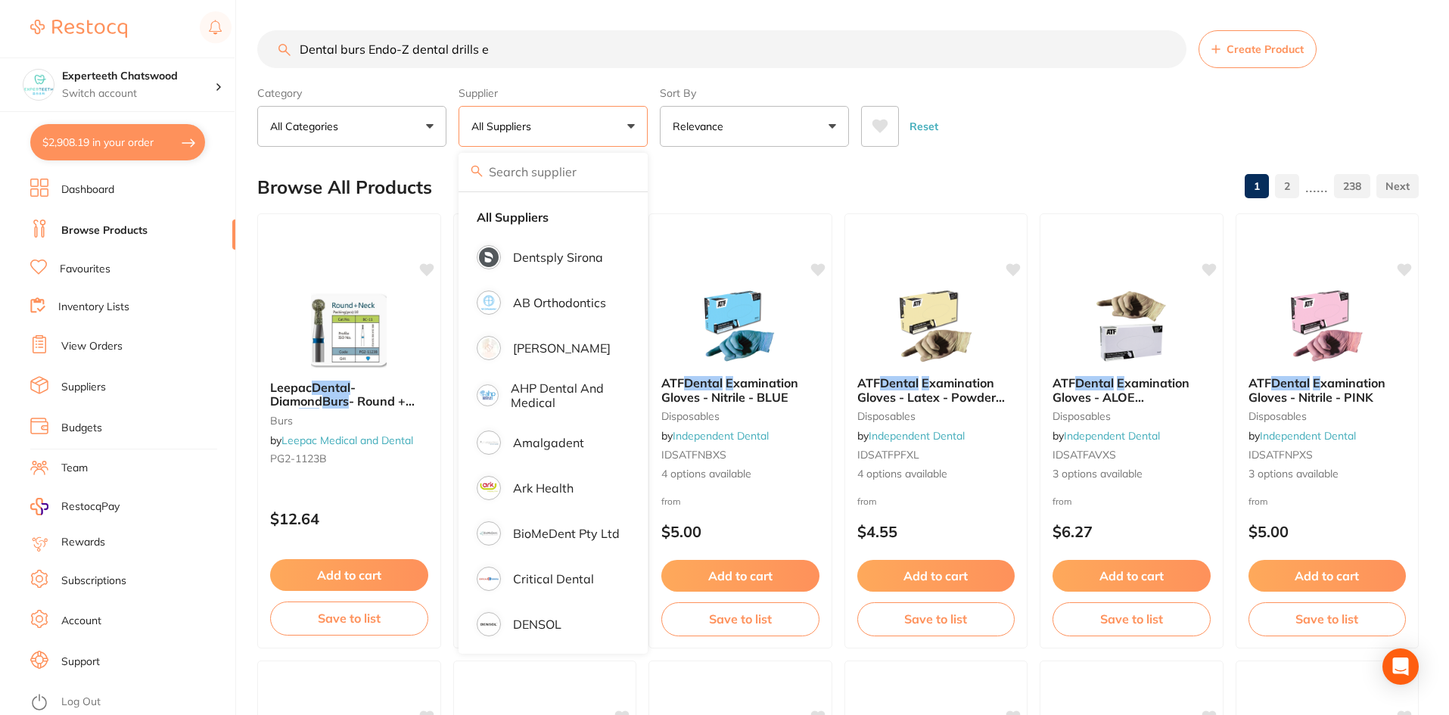
click at [1030, 122] on div "Reset" at bounding box center [1133, 120] width 545 height 53
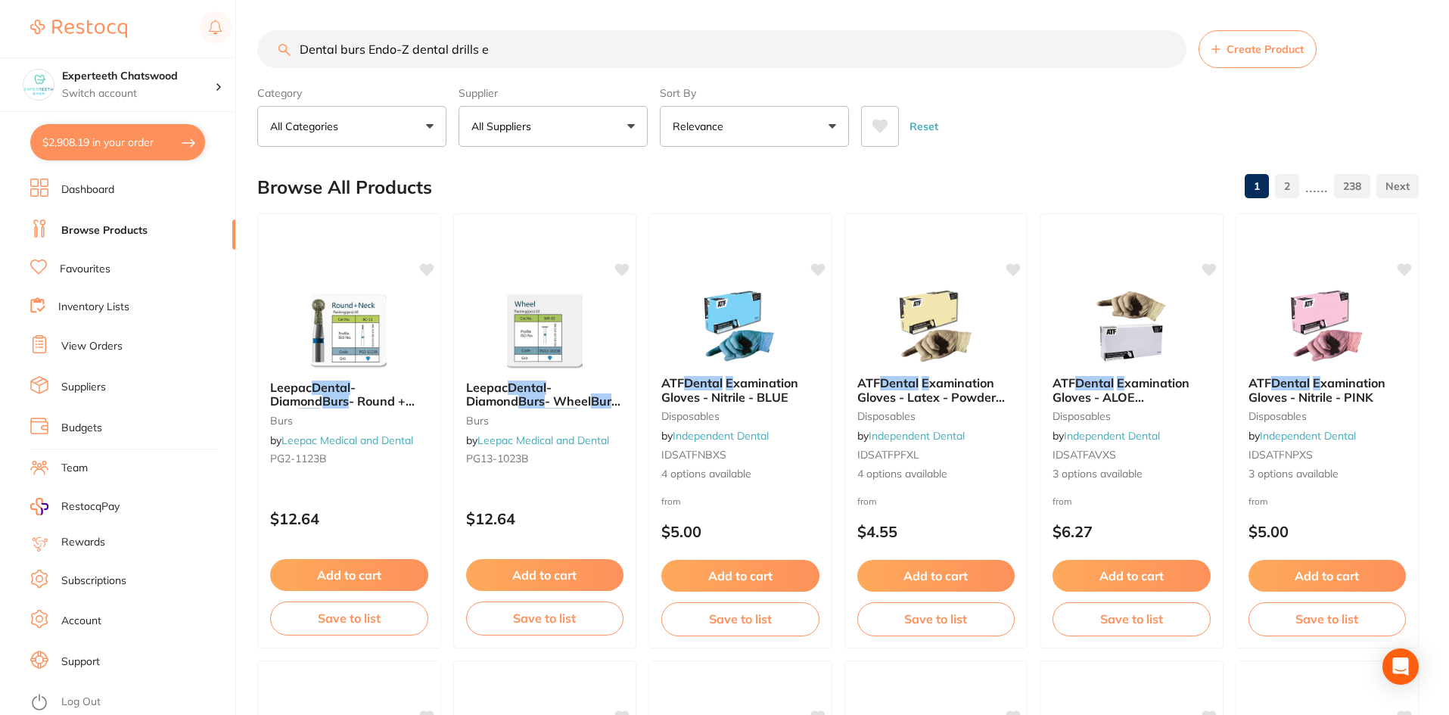
click at [538, 45] on input "Dental burs Endo-Z dental drills e" at bounding box center [721, 49] width 929 height 38
type input "Dental burs Endo-Z"
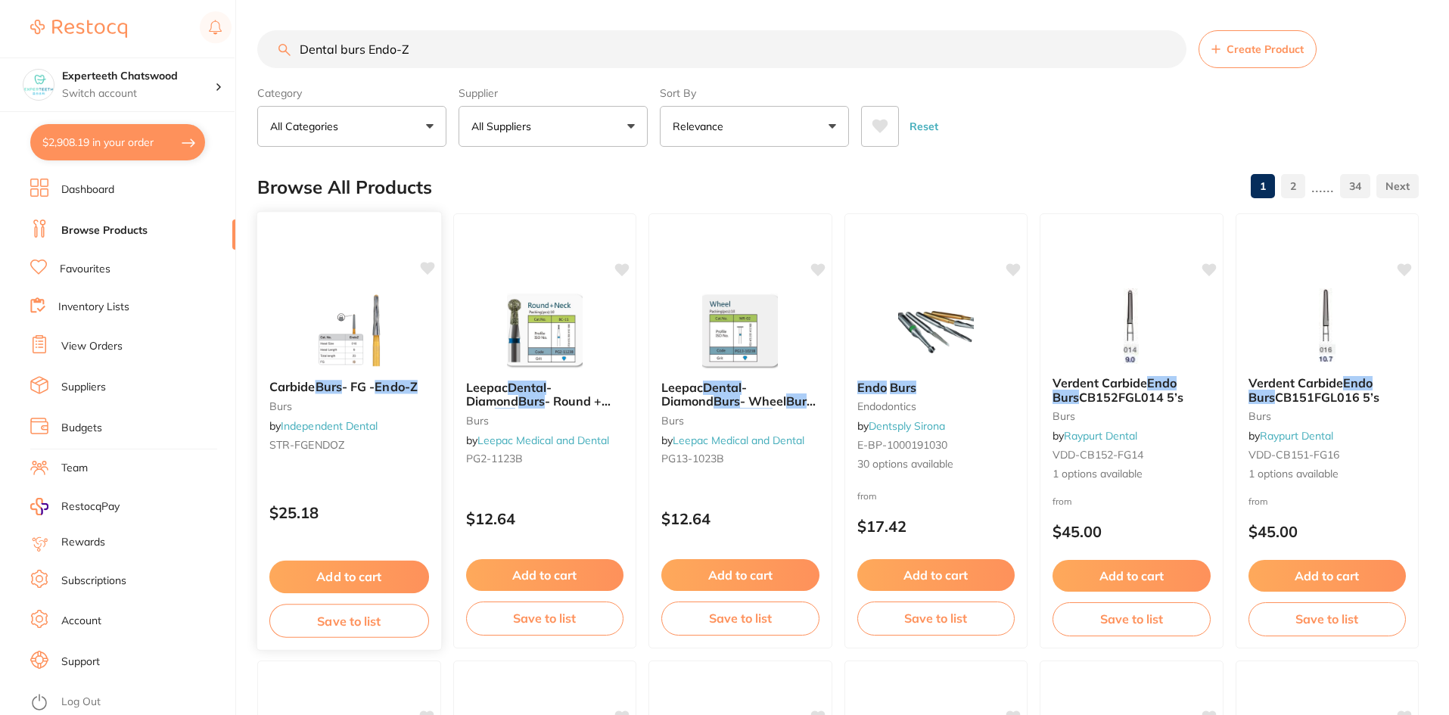
click at [370, 571] on button "Add to cart" at bounding box center [349, 577] width 160 height 33
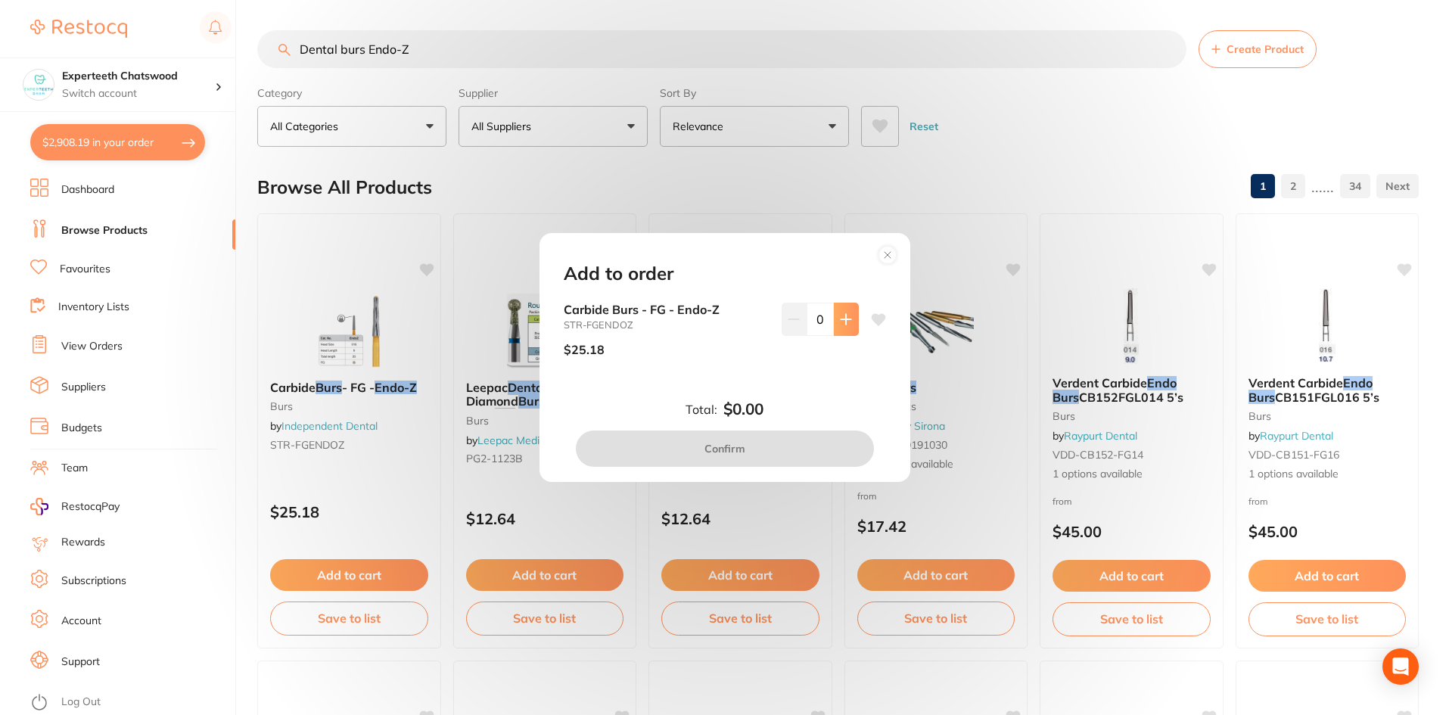
click at [843, 325] on icon at bounding box center [846, 319] width 12 height 12
type input "1"
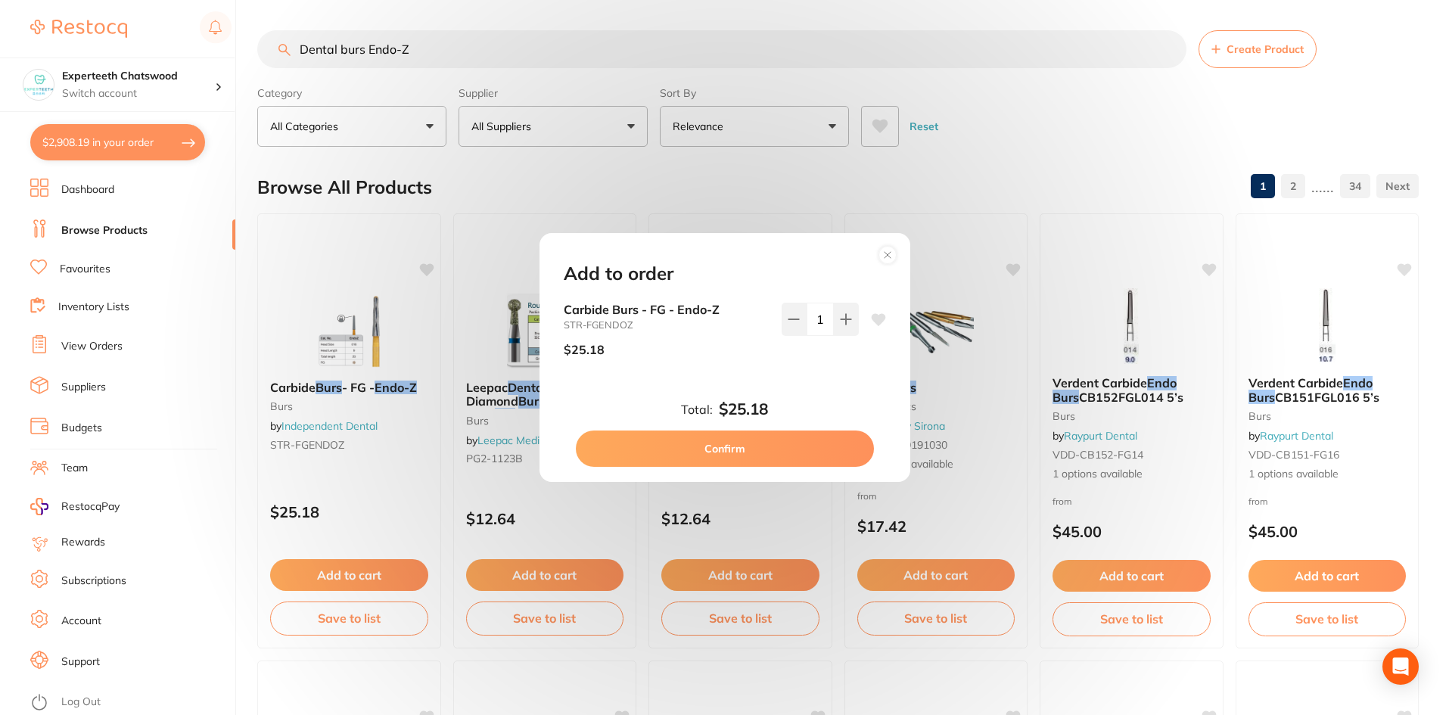
click at [747, 464] on button "Confirm" at bounding box center [725, 448] width 298 height 36
checkbox input "false"
